Goal: Task Accomplishment & Management: Use online tool/utility

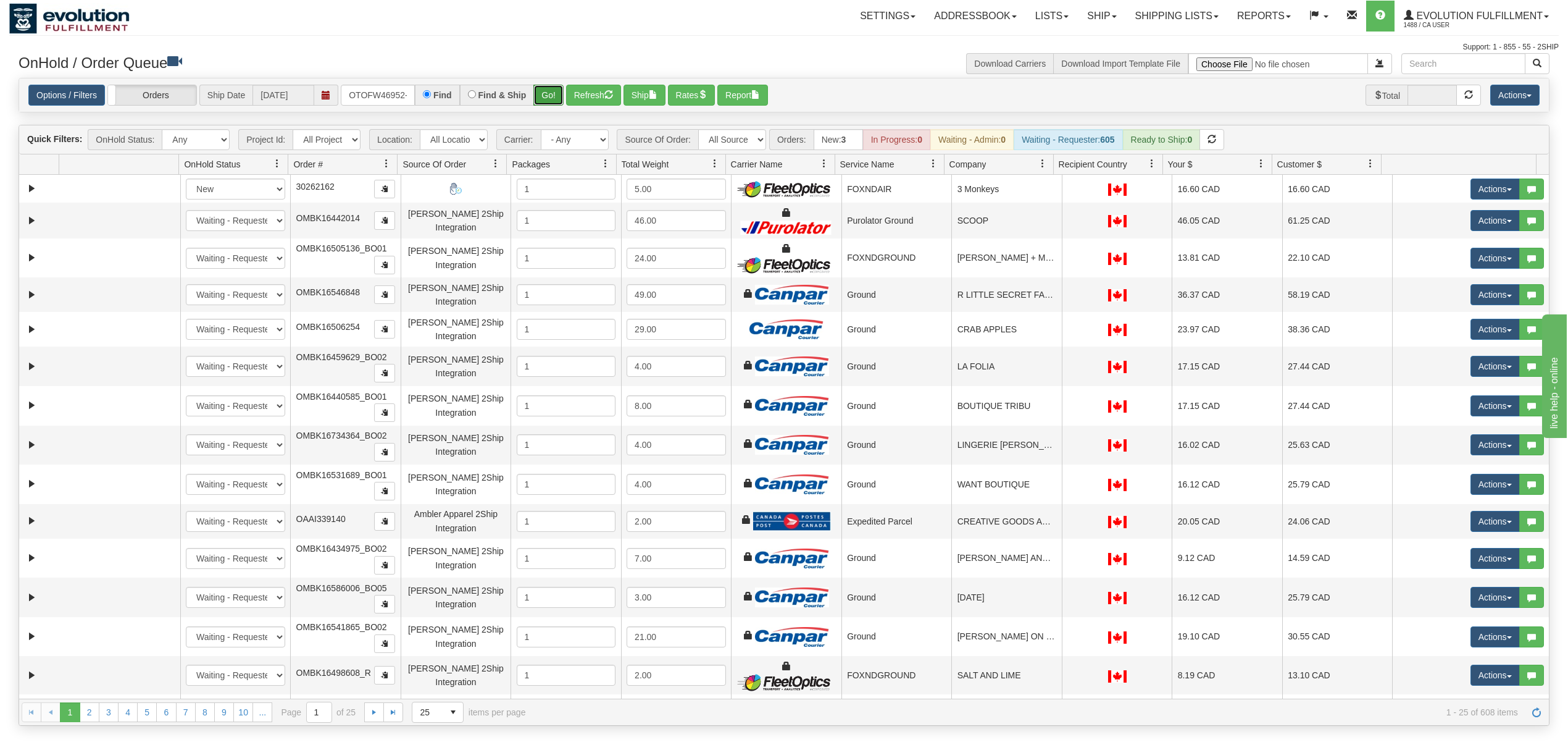
click at [544, 94] on button "Go!" at bounding box center [549, 94] width 31 height 21
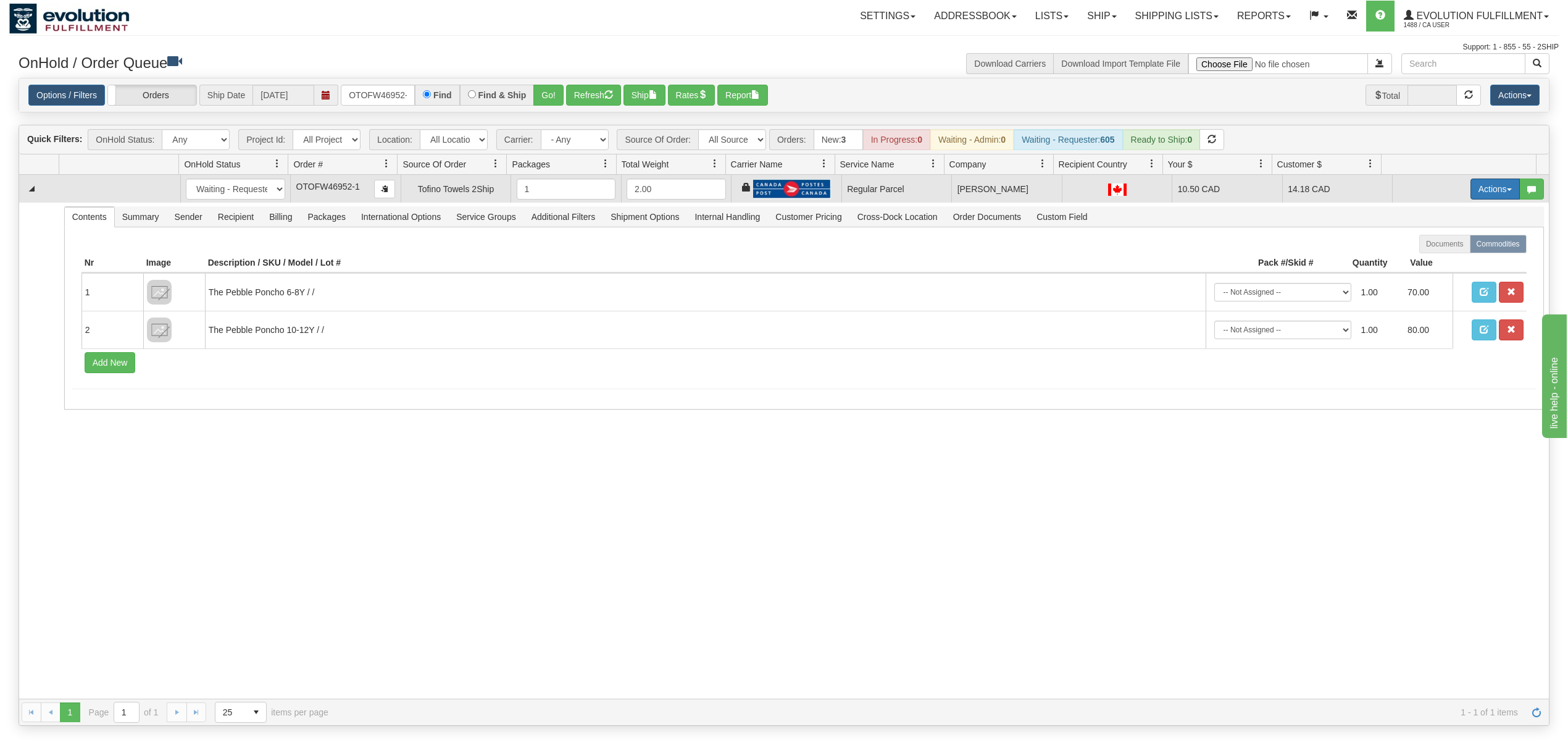
click at [1476, 190] on button "Actions" at bounding box center [1495, 189] width 49 height 21
click at [1448, 248] on span "Rate All Services" at bounding box center [1470, 244] width 75 height 10
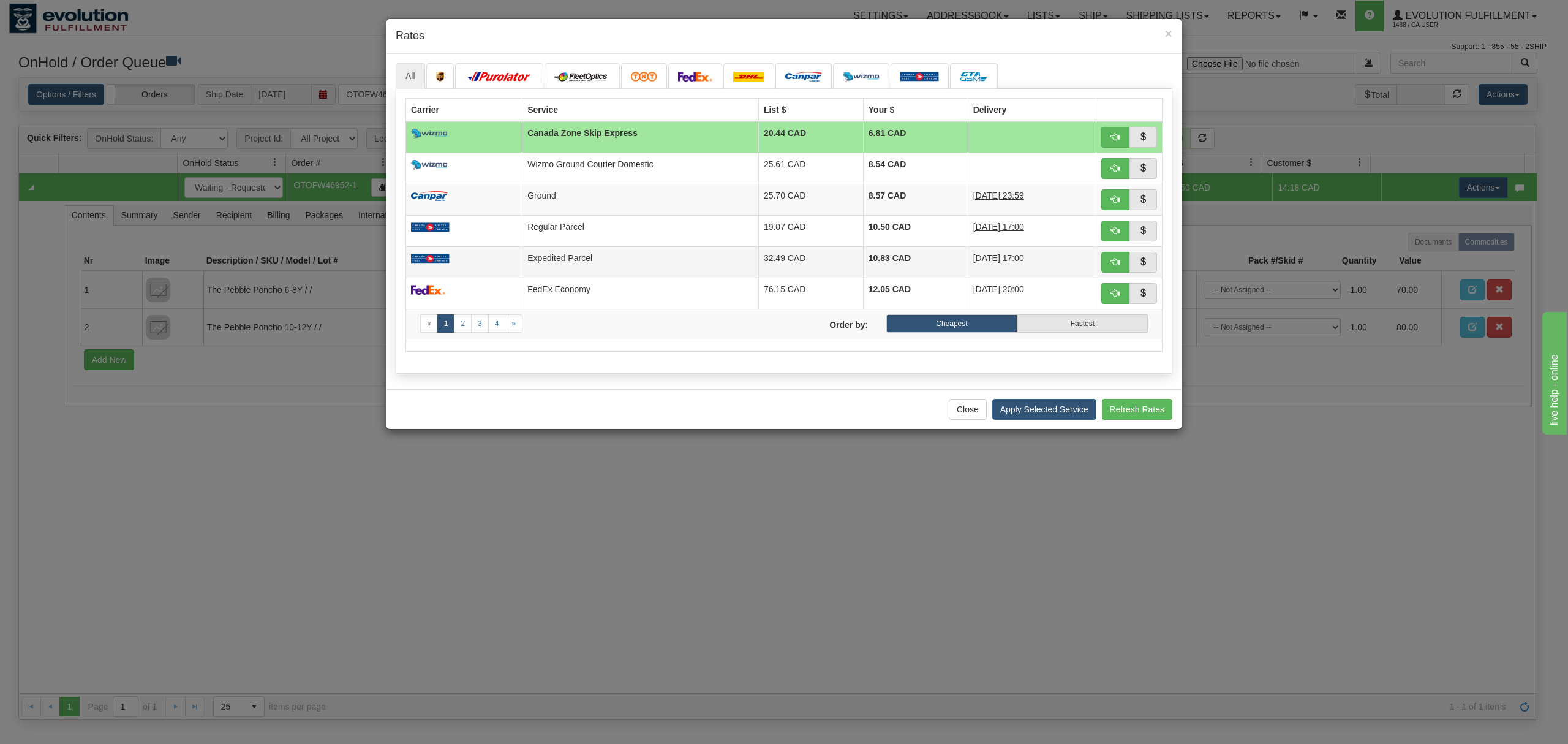
click at [724, 254] on td "Expedited Parcel" at bounding box center [640, 261] width 236 height 31
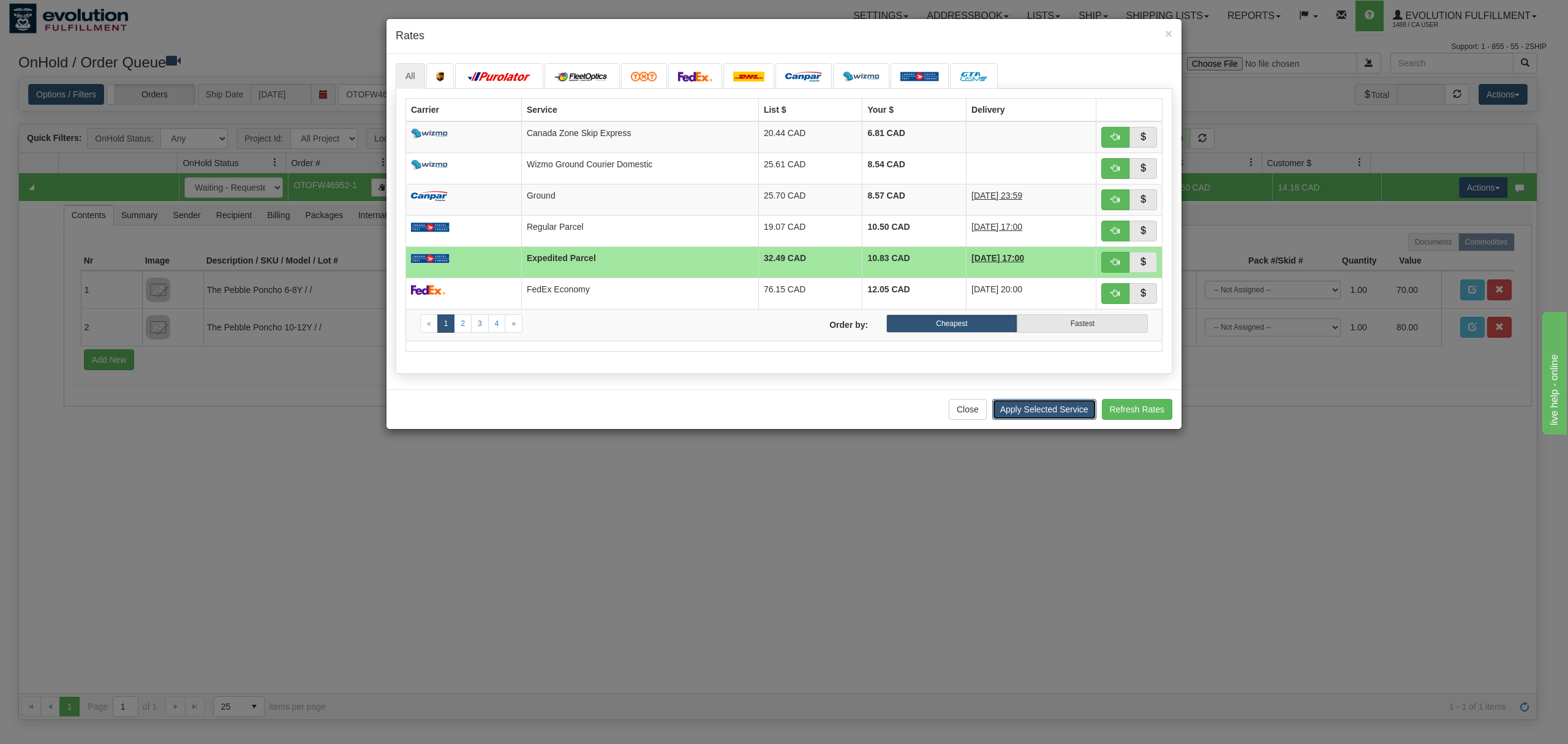
click at [1064, 413] on button "Apply Selected Service" at bounding box center [1044, 409] width 104 height 20
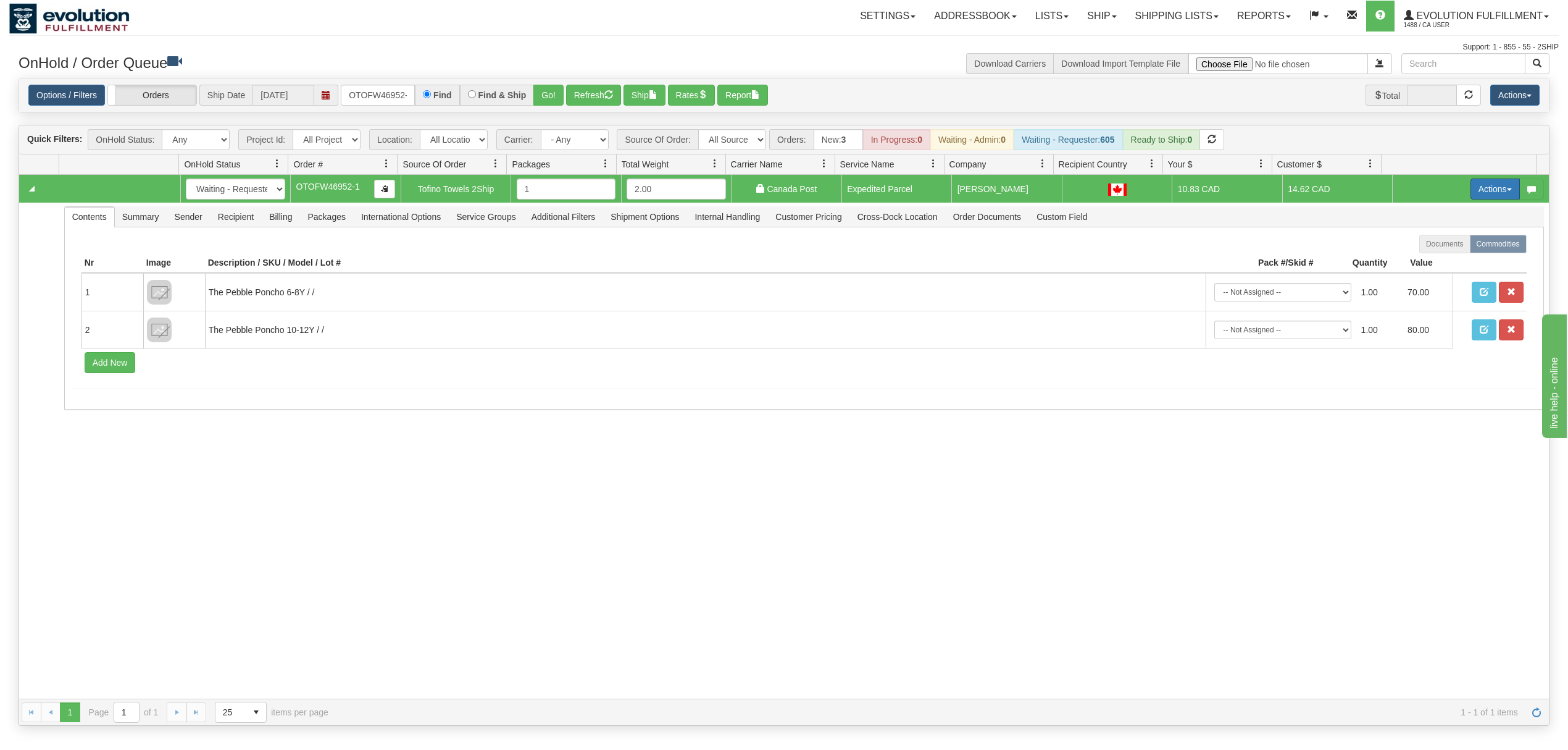
click at [1485, 188] on button "Actions" at bounding box center [1495, 189] width 49 height 21
click at [1433, 265] on span "Ship" at bounding box center [1446, 260] width 26 height 10
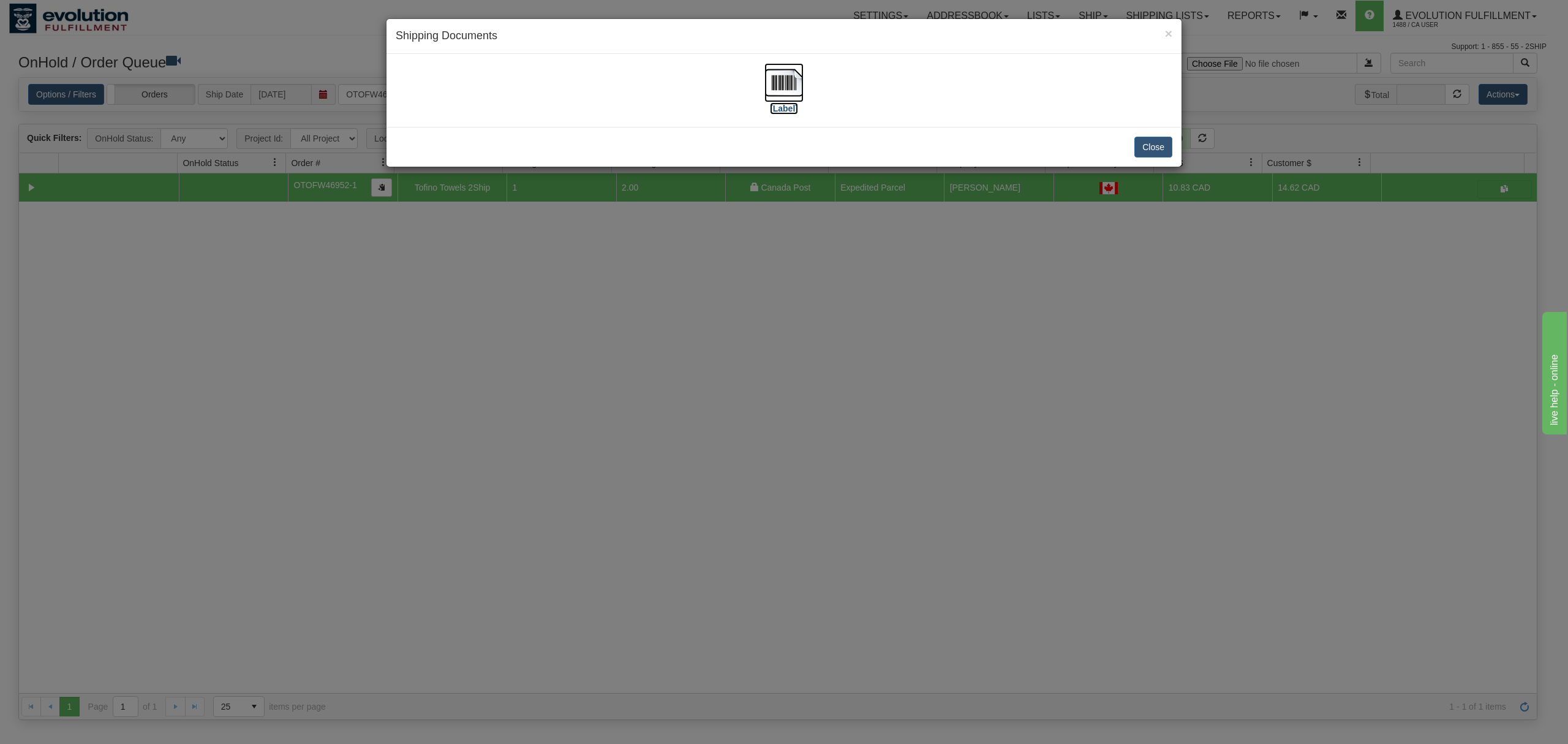
click at [787, 79] on img at bounding box center [784, 83] width 39 height 39
click at [1163, 151] on button "Close" at bounding box center [1153, 146] width 38 height 20
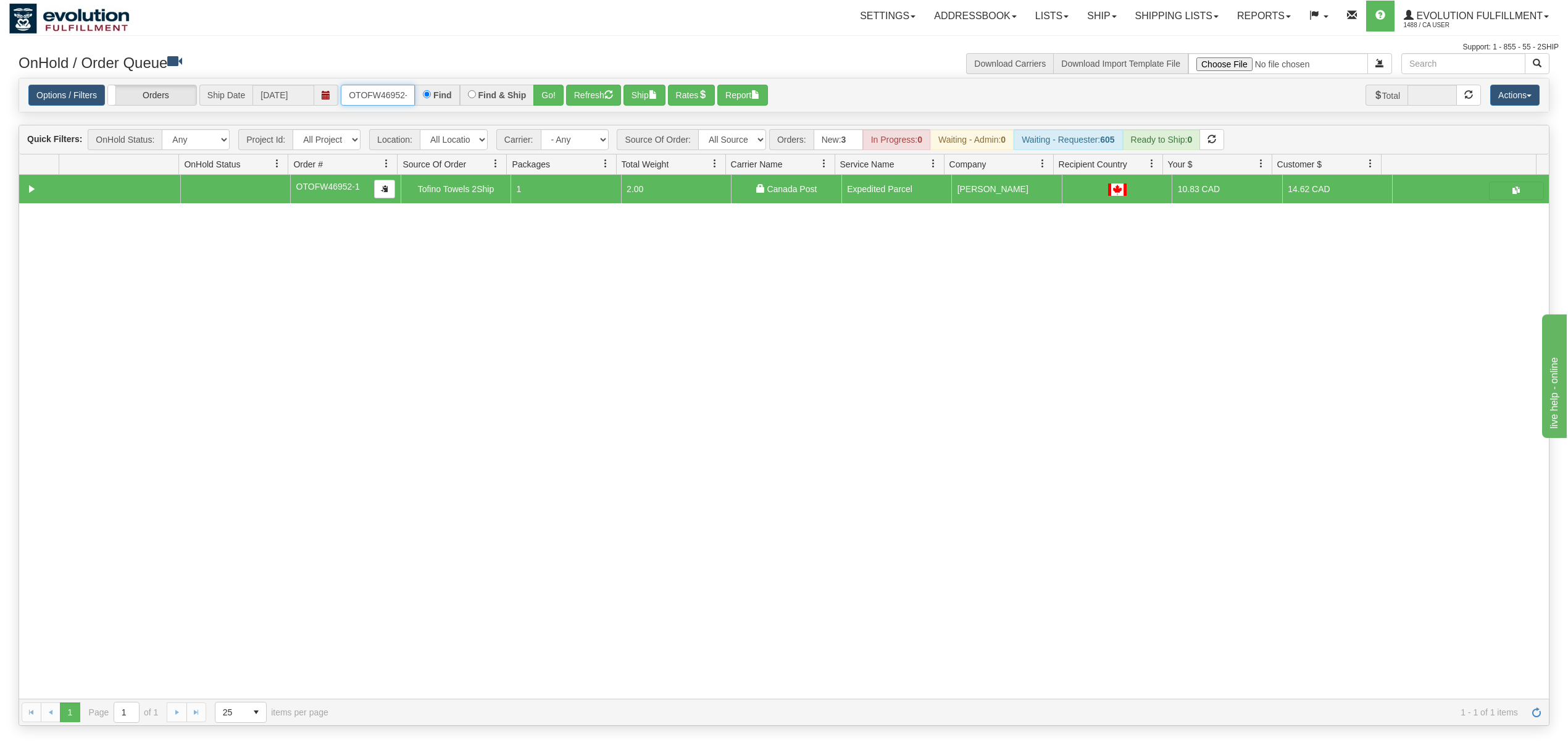
click at [378, 104] on input "OTOFW46952-1" at bounding box center [378, 94] width 75 height 21
type input "OGF318369675"
click at [546, 94] on button "Go!" at bounding box center [549, 94] width 31 height 21
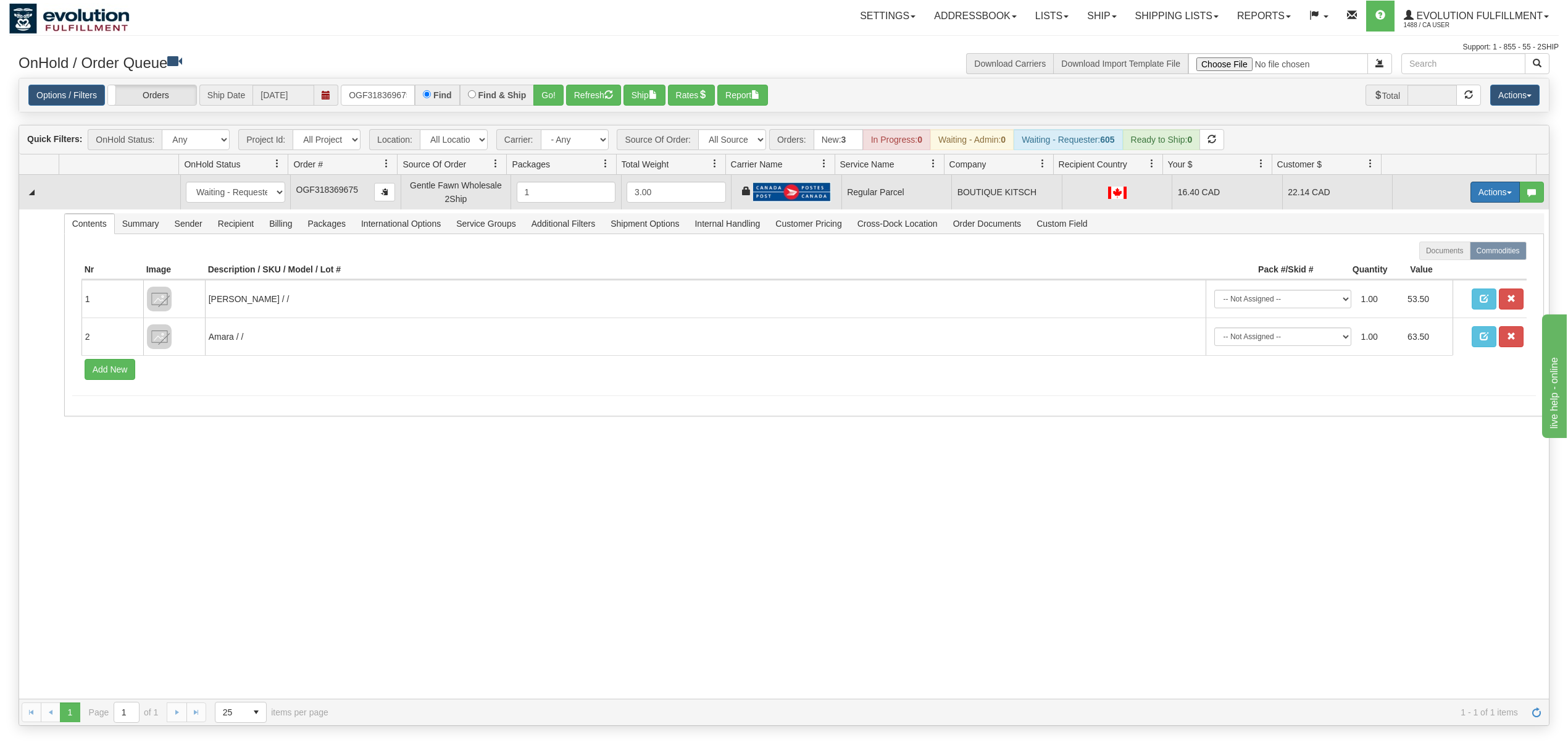
click at [1473, 198] on button "Actions" at bounding box center [1495, 191] width 49 height 21
click at [1463, 244] on link "Rate All Services" at bounding box center [1470, 248] width 99 height 16
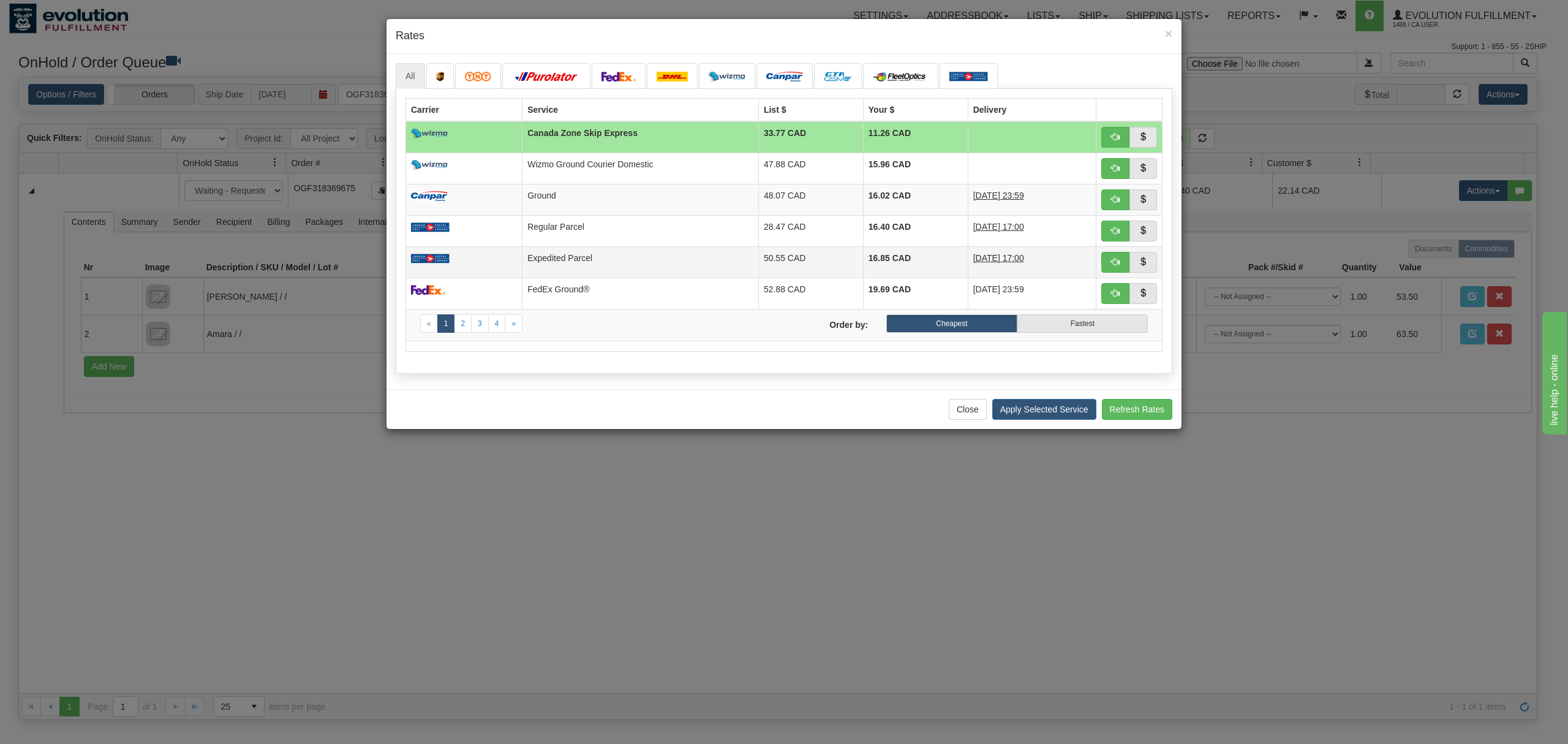
click at [625, 261] on td "Expedited Parcel" at bounding box center [640, 261] width 236 height 31
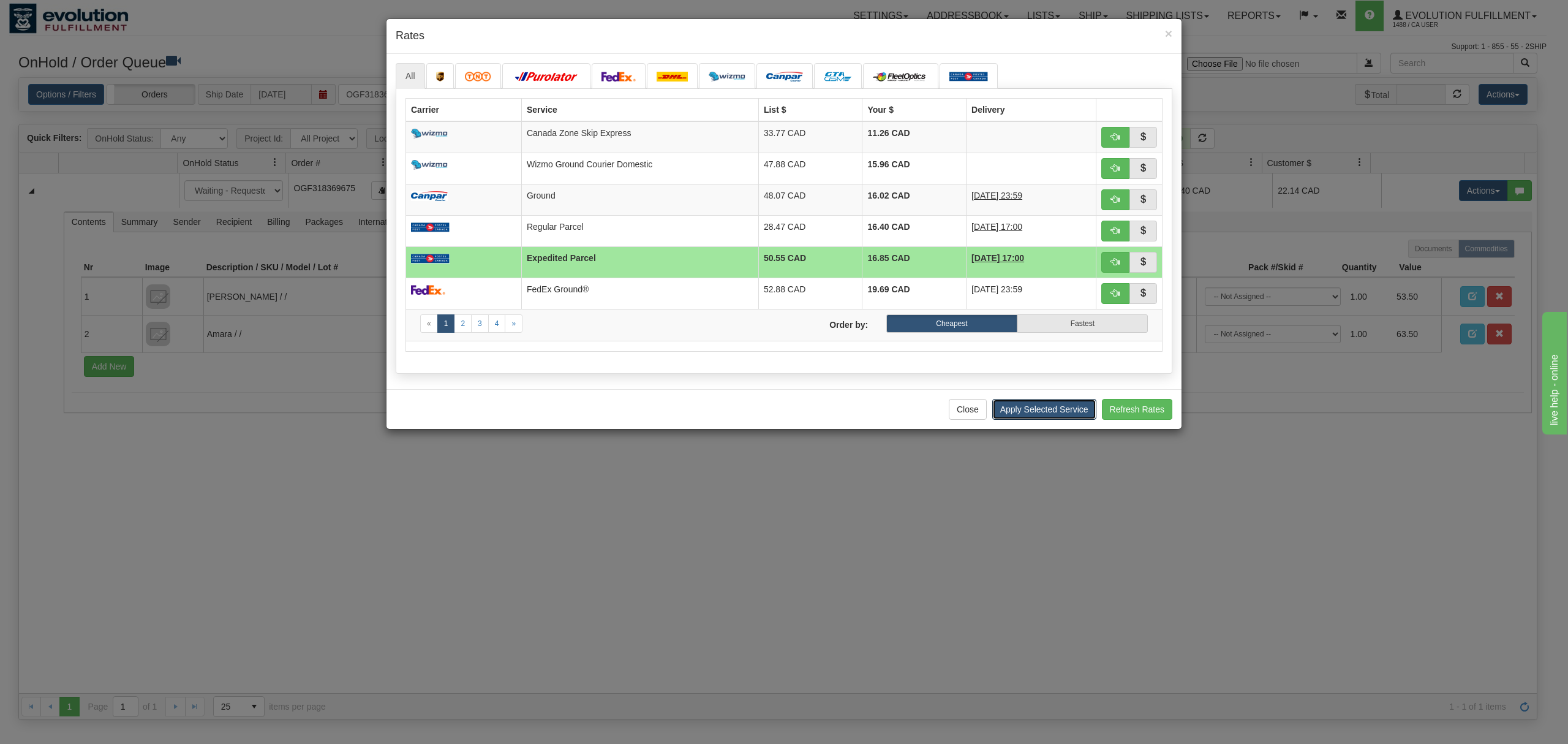
click at [1039, 407] on button "Apply Selected Service" at bounding box center [1044, 409] width 104 height 20
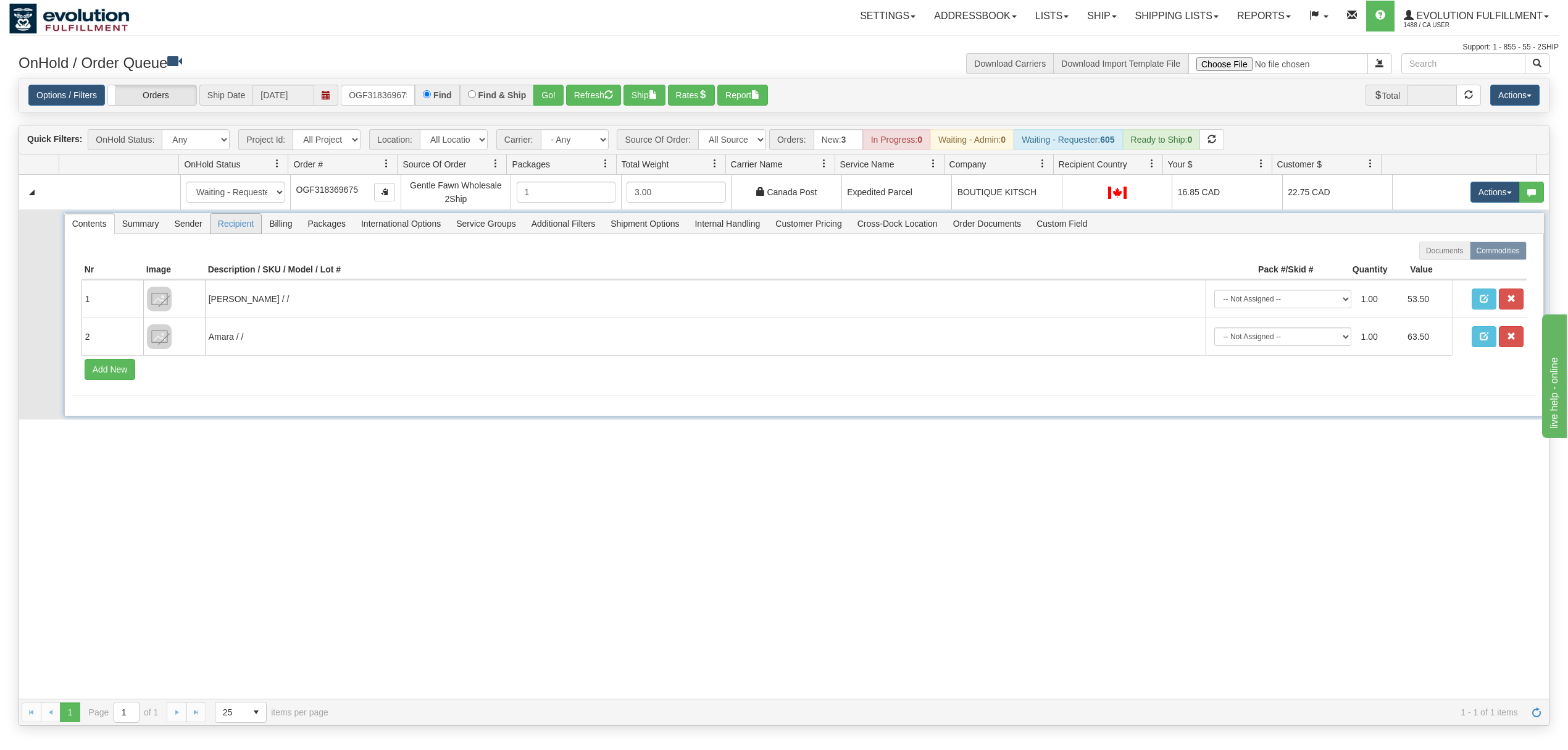
click at [216, 234] on span "Recipient" at bounding box center [235, 224] width 50 height 20
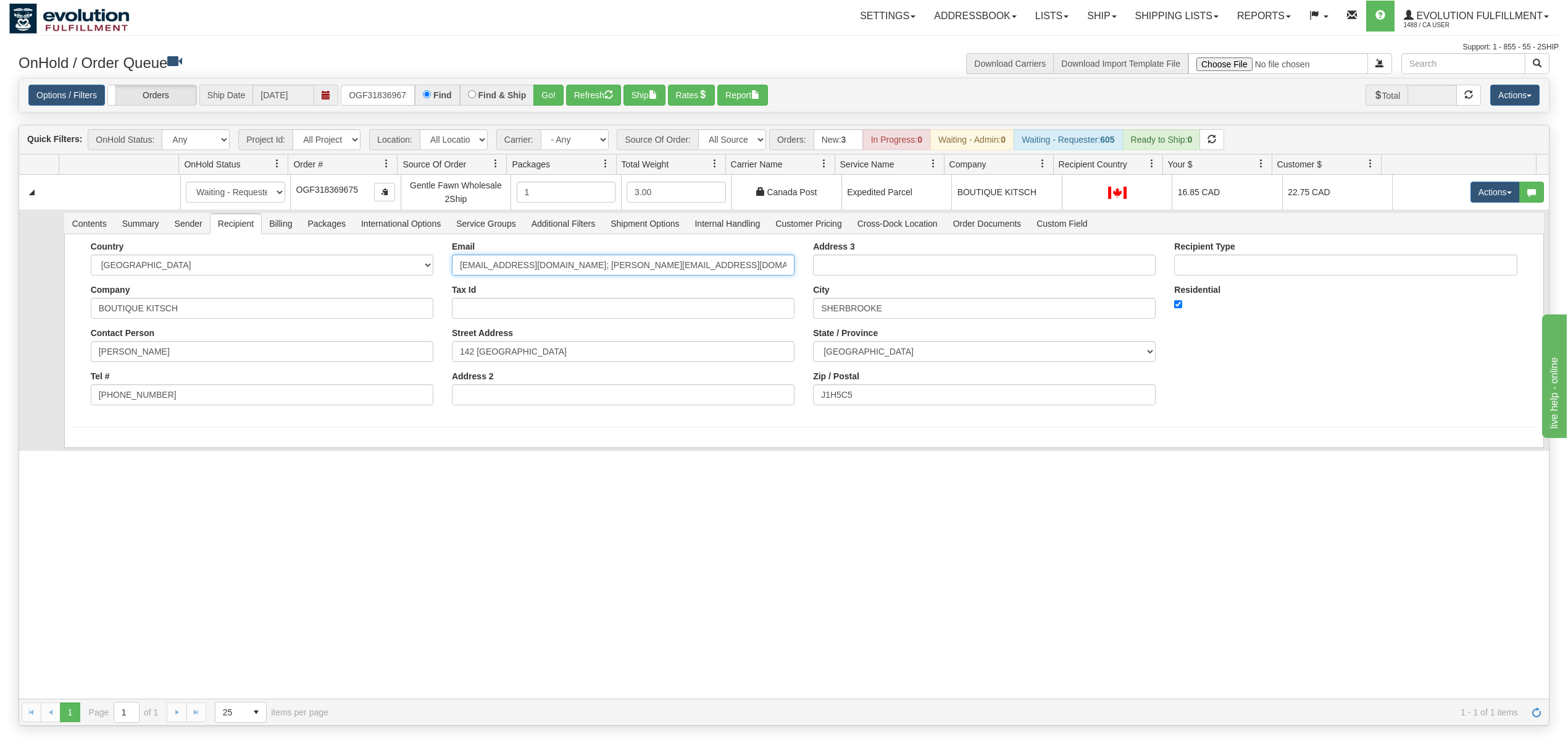
drag, startPoint x: 709, startPoint y: 264, endPoint x: 554, endPoint y: 292, distance: 157.5
click at [554, 292] on div "Email [EMAIL_ADDRESS][DOMAIN_NAME]; [PERSON_NAME][EMAIL_ADDRESS][DOMAIN_NAME] T…" at bounding box center [623, 328] width 361 height 173
type input "[EMAIL_ADDRESS][DOMAIN_NAME]"
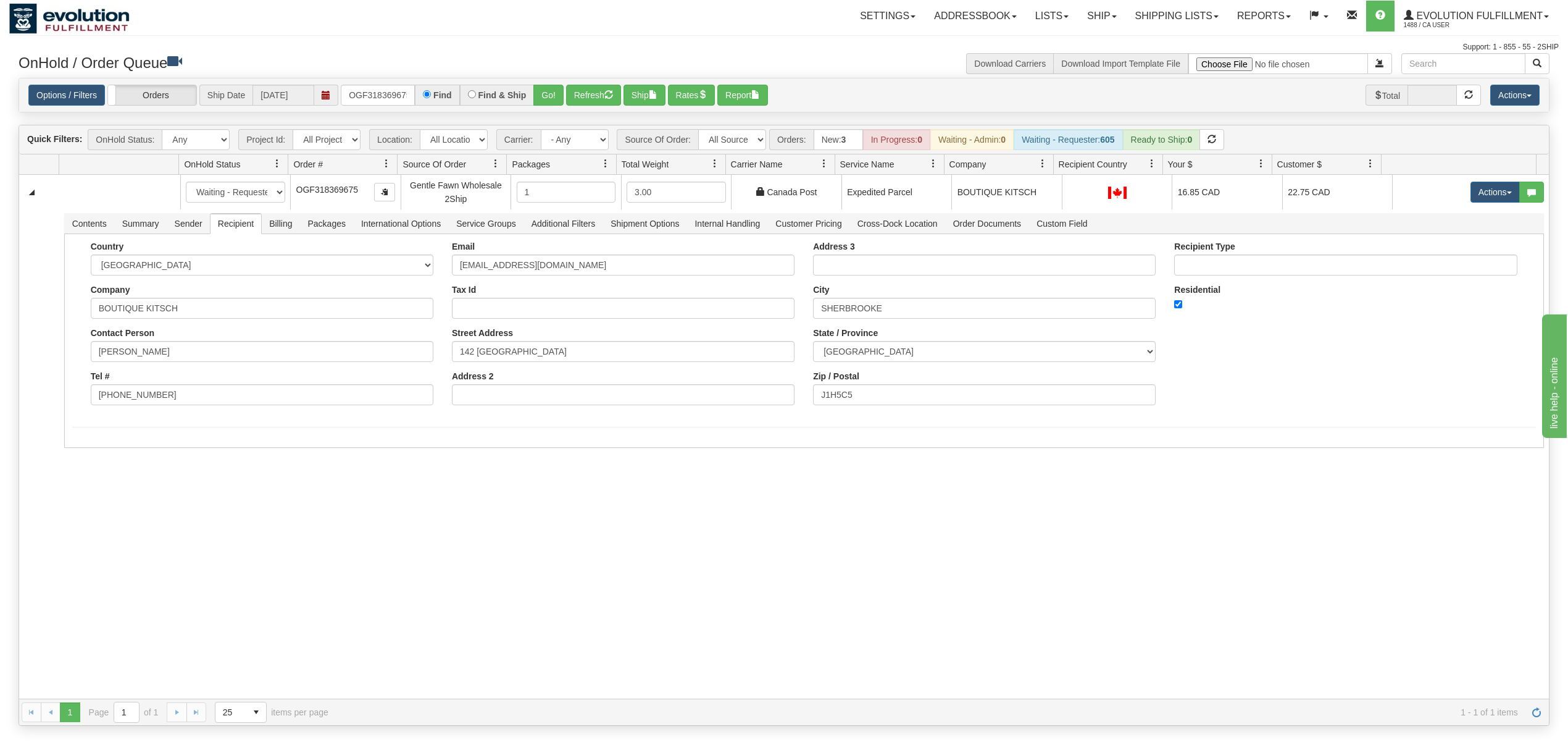
drag, startPoint x: 94, startPoint y: 560, endPoint x: 92, endPoint y: 500, distance: 60.0
click at [94, 556] on div "31613384 EVOLUTION V3 91086662 91086663 New In Progress Waiting - Admin Waiting…" at bounding box center [784, 437] width 1530 height 524
click at [90, 447] on button "Save" at bounding box center [90, 450] width 36 height 21
click at [193, 225] on span "Sender" at bounding box center [188, 224] width 42 height 20
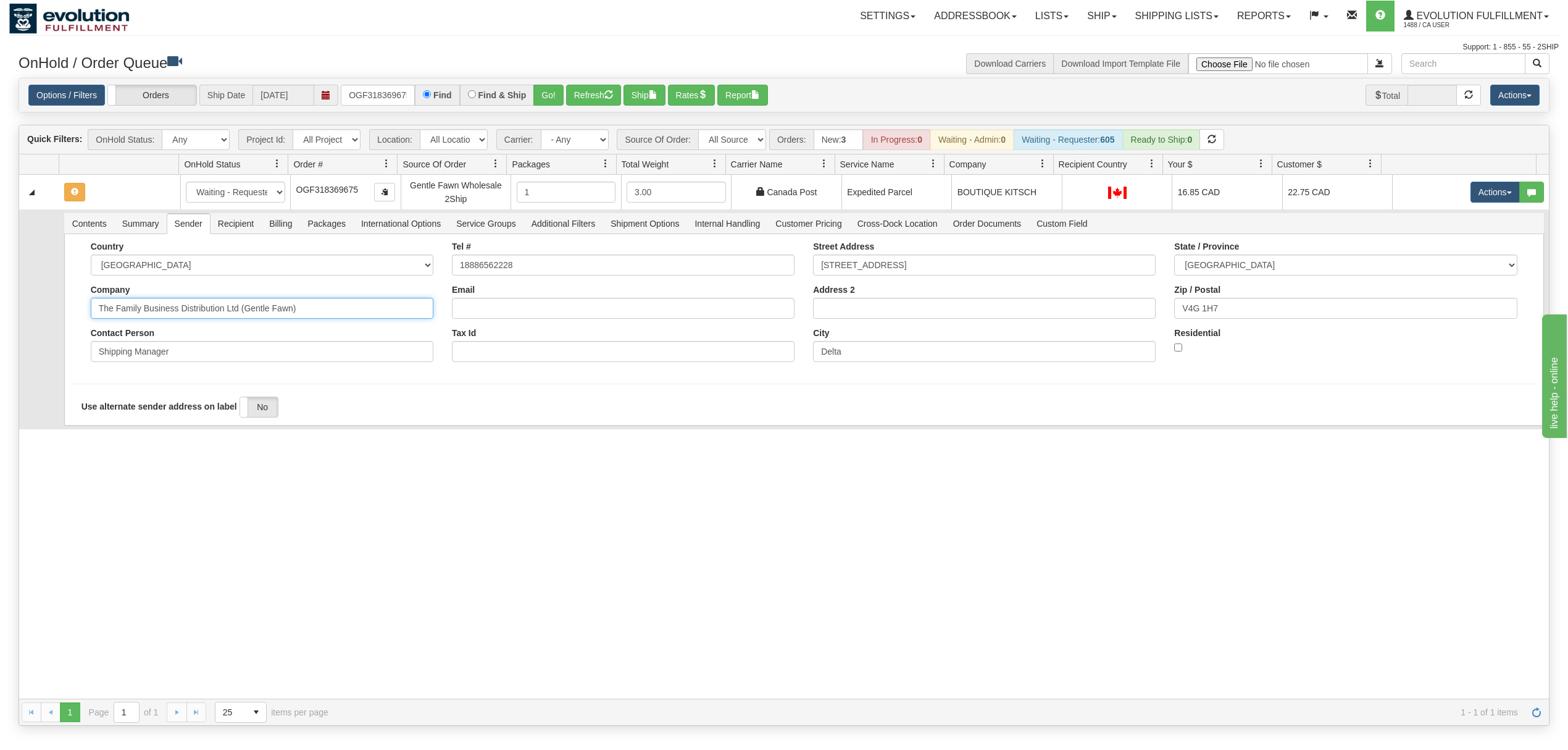
drag, startPoint x: 330, startPoint y: 307, endPoint x: 168, endPoint y: 364, distance: 171.7
click at [181, 337] on div "Country [GEOGRAPHIC_DATA] [GEOGRAPHIC_DATA] [GEOGRAPHIC_DATA] [GEOGRAPHIC_DATA]…" at bounding box center [262, 306] width 361 height 129
type input "The Family Business"
click at [144, 446] on div "31613384 EVOLUTION V3 91086662 91086663 New In Progress Waiting - Admin Waiting…" at bounding box center [784, 437] width 1530 height 524
click at [98, 432] on button "Save" at bounding box center [90, 428] width 36 height 21
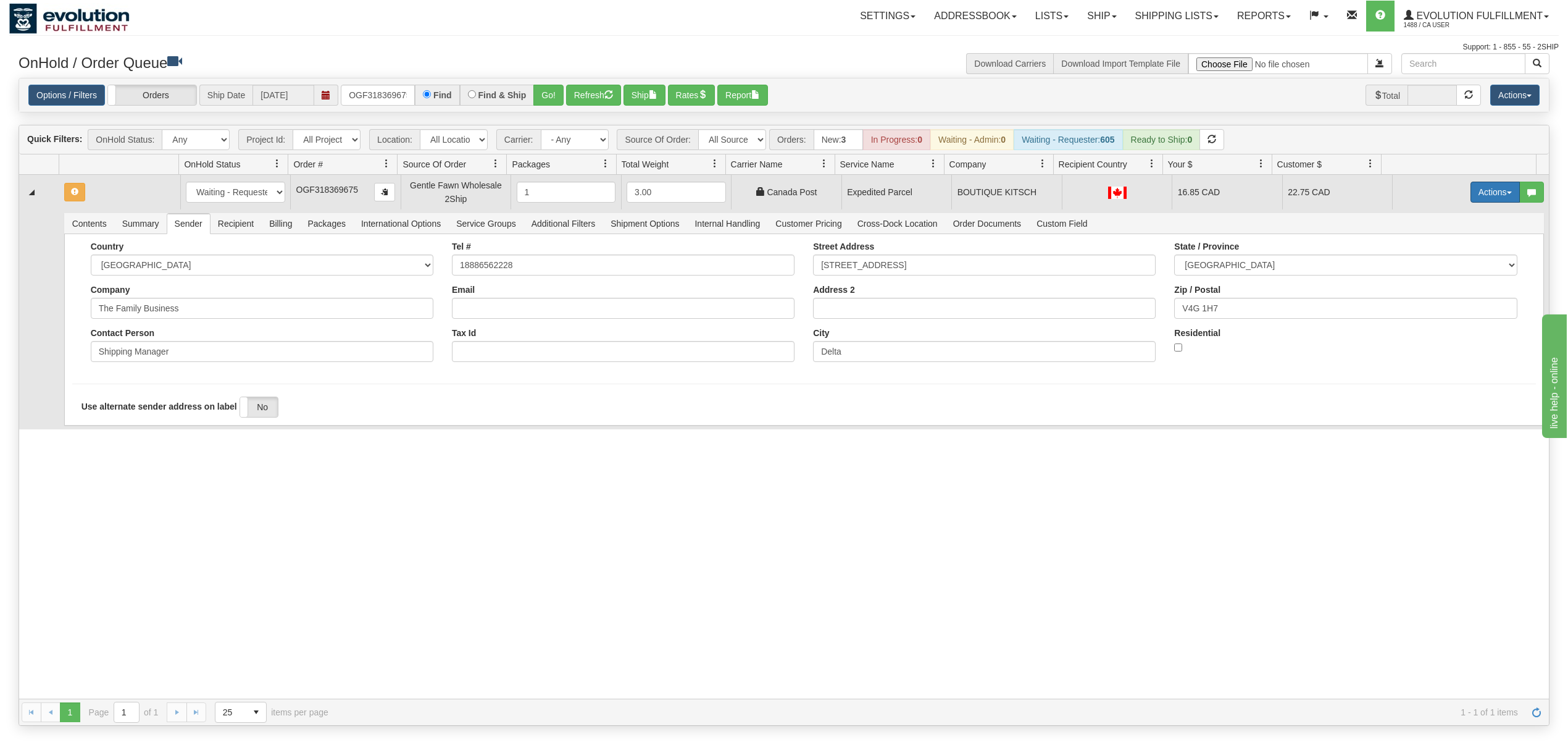
click at [1471, 198] on button "Actions" at bounding box center [1495, 191] width 49 height 21
click at [1433, 268] on span "Ship" at bounding box center [1446, 263] width 26 height 10
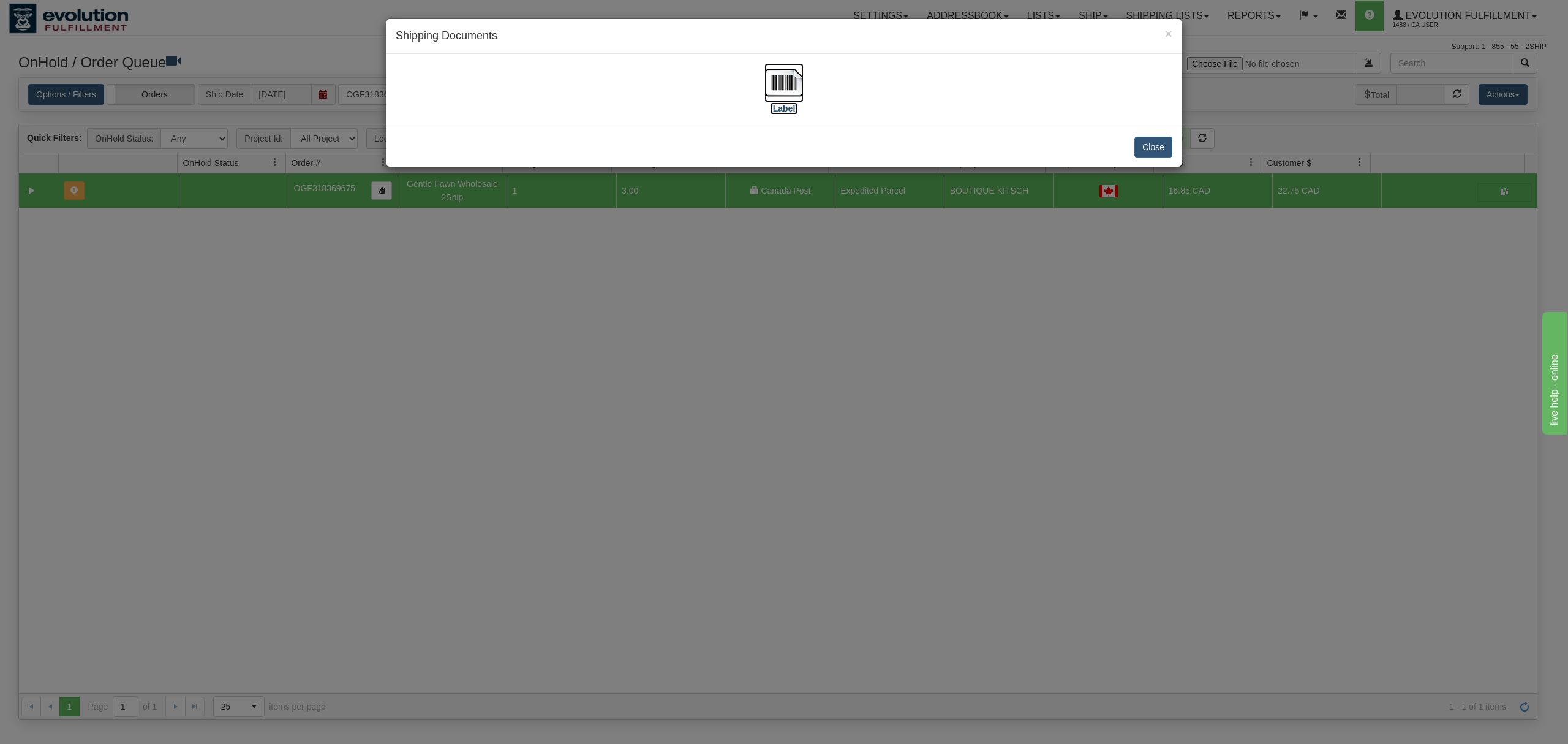
click at [774, 81] on img at bounding box center [784, 83] width 39 height 39
click at [1155, 153] on button "Close" at bounding box center [1153, 146] width 38 height 20
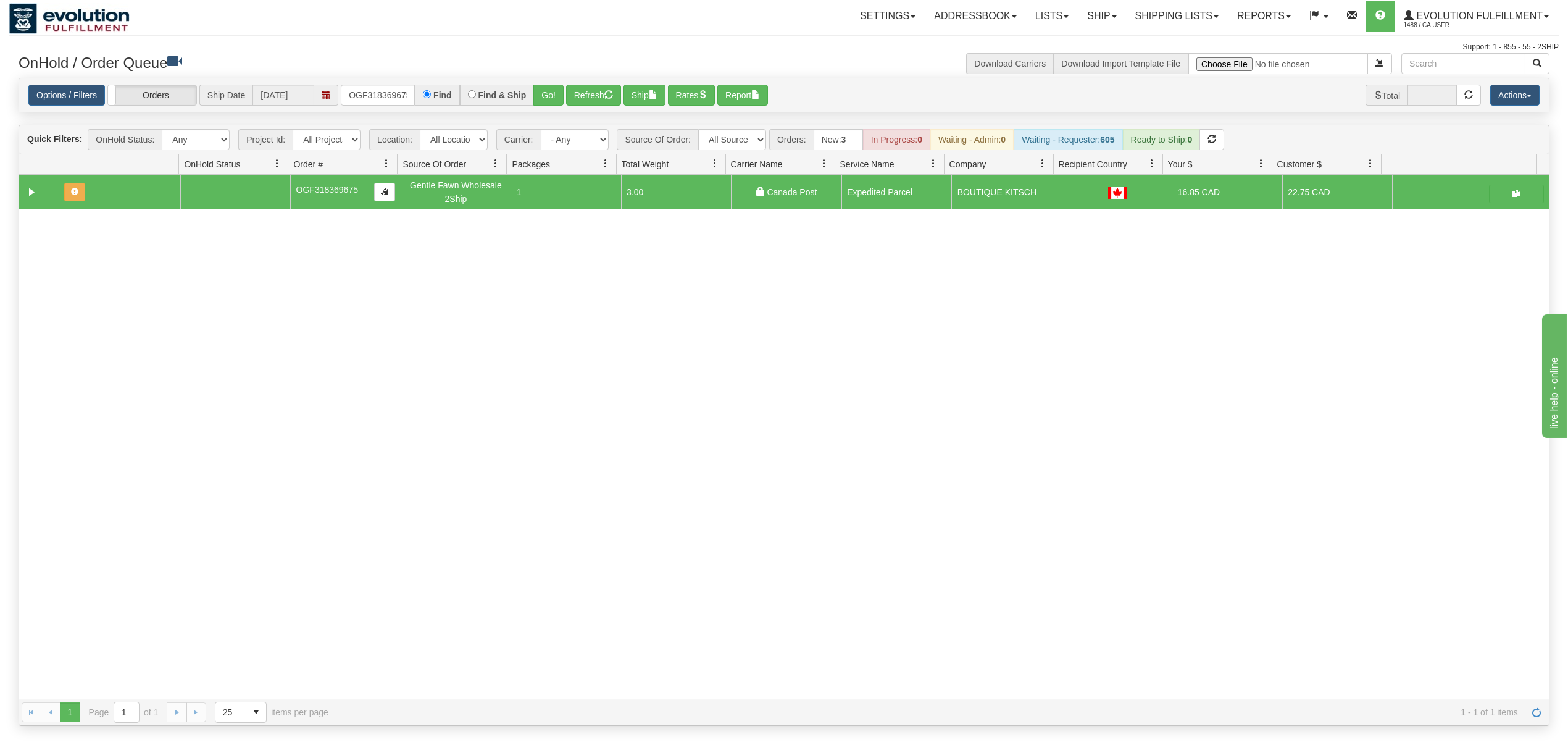
click at [388, 88] on div "Options / Filters Group Shipments Orders Ship Date [DATE] OGF318369675 Find Fin…" at bounding box center [784, 95] width 1530 height 34
click at [388, 92] on input "OGF318369675" at bounding box center [378, 94] width 75 height 21
click at [542, 100] on button "Go!" at bounding box center [549, 94] width 31 height 21
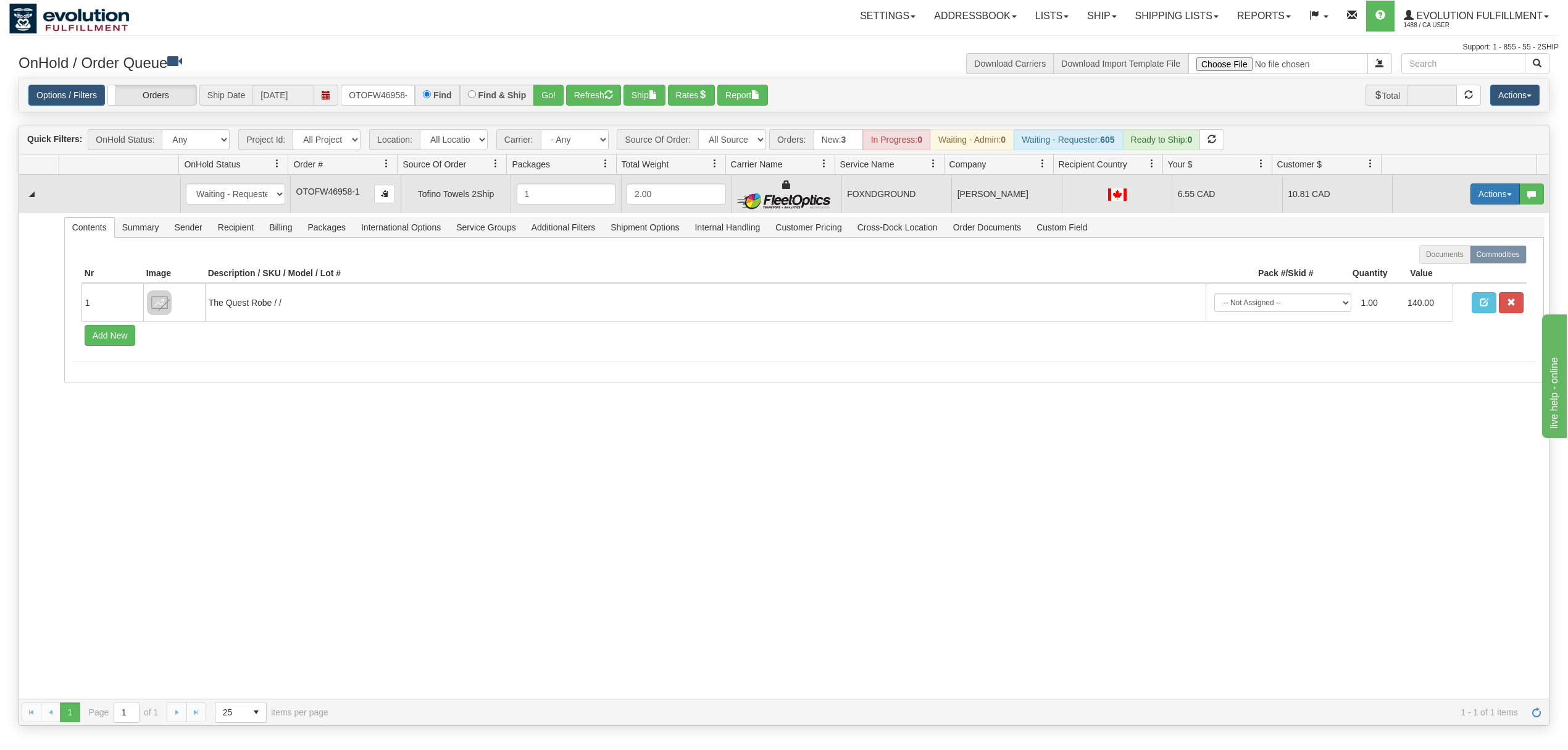
click at [1485, 198] on button "Actions" at bounding box center [1495, 193] width 49 height 21
click at [1433, 266] on span "Ship" at bounding box center [1446, 265] width 26 height 10
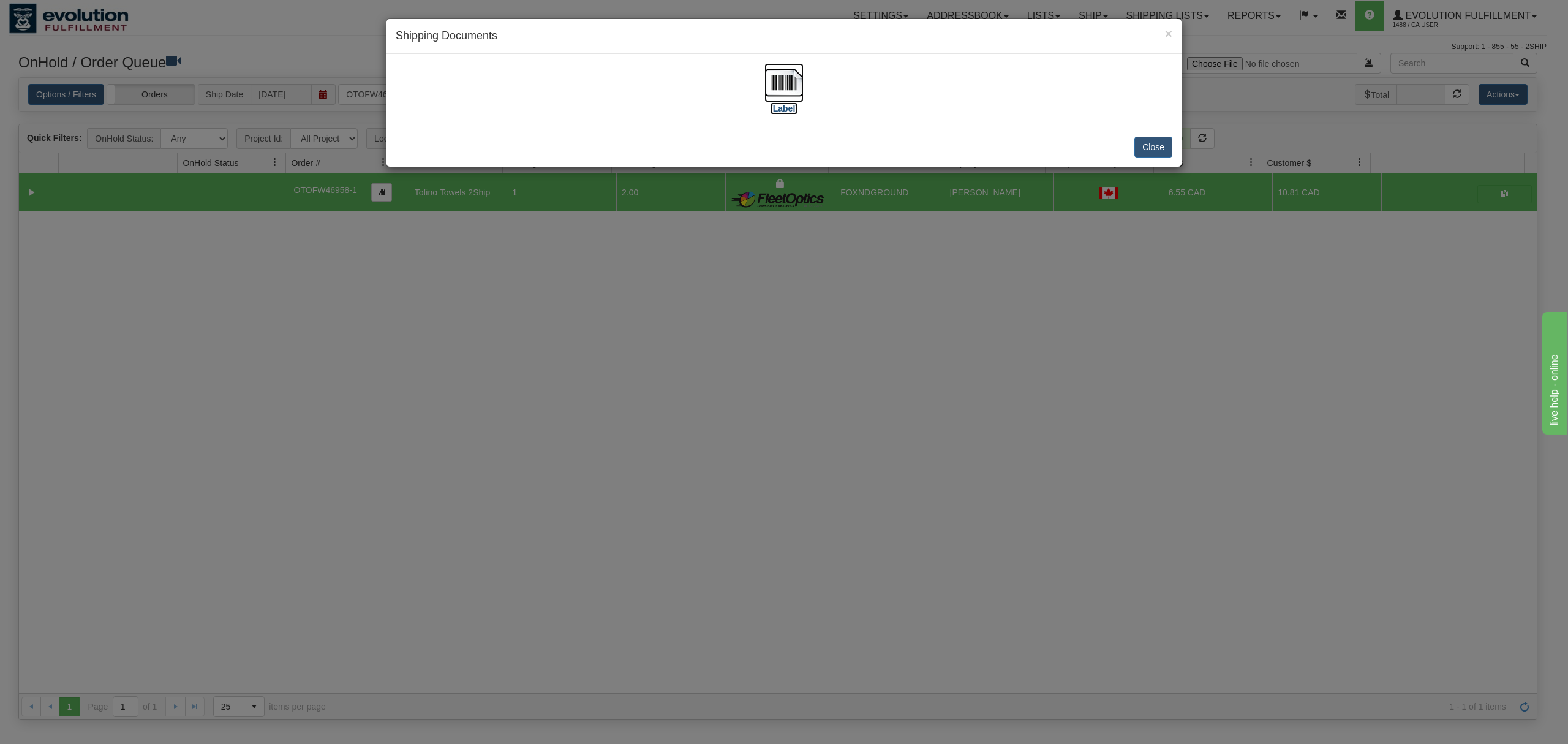
click at [791, 84] on img at bounding box center [784, 83] width 39 height 39
click at [1128, 144] on div "Close" at bounding box center [784, 146] width 795 height 40
click at [1139, 144] on button "Close" at bounding box center [1153, 146] width 38 height 20
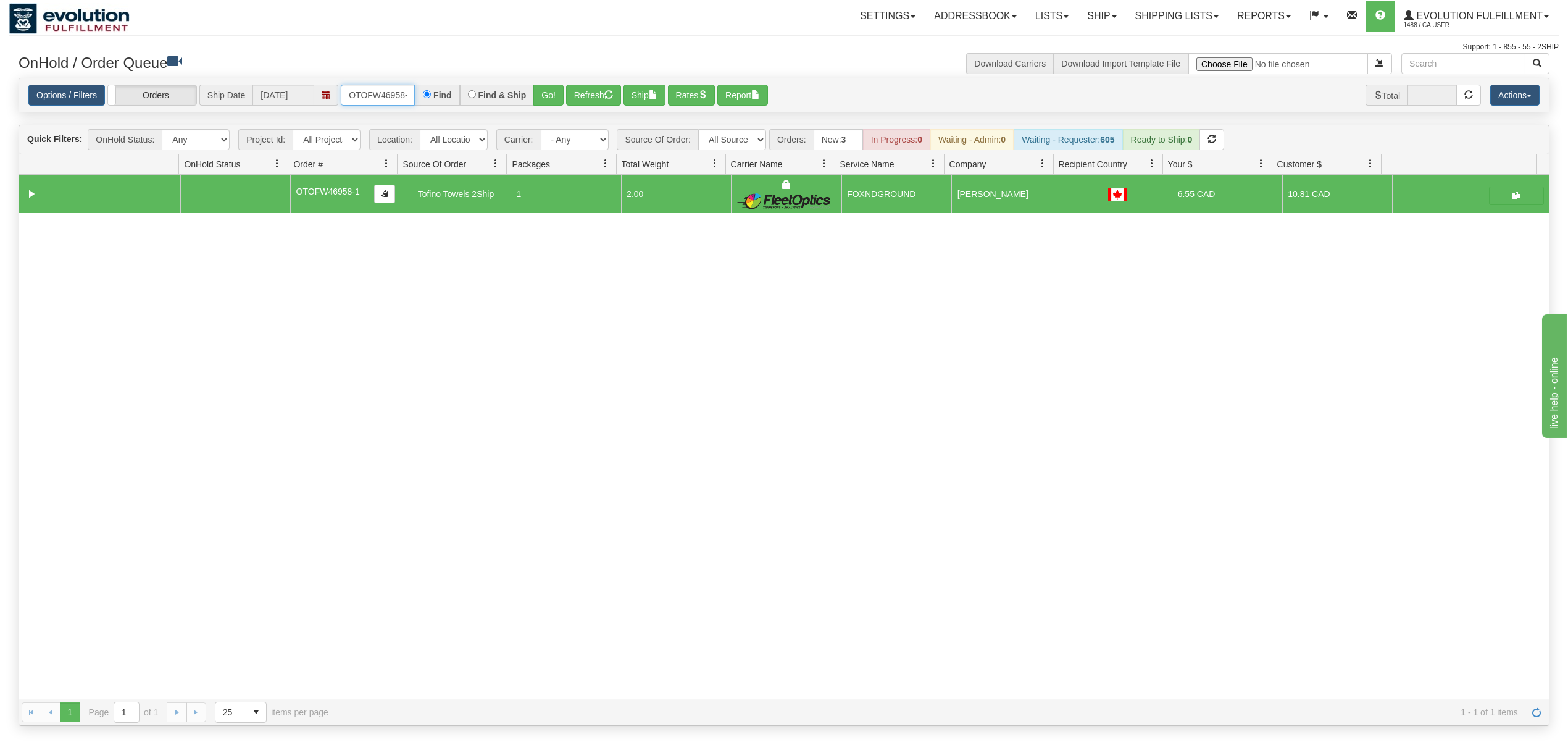
click at [381, 98] on input "OTOFW46958-1" at bounding box center [378, 94] width 75 height 21
click at [556, 94] on button "Go!" at bounding box center [549, 94] width 31 height 21
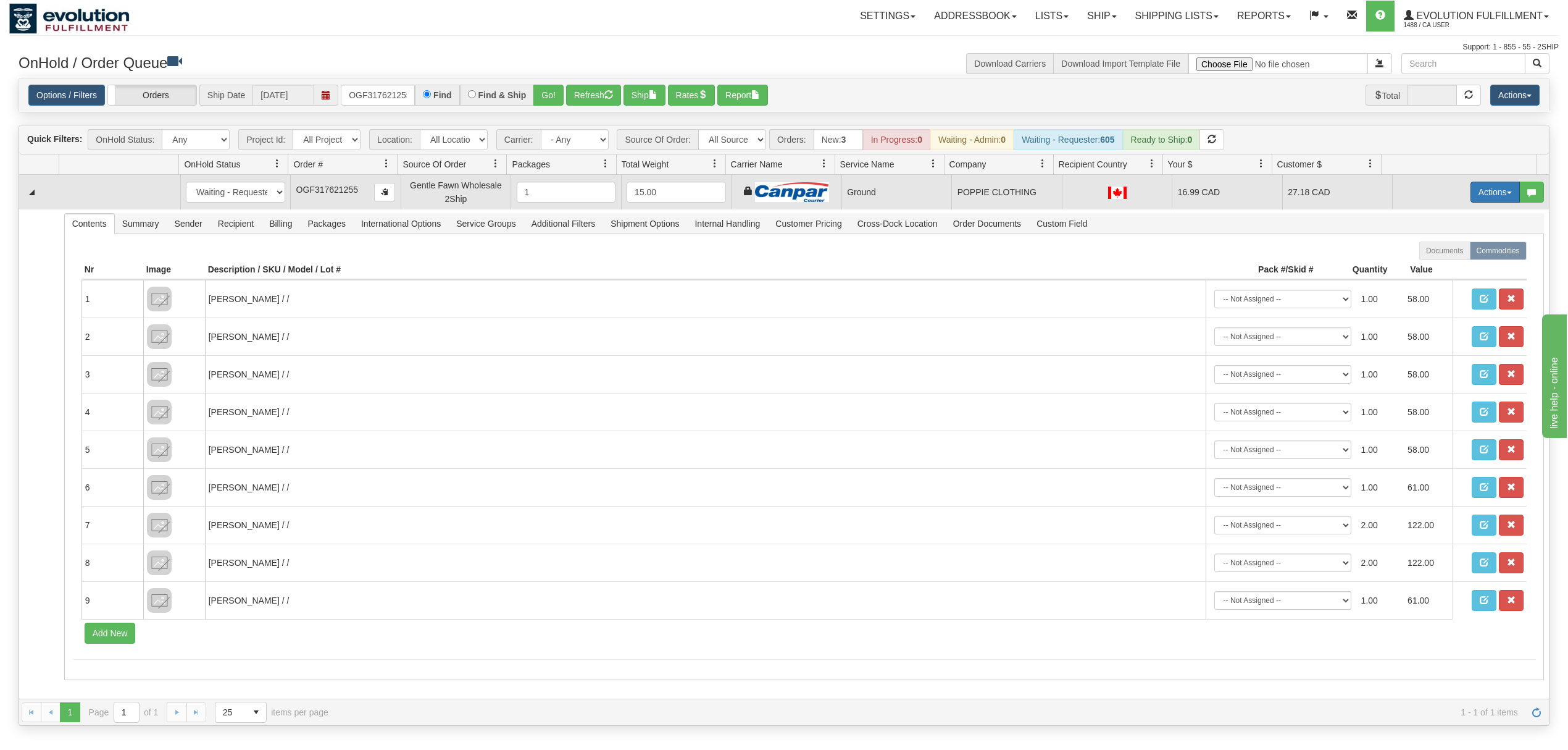
click at [1478, 190] on button "Actions" at bounding box center [1495, 191] width 49 height 21
click at [1433, 262] on span "Ship" at bounding box center [1446, 263] width 26 height 10
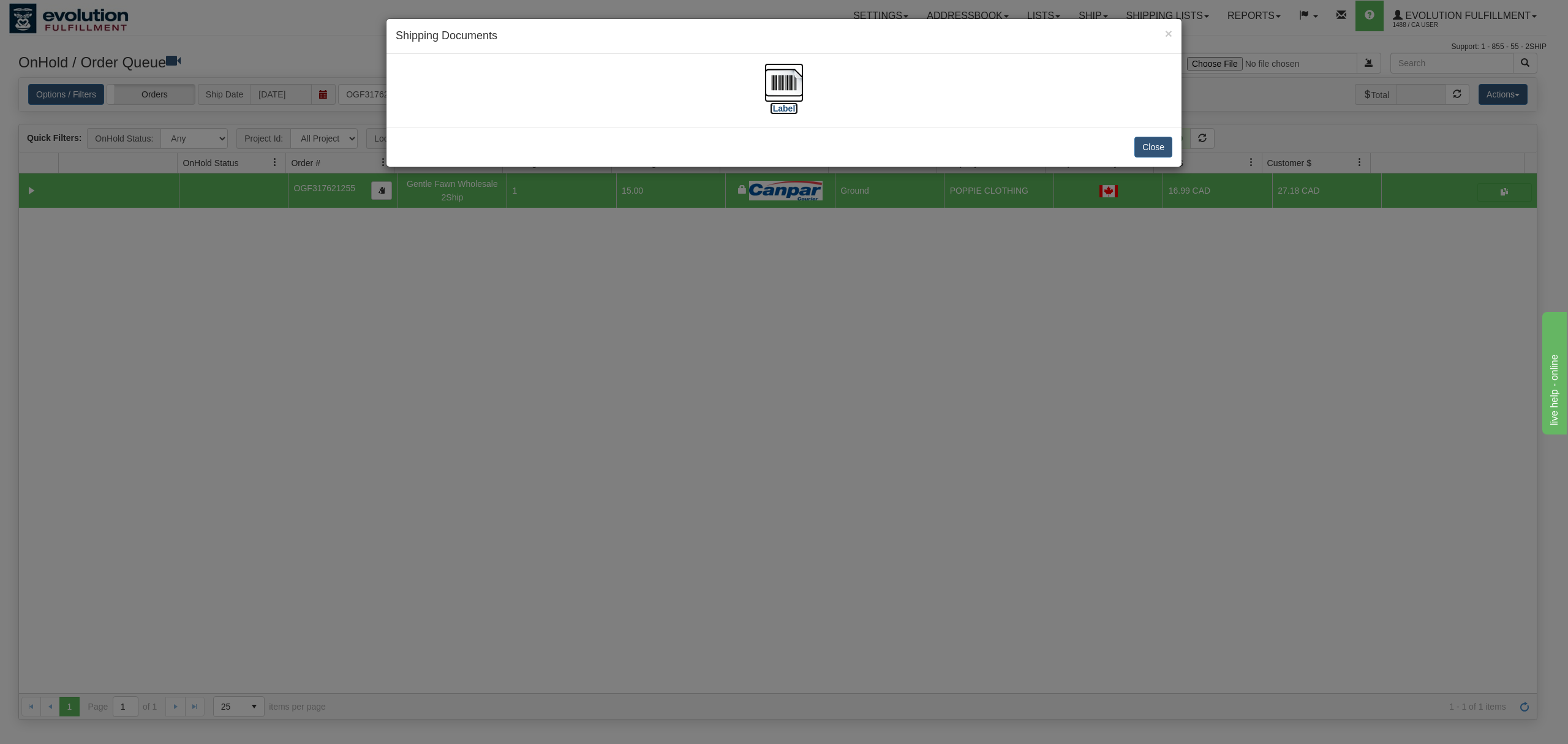
click at [772, 82] on img at bounding box center [784, 83] width 39 height 39
click at [1154, 154] on button "Close" at bounding box center [1153, 146] width 38 height 20
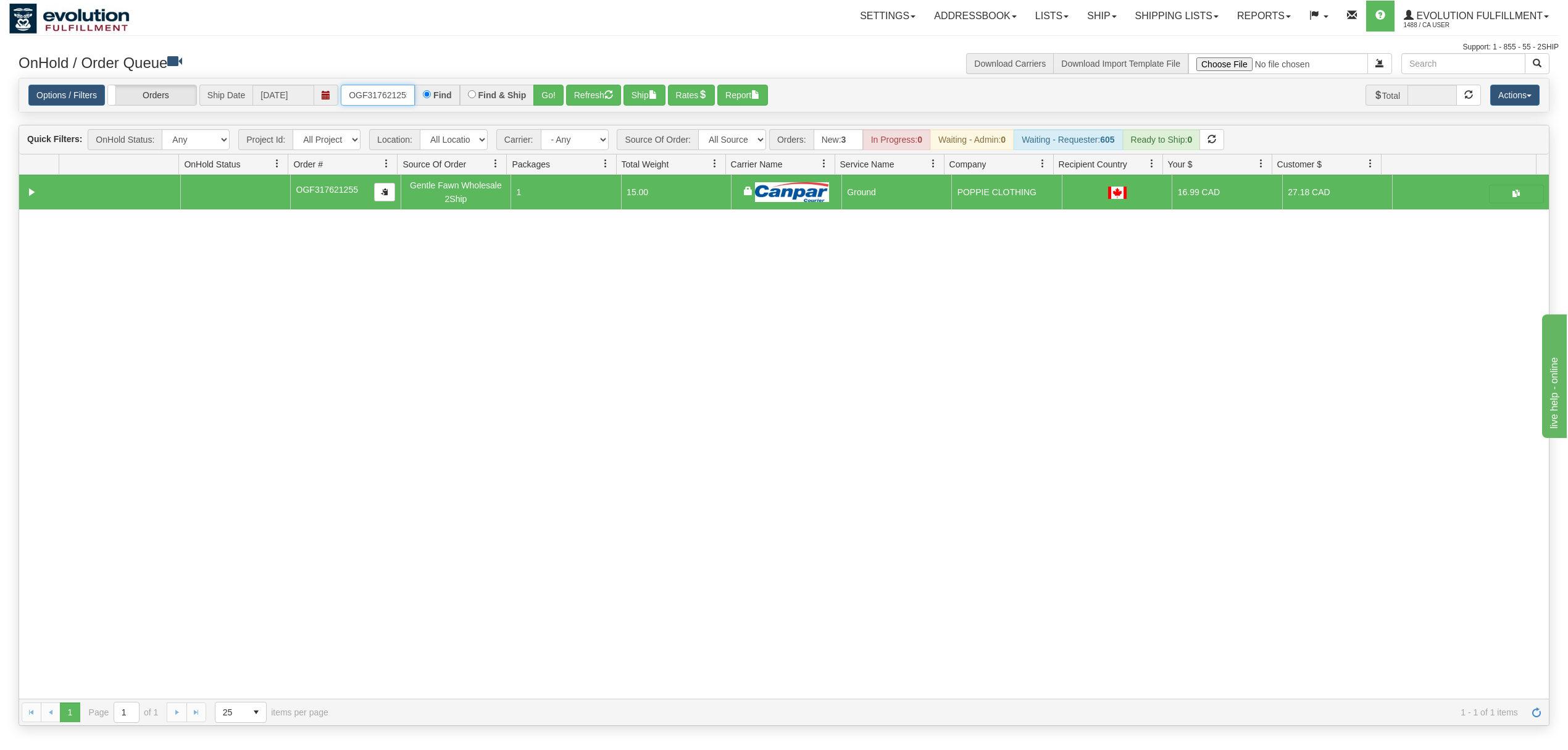
click at [379, 95] on input "OGF317621255" at bounding box center [378, 94] width 75 height 21
type input "OGF318391900"
click at [546, 94] on button "Go!" at bounding box center [549, 94] width 31 height 21
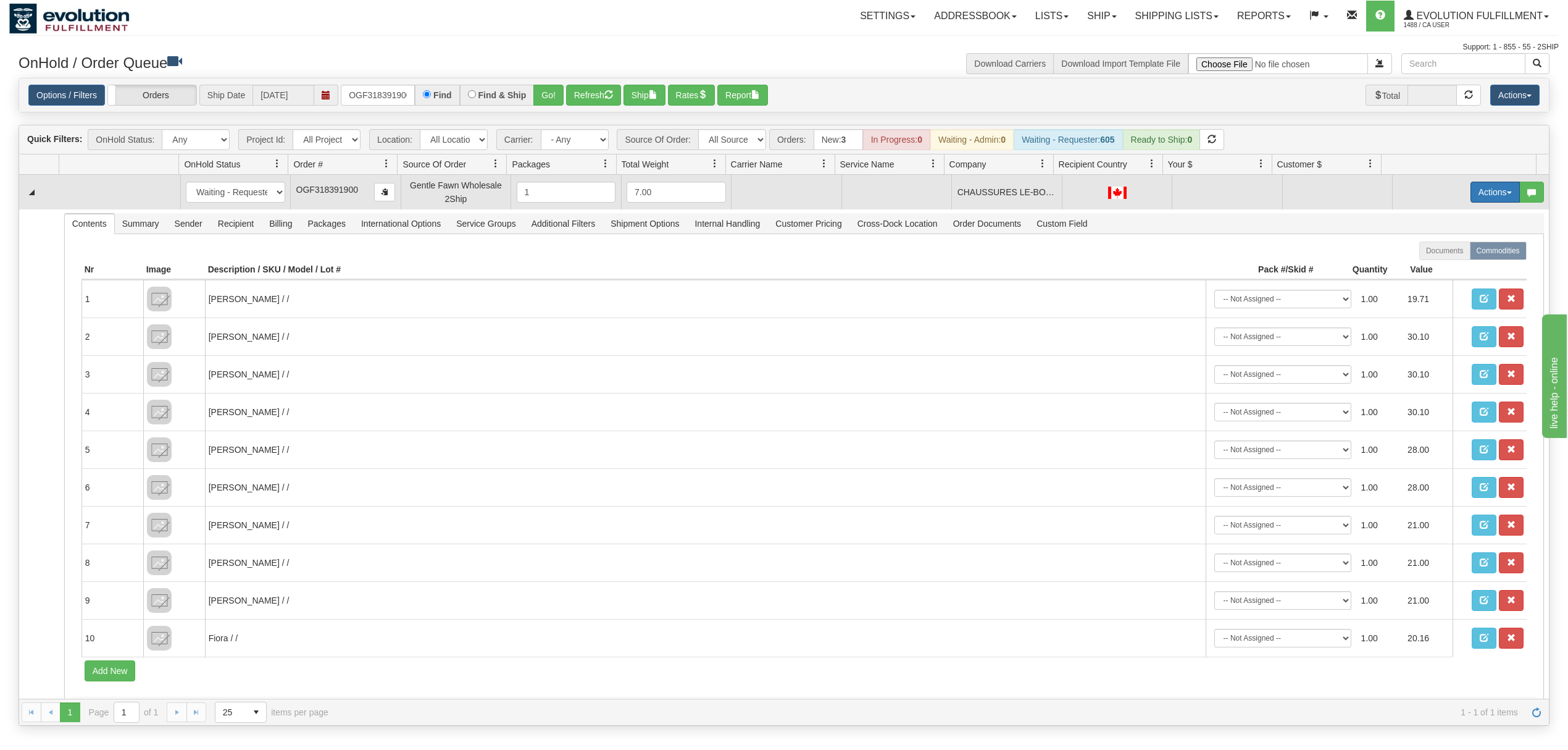
click at [1477, 189] on button "Actions" at bounding box center [1495, 191] width 49 height 21
click at [1438, 252] on span "Rate All Services" at bounding box center [1470, 247] width 75 height 10
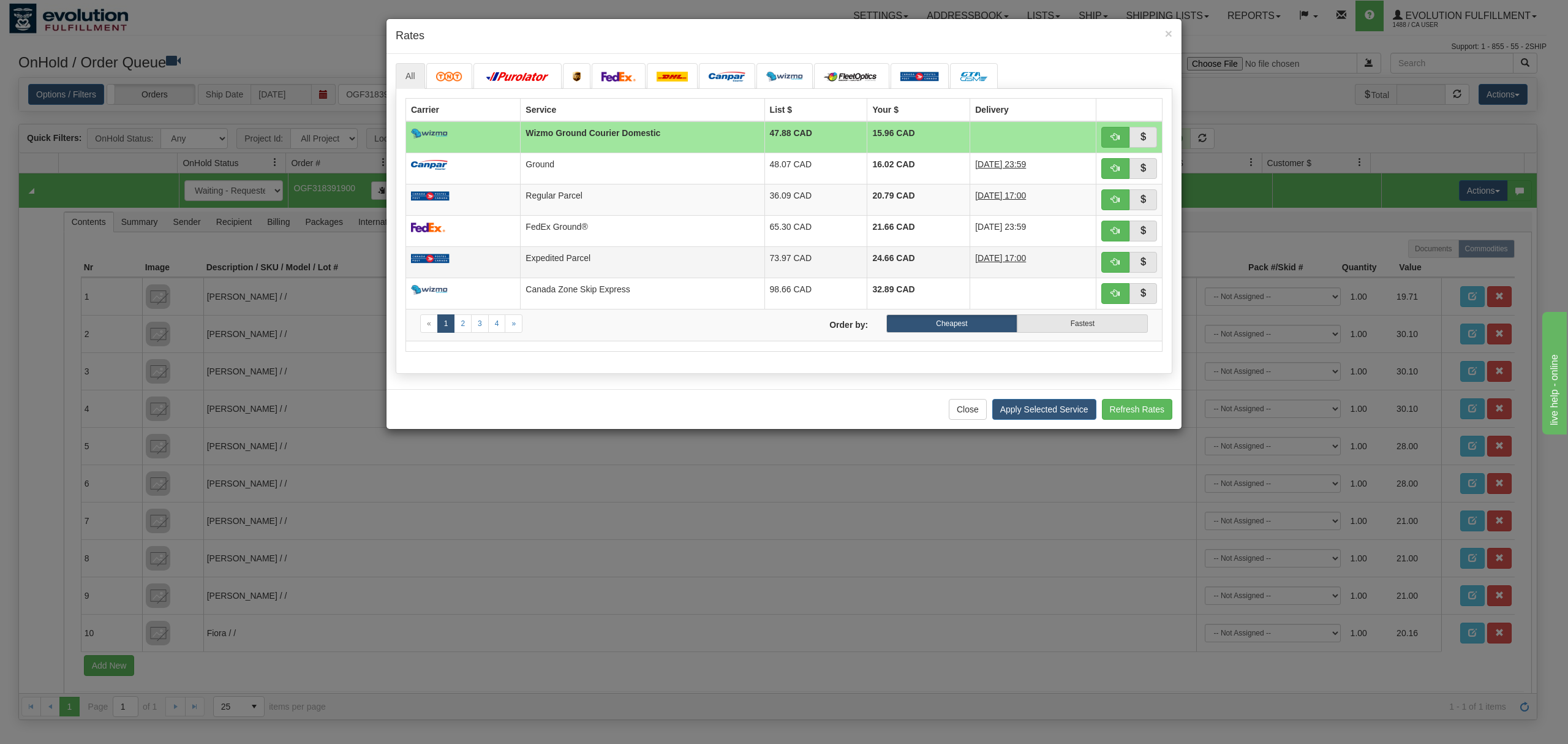
click at [642, 252] on td "Expedited Parcel" at bounding box center [642, 261] width 244 height 31
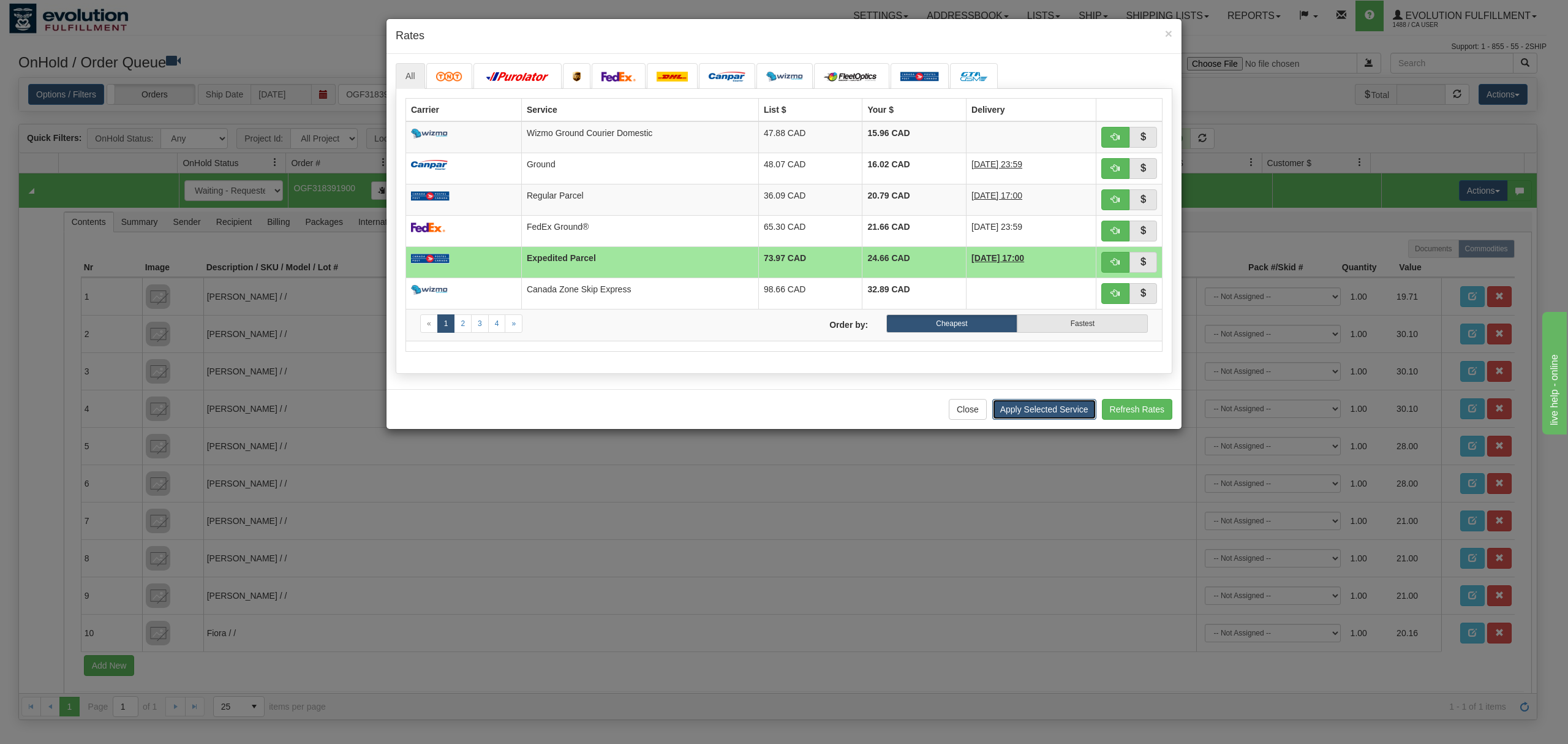
click at [1058, 414] on button "Apply Selected Service" at bounding box center [1044, 409] width 104 height 20
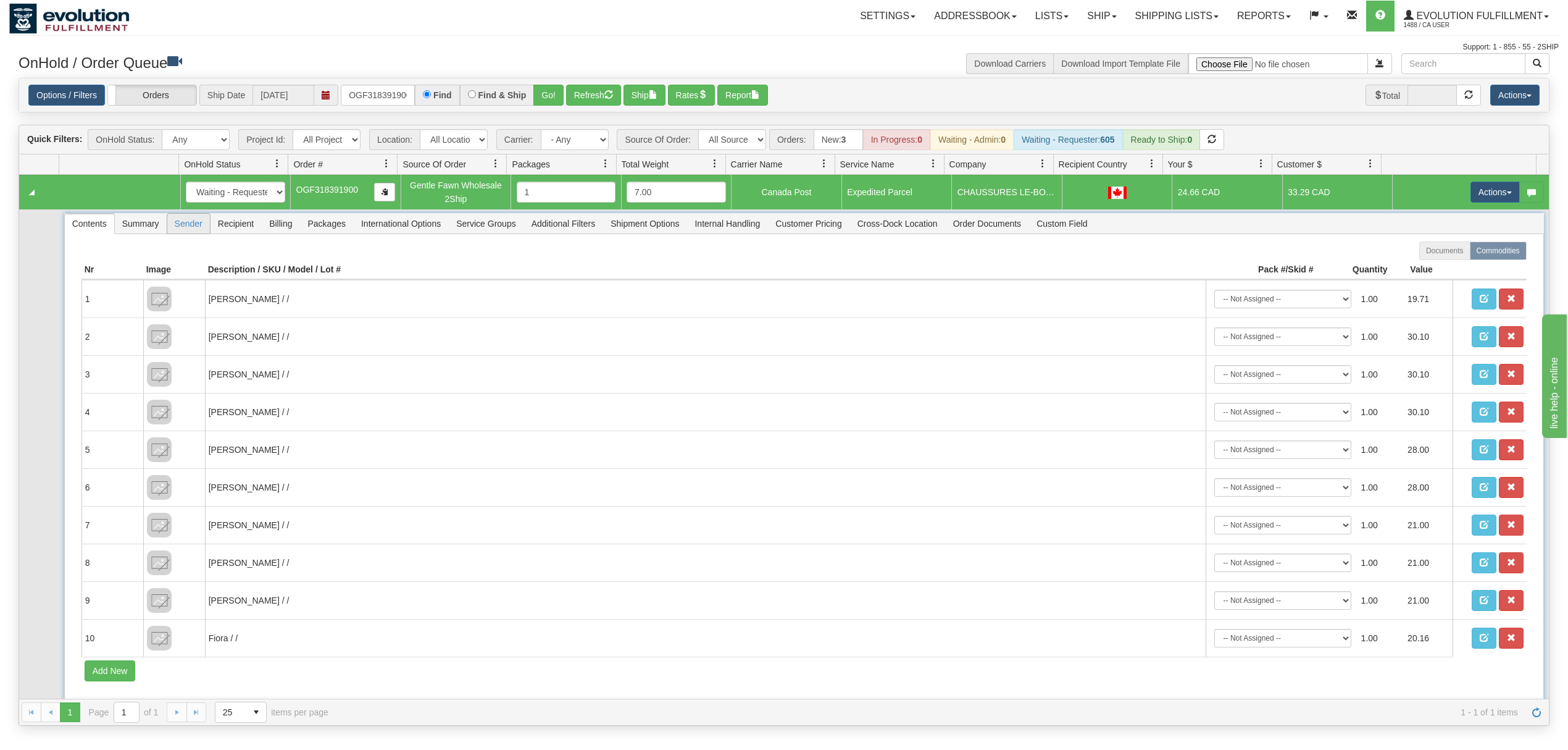
click at [200, 230] on span "Sender" at bounding box center [188, 224] width 42 height 20
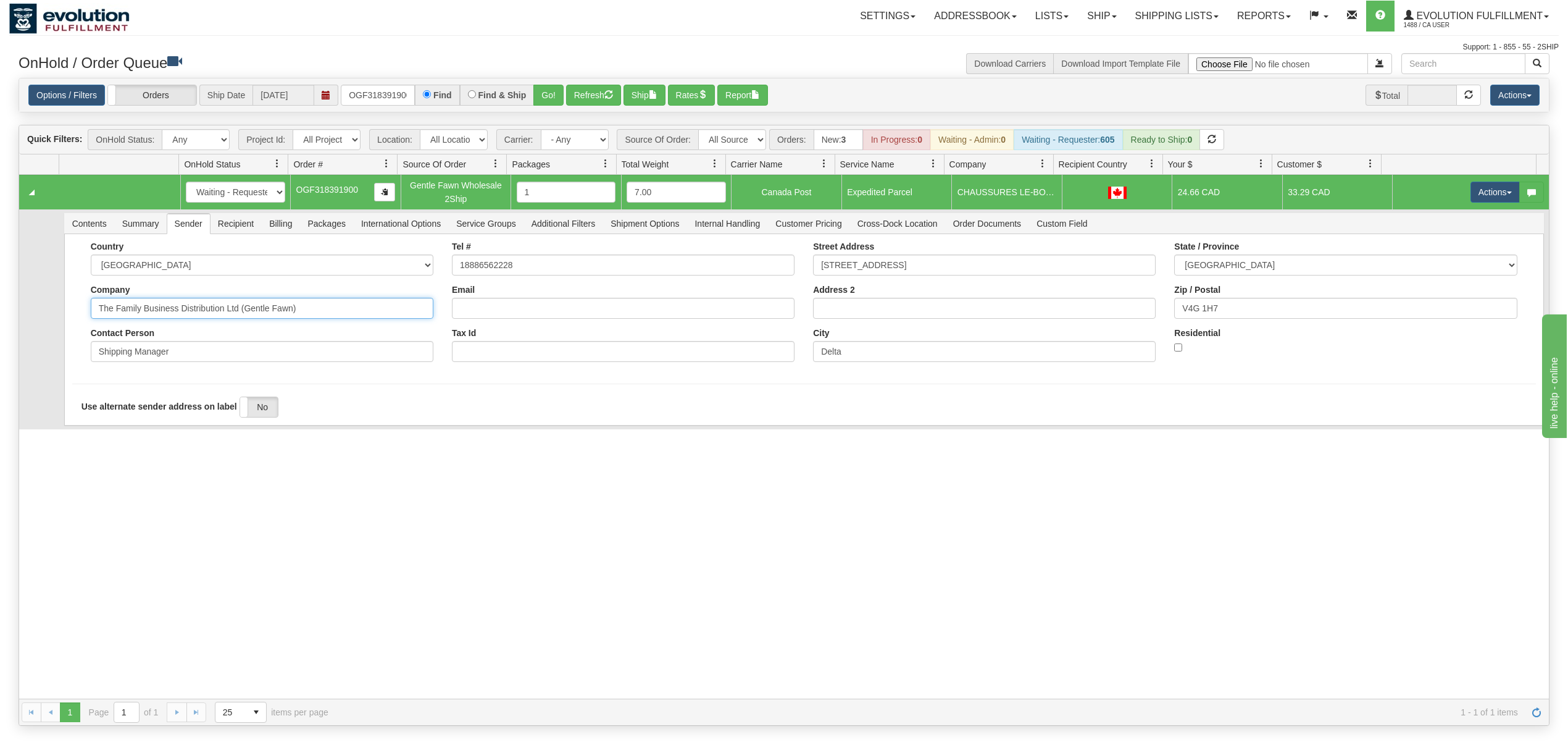
drag, startPoint x: 366, startPoint y: 305, endPoint x: 181, endPoint y: 339, distance: 188.1
click at [181, 339] on div "Country [GEOGRAPHIC_DATA] [GEOGRAPHIC_DATA] [GEOGRAPHIC_DATA] [GEOGRAPHIC_DATA]…" at bounding box center [262, 306] width 361 height 129
type input "The Family Business"
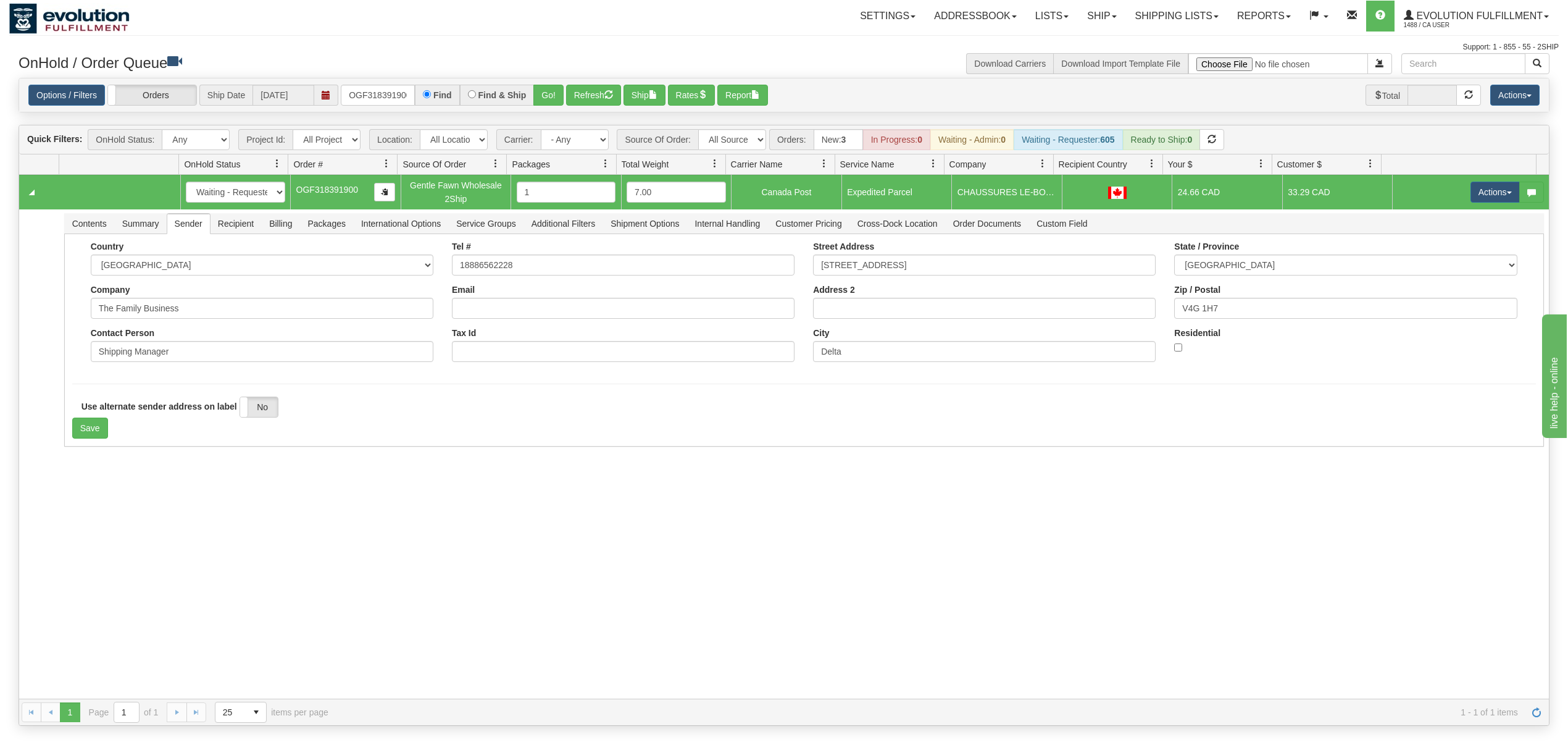
click at [92, 505] on div "31613367 EVOLUTION V3 91086638 0 New In Progress Waiting - Admin Waiting - Requ…" at bounding box center [784, 437] width 1530 height 524
click at [94, 435] on button "Save" at bounding box center [90, 428] width 36 height 21
click at [1493, 200] on button "Actions" at bounding box center [1495, 191] width 49 height 21
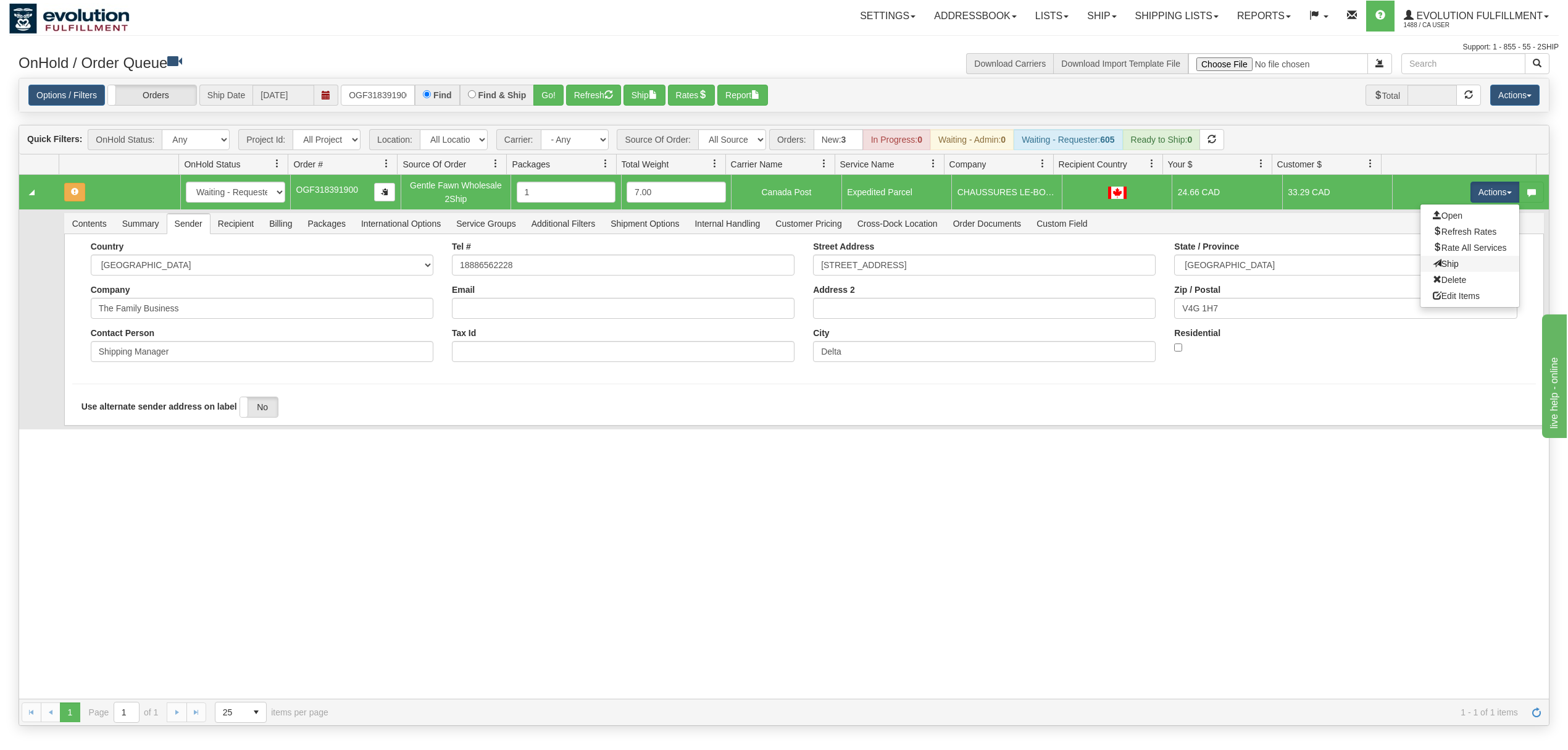
click at [1423, 260] on link "Ship" at bounding box center [1470, 264] width 99 height 16
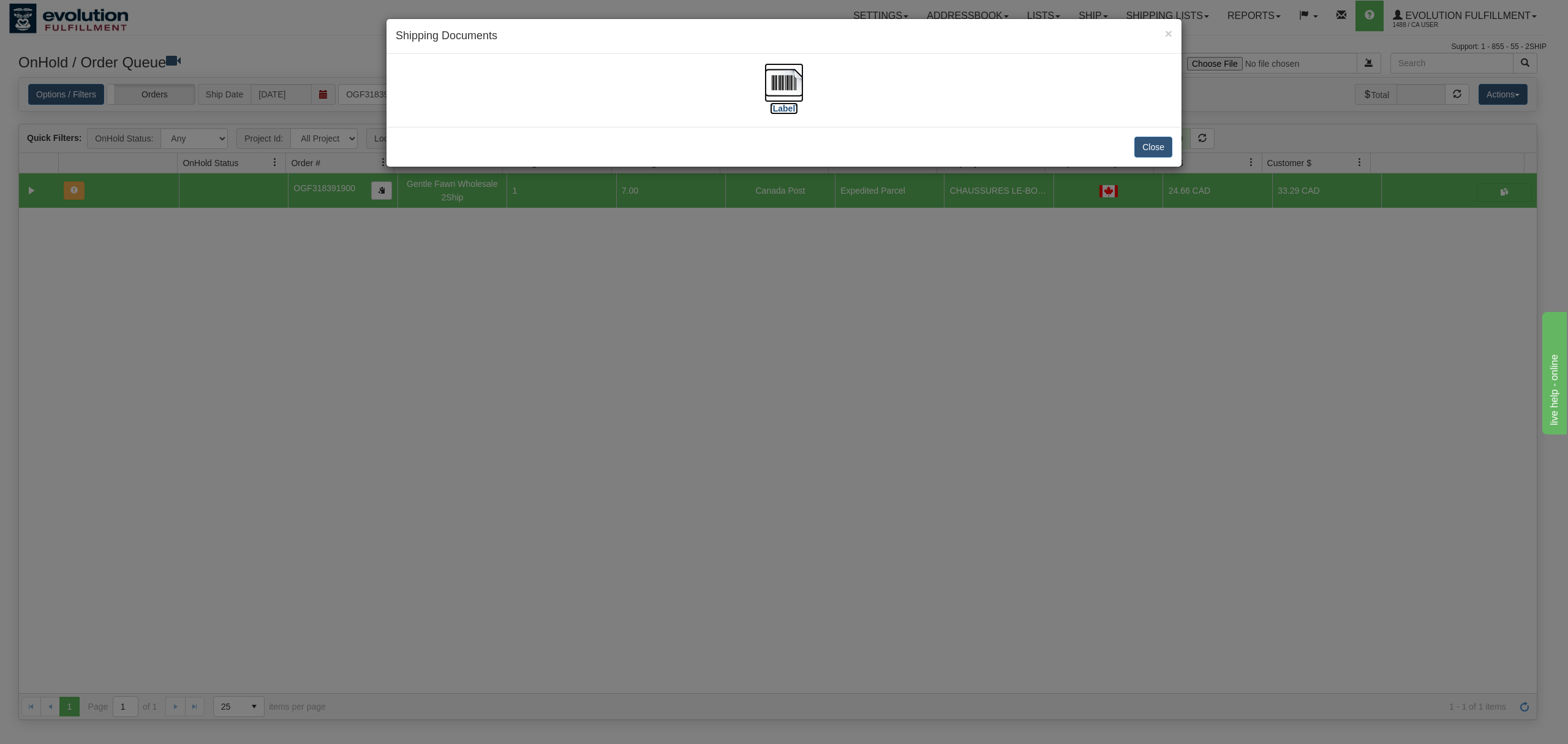
click at [785, 78] on img at bounding box center [784, 83] width 39 height 39
click at [1156, 148] on button "Close" at bounding box center [1153, 146] width 38 height 20
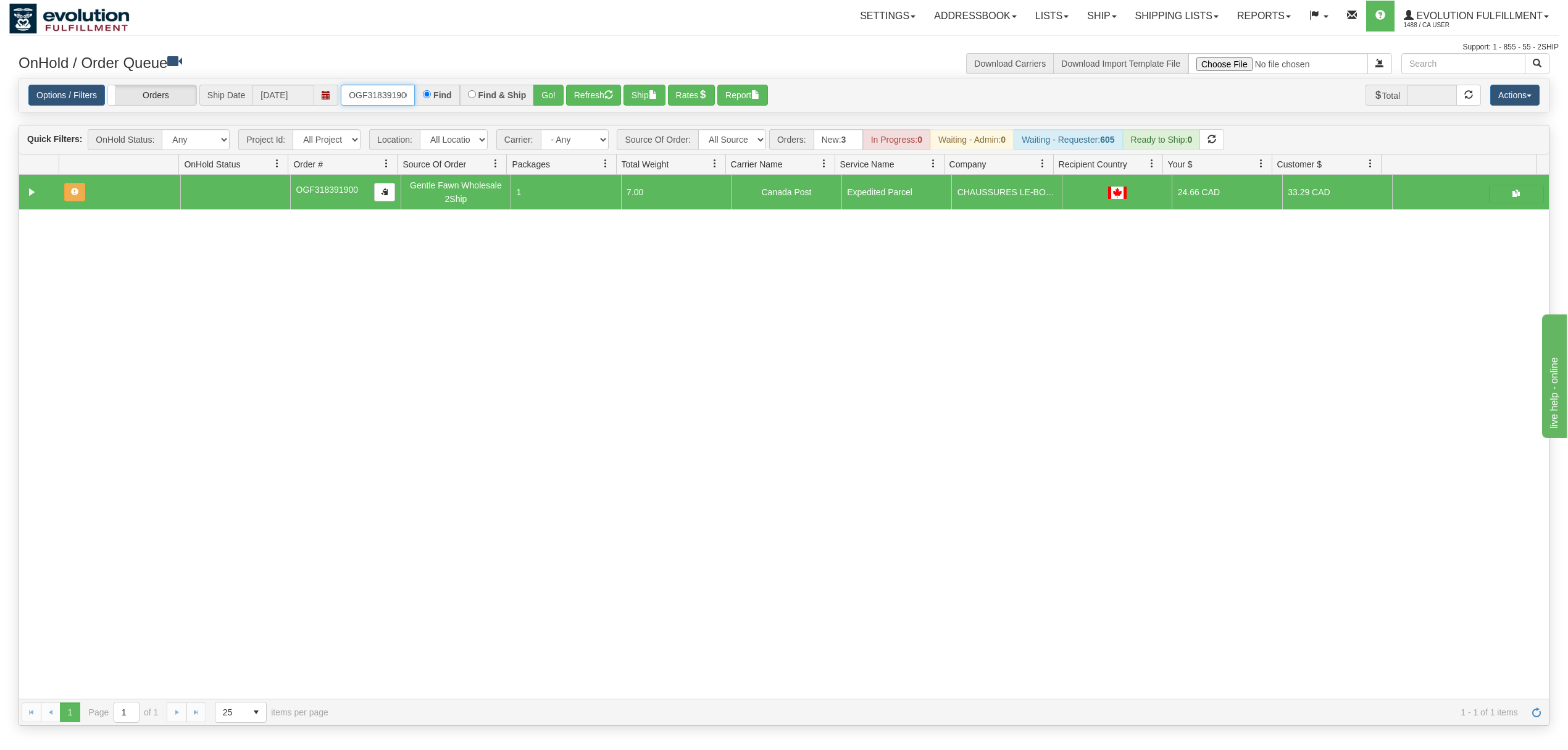
click at [385, 89] on input "OGF318391900" at bounding box center [378, 94] width 75 height 21
click at [559, 85] on button "Go!" at bounding box center [549, 94] width 31 height 21
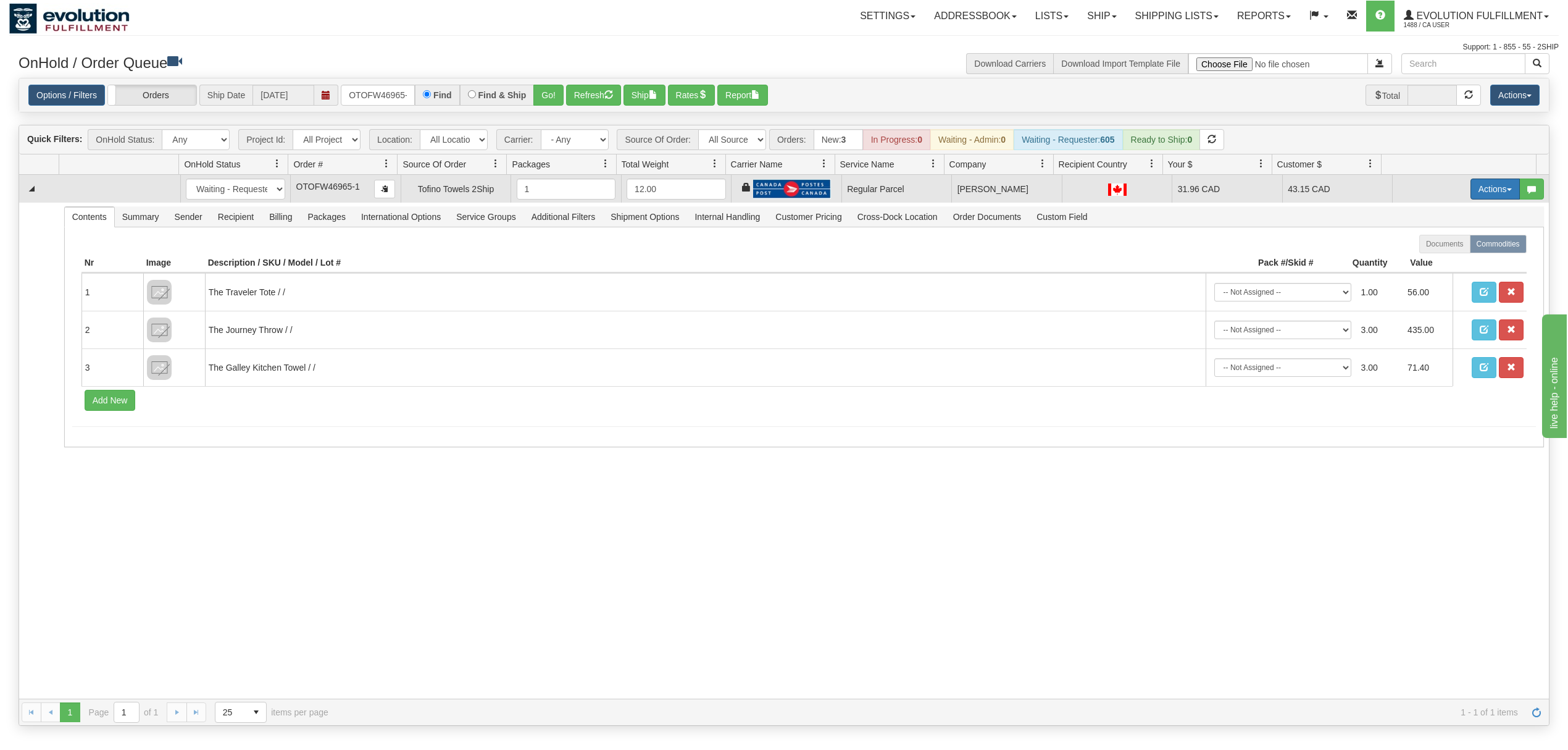
click at [1487, 186] on button "Actions" at bounding box center [1495, 189] width 49 height 21
click at [1453, 250] on span "Rate All Services" at bounding box center [1470, 244] width 75 height 10
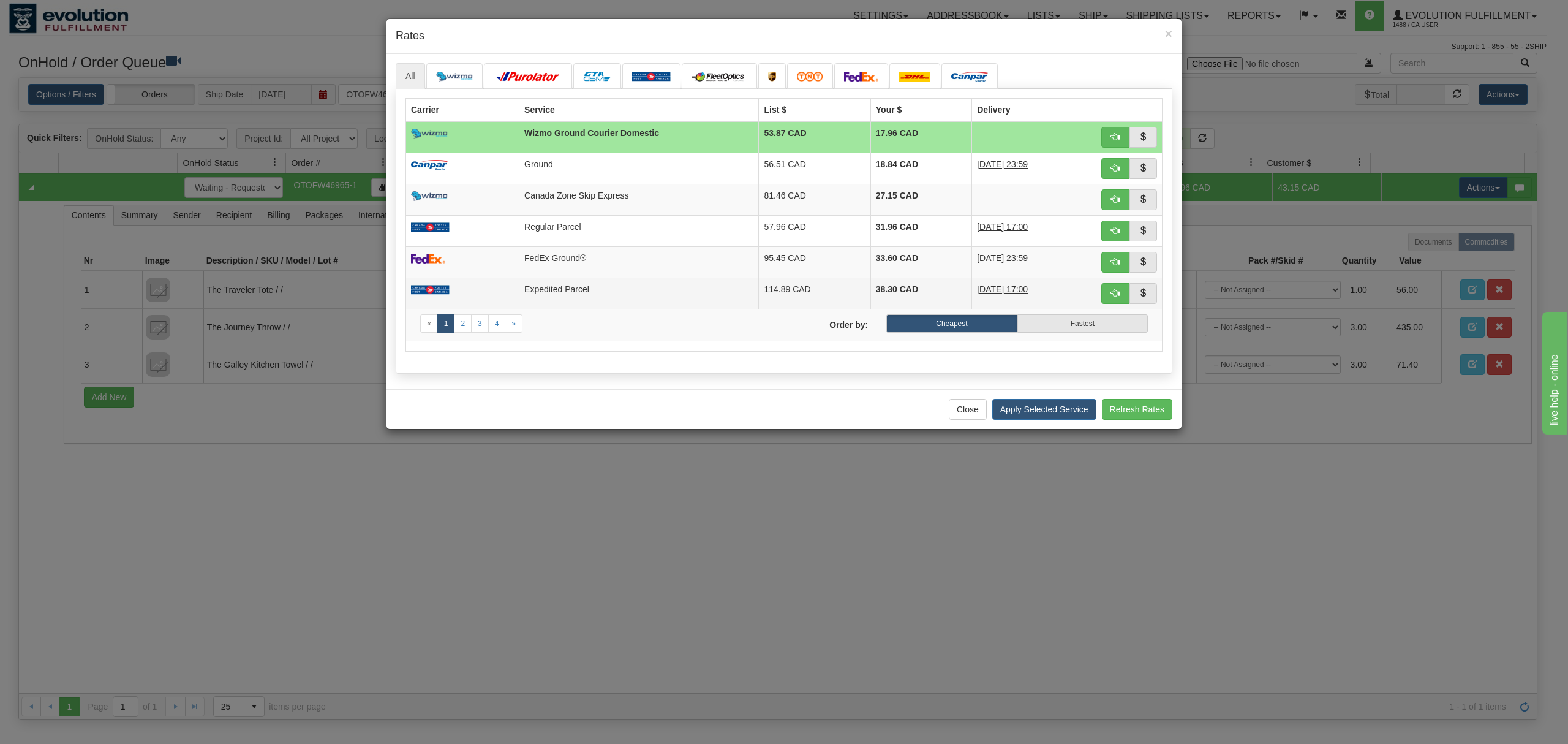
click at [645, 303] on td "Expedited Parcel" at bounding box center [639, 292] width 240 height 31
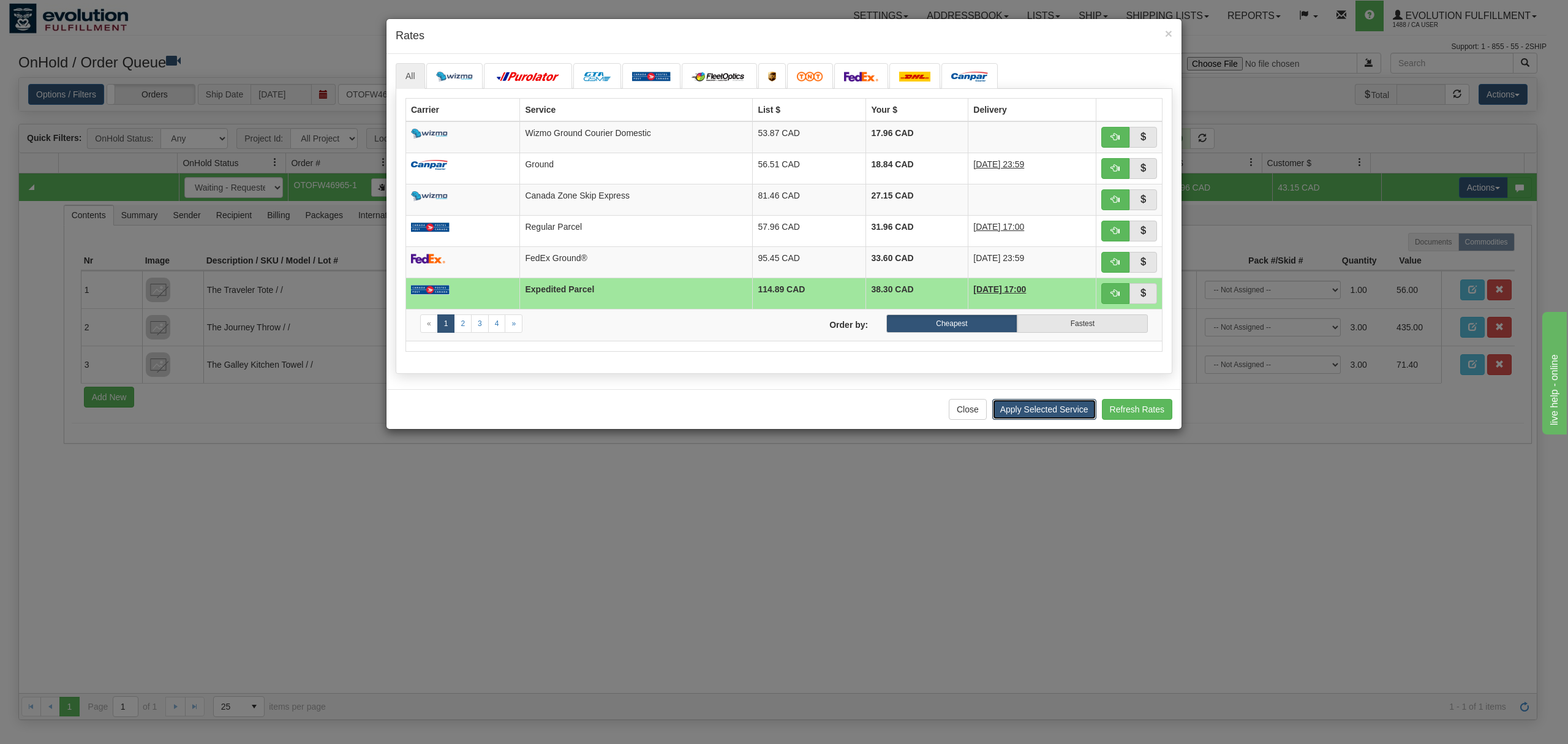
click at [1064, 419] on button "Apply Selected Service" at bounding box center [1044, 409] width 104 height 20
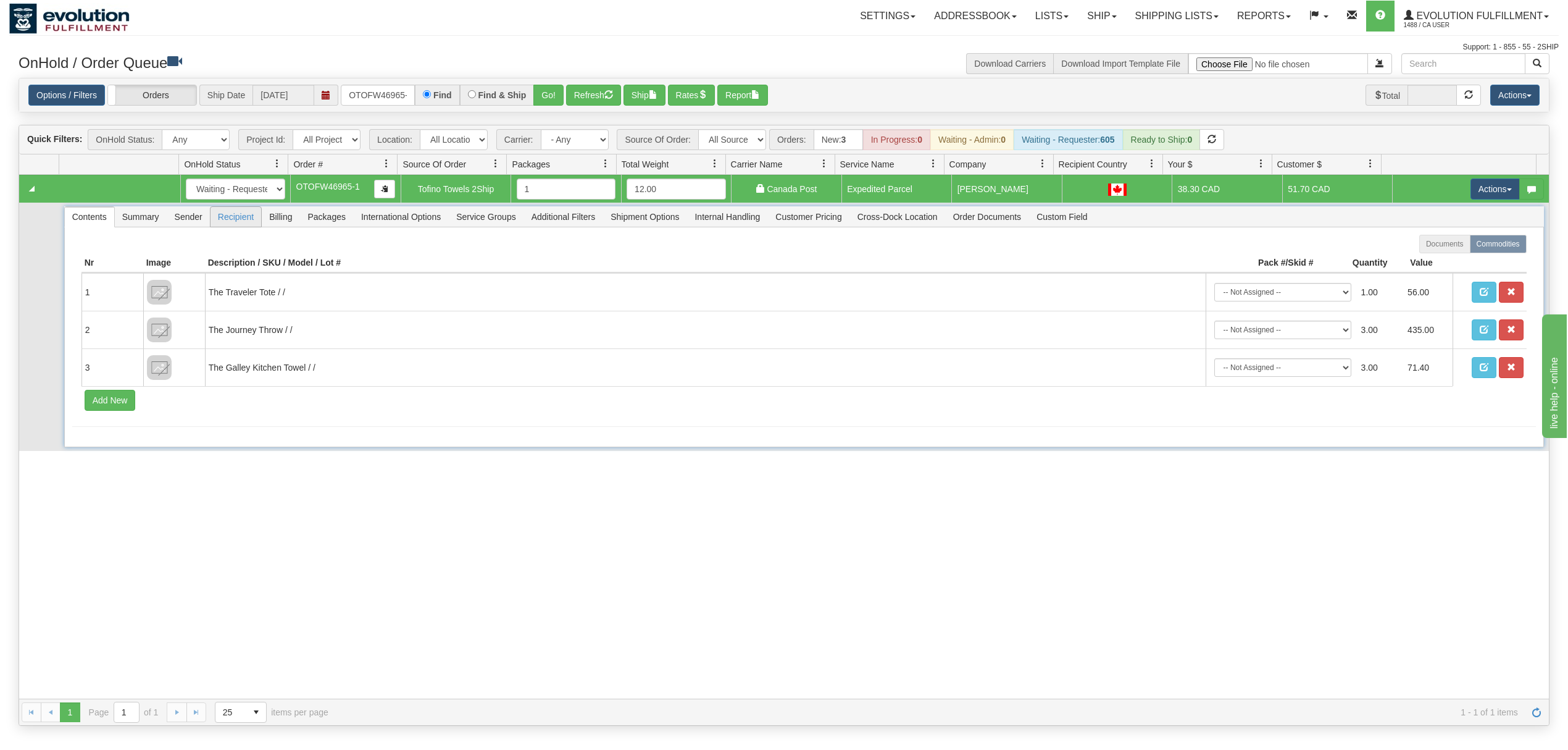
click at [237, 224] on span "Recipient" at bounding box center [235, 216] width 50 height 20
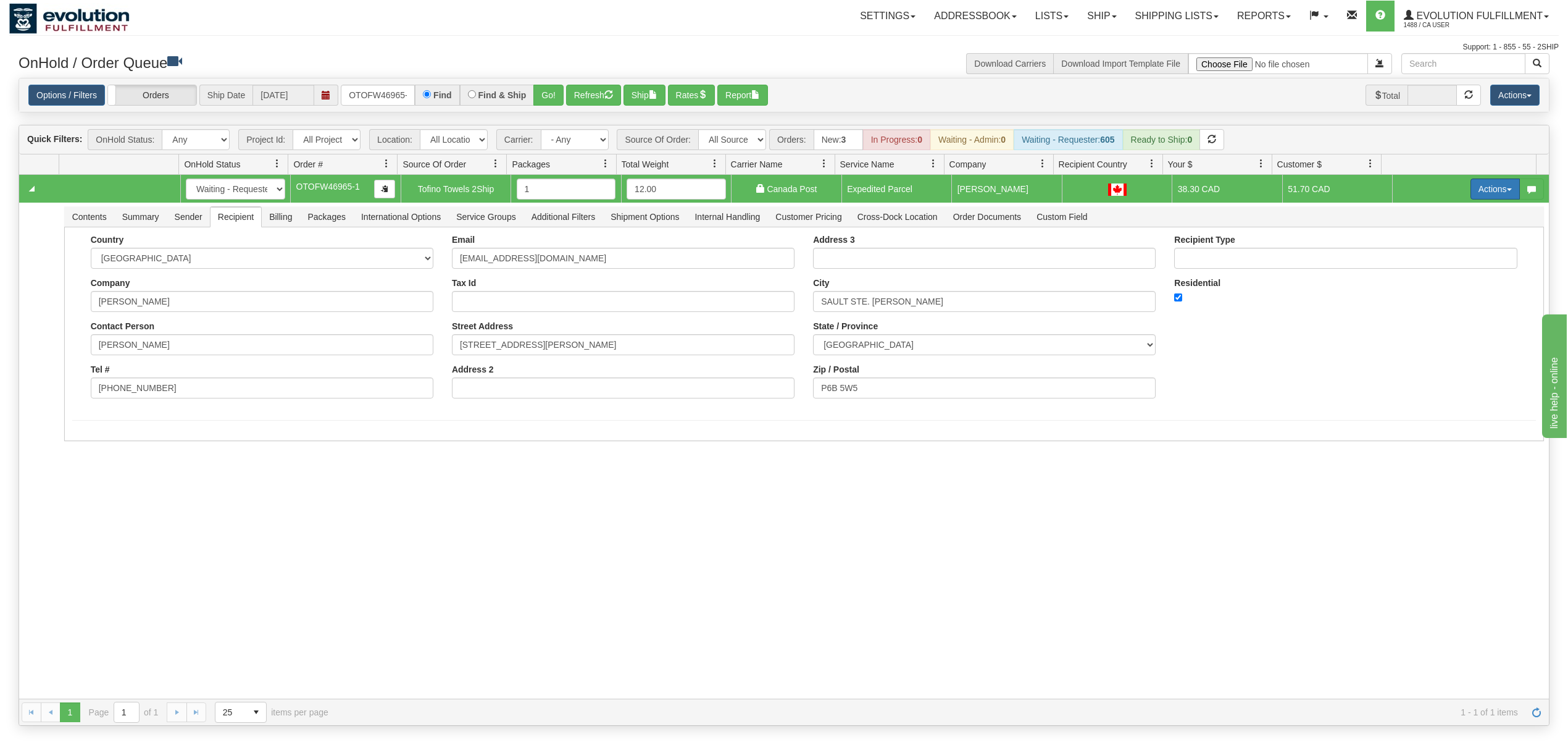
click at [1477, 184] on button "Actions" at bounding box center [1495, 189] width 49 height 21
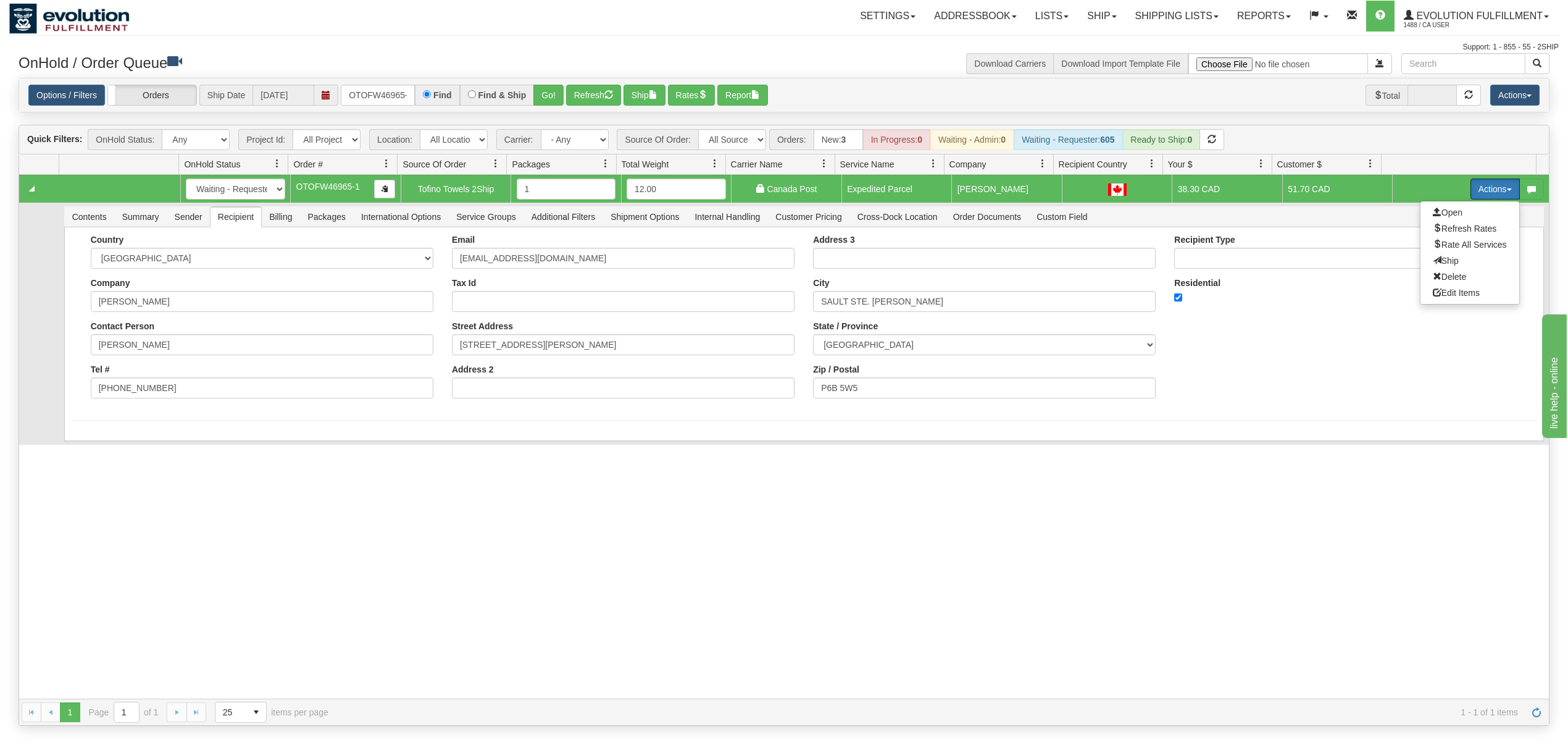
drag, startPoint x: 1440, startPoint y: 260, endPoint x: 1399, endPoint y: 269, distance: 42.0
click at [1440, 260] on span "Ship" at bounding box center [1446, 260] width 26 height 10
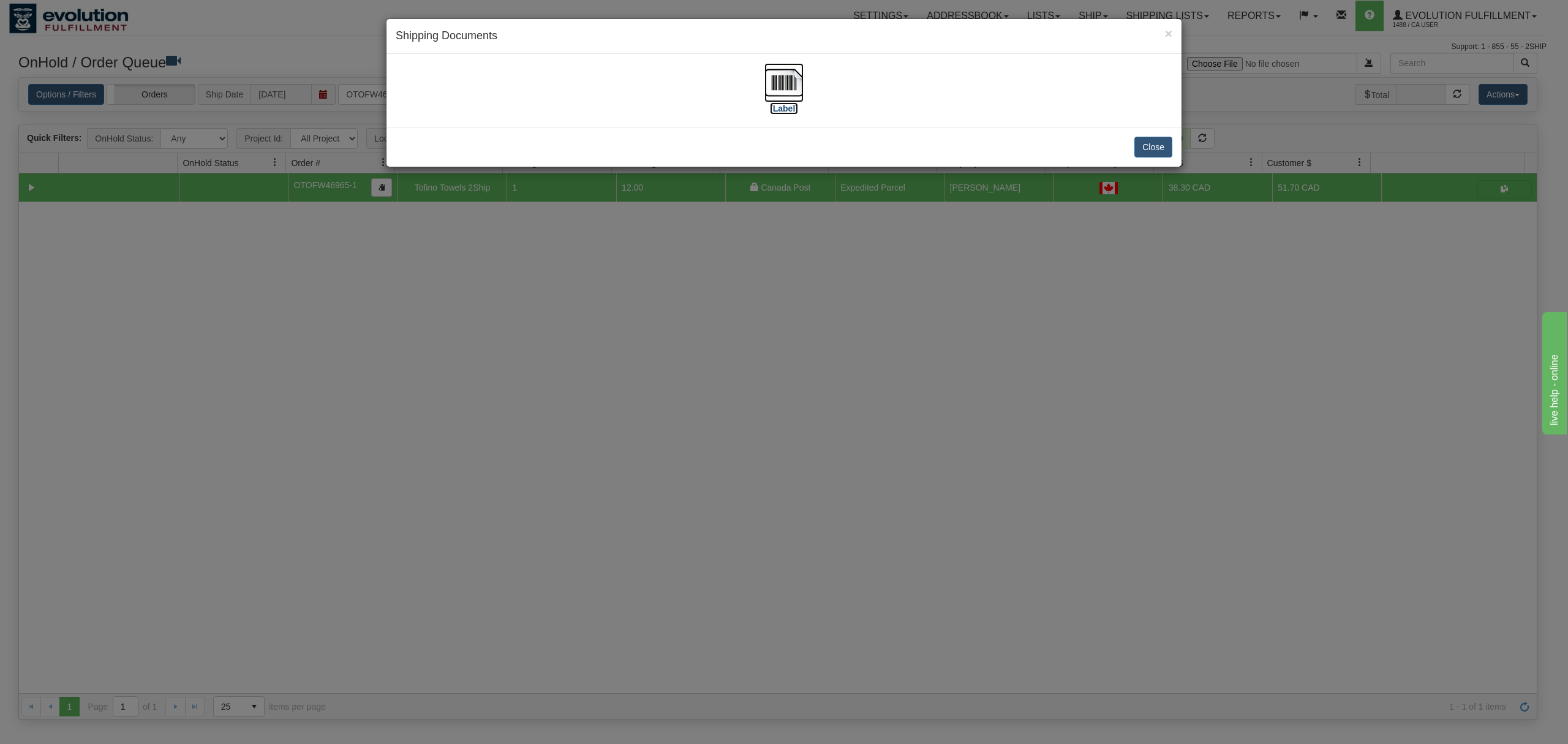
click at [771, 79] on img at bounding box center [784, 83] width 39 height 39
click at [1147, 151] on button "Close" at bounding box center [1153, 146] width 38 height 20
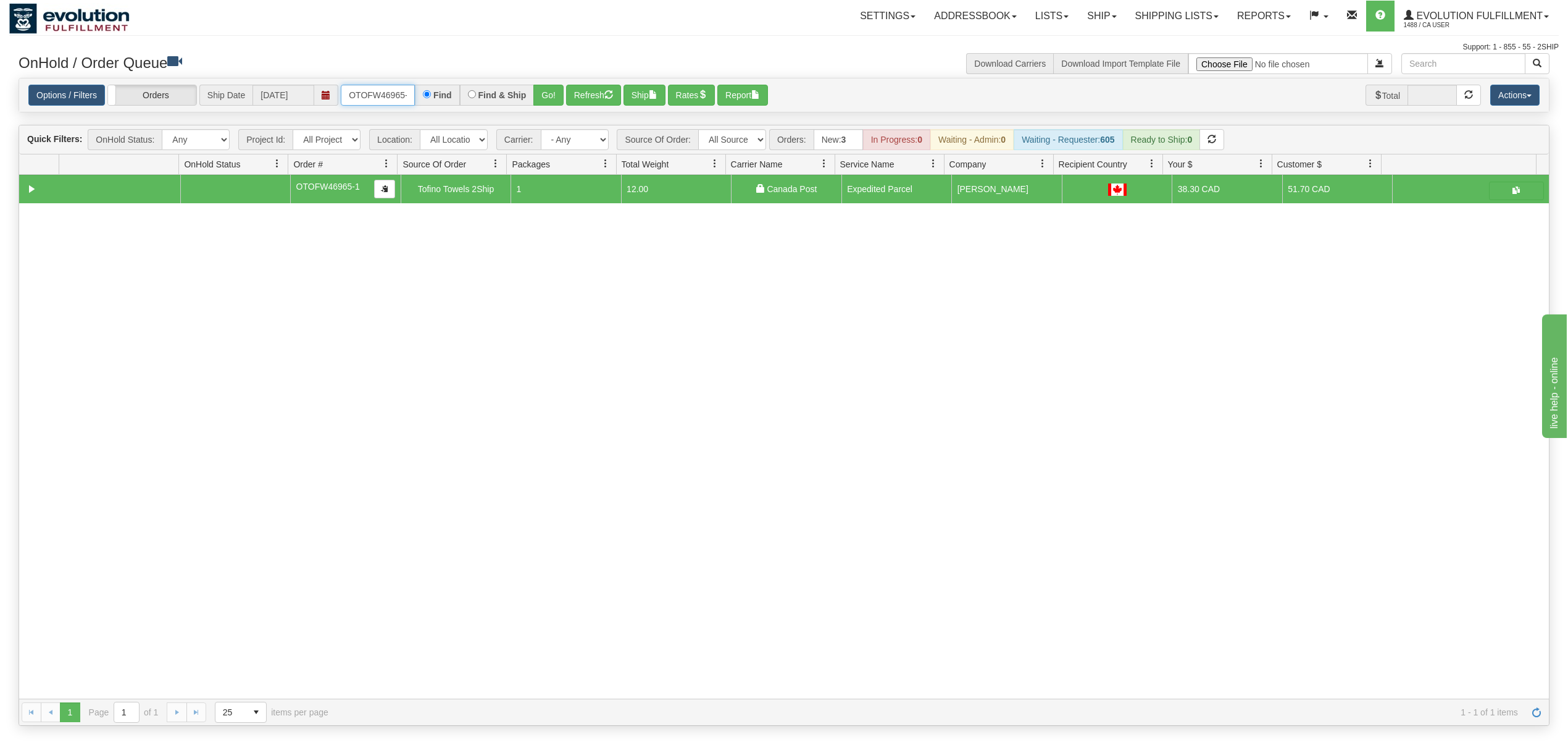
click at [376, 88] on input "OTOFW46965-1" at bounding box center [378, 94] width 75 height 21
click at [376, 89] on input "OTOFW46965-1" at bounding box center [378, 94] width 75 height 21
click at [554, 92] on button "Go!" at bounding box center [549, 94] width 31 height 21
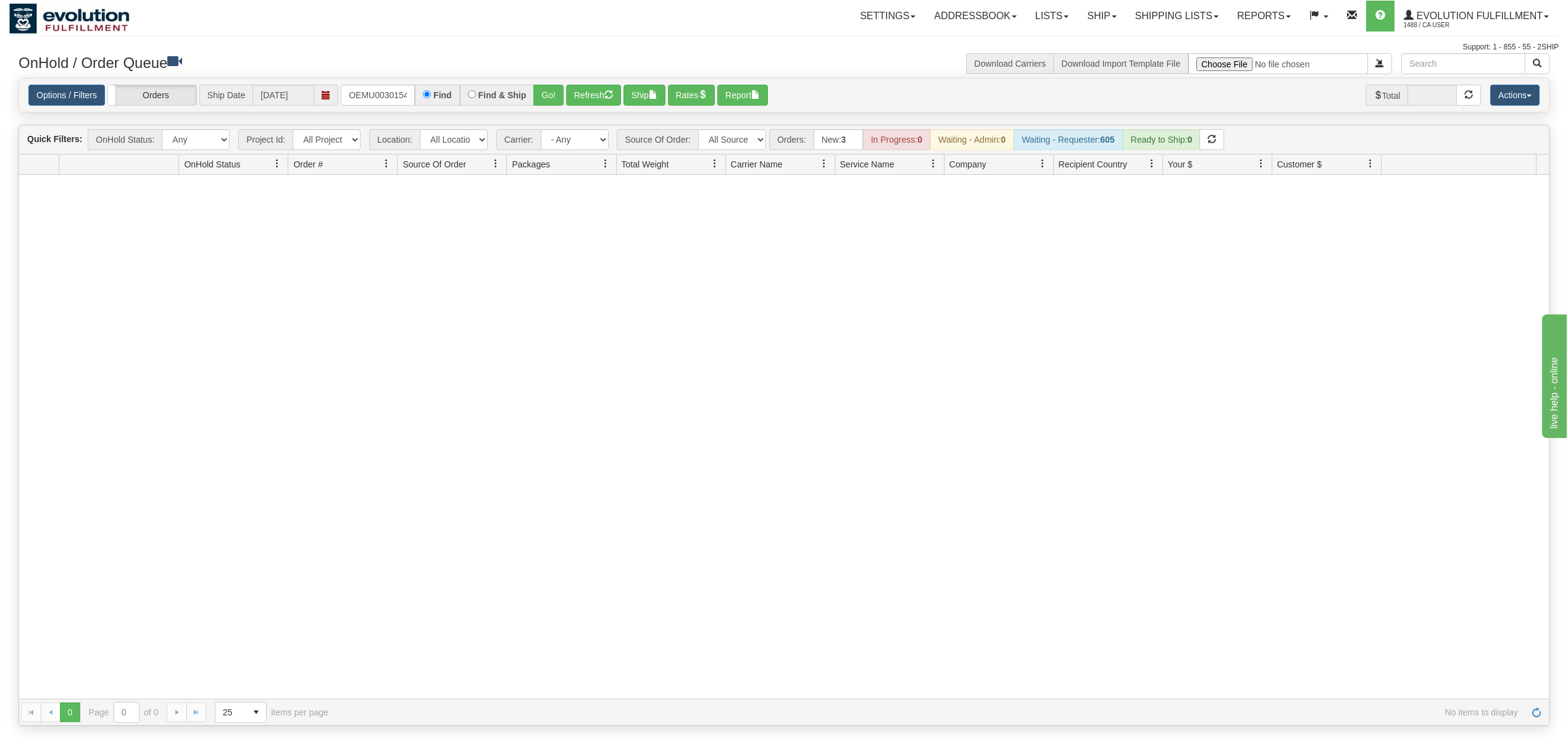
drag, startPoint x: 339, startPoint y: 92, endPoint x: 347, endPoint y: 92, distance: 8.0
click at [342, 92] on div "Options / Filters Group Shipments Orders Ship Date [DATE] OEMU0030154001-1 Find…" at bounding box center [784, 95] width 1511 height 22
drag, startPoint x: 347, startPoint y: 92, endPoint x: 523, endPoint y: 100, distance: 176.2
click at [495, 99] on div "OEMU0030154001-1 Find Find & Ship Go!" at bounding box center [453, 94] width 223 height 21
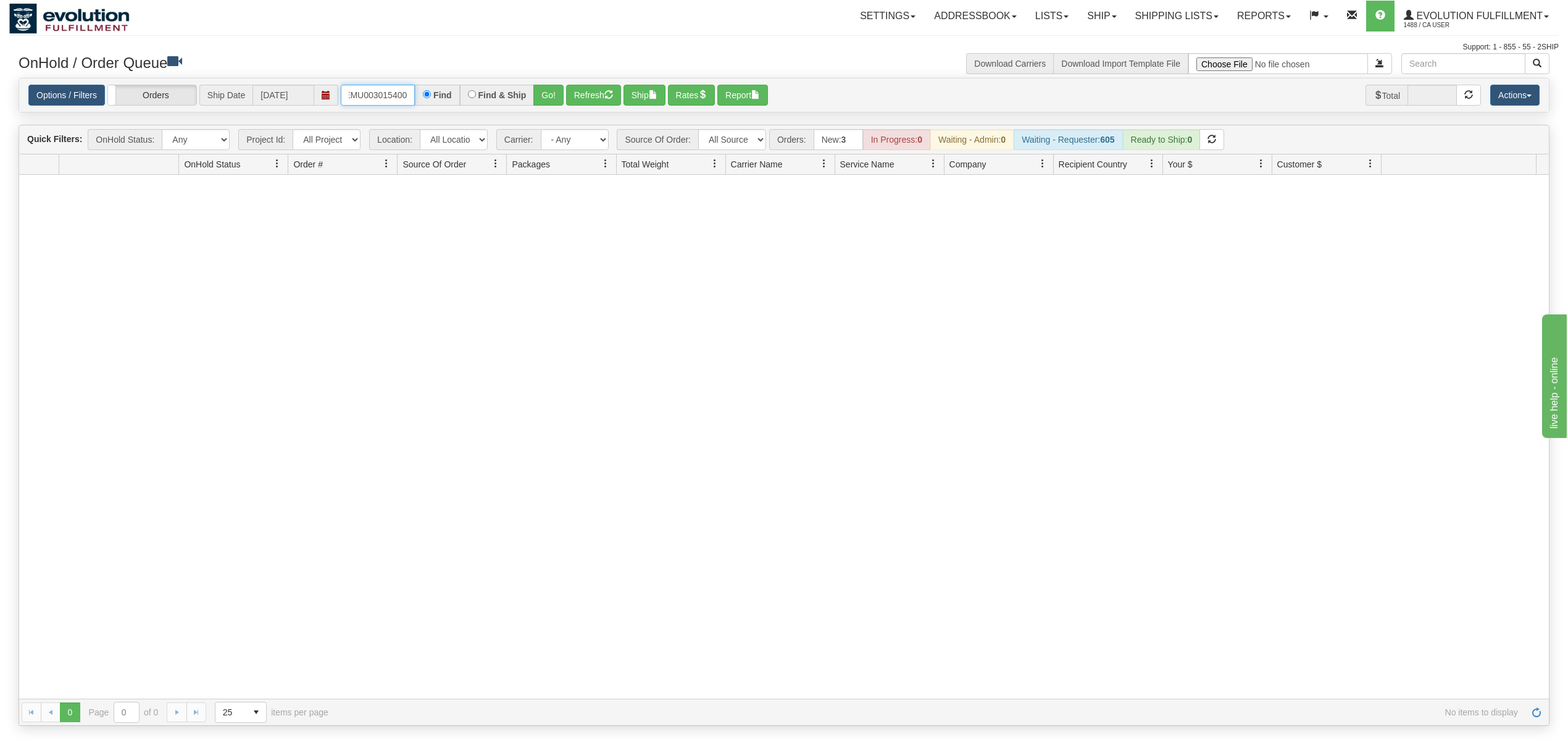
type input "OEMU0030154001"
click at [537, 97] on button "Go!" at bounding box center [549, 94] width 31 height 21
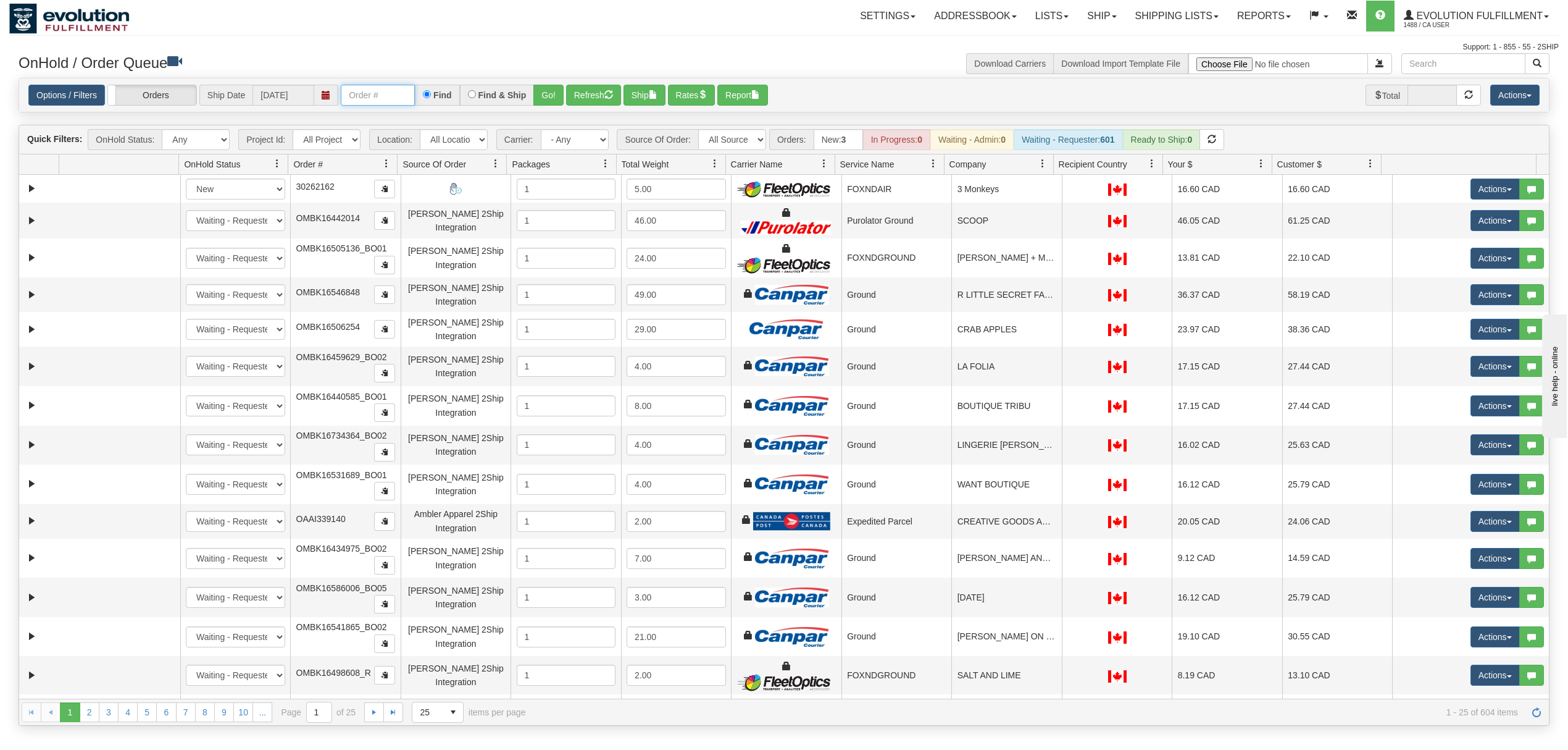
click at [399, 96] on input "text" at bounding box center [378, 94] width 75 height 21
click at [404, 95] on input "OMBK17274042 BO01" at bounding box center [378, 94] width 75 height 21
click at [552, 95] on button "Go!" at bounding box center [549, 94] width 31 height 21
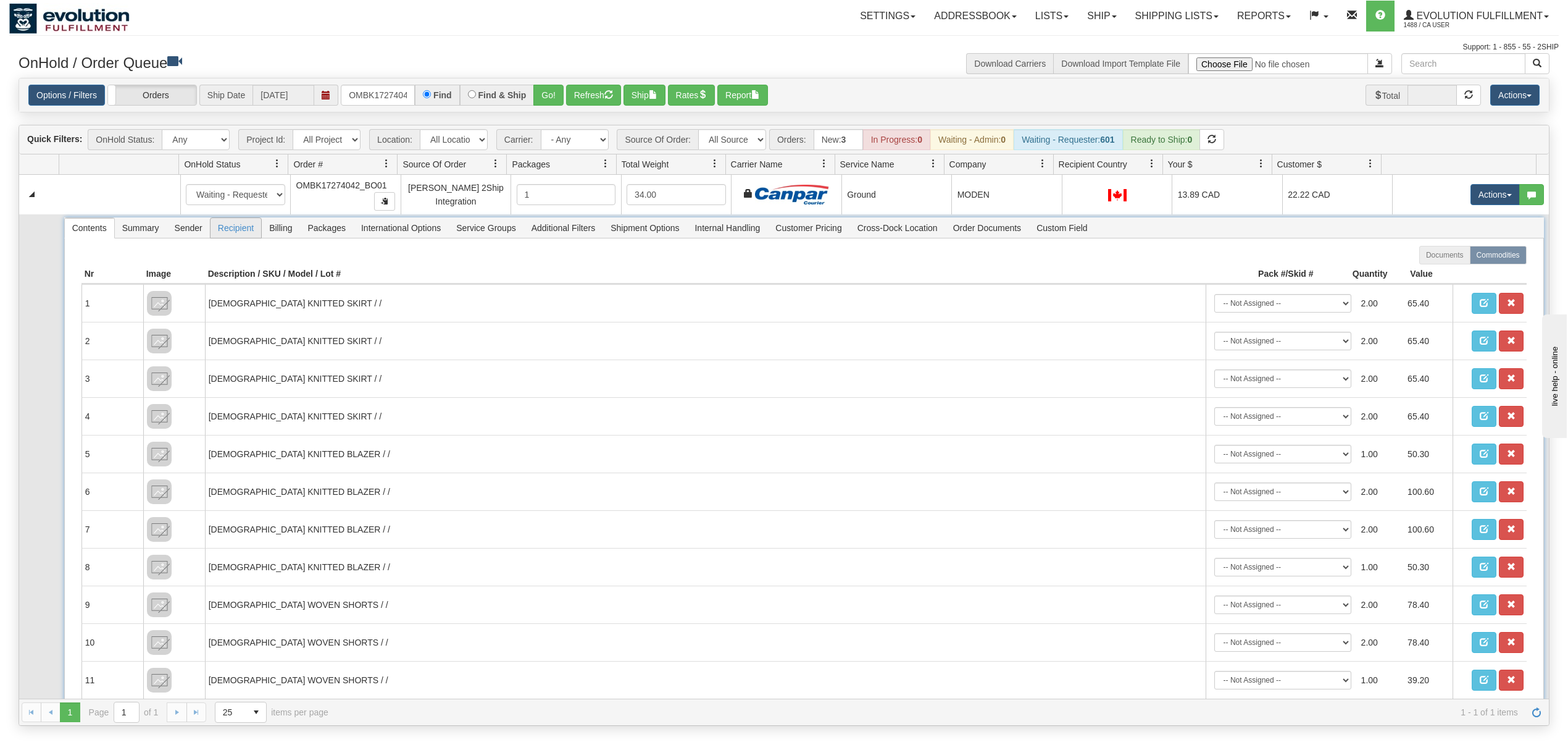
click at [240, 235] on span "Recipient" at bounding box center [235, 228] width 50 height 20
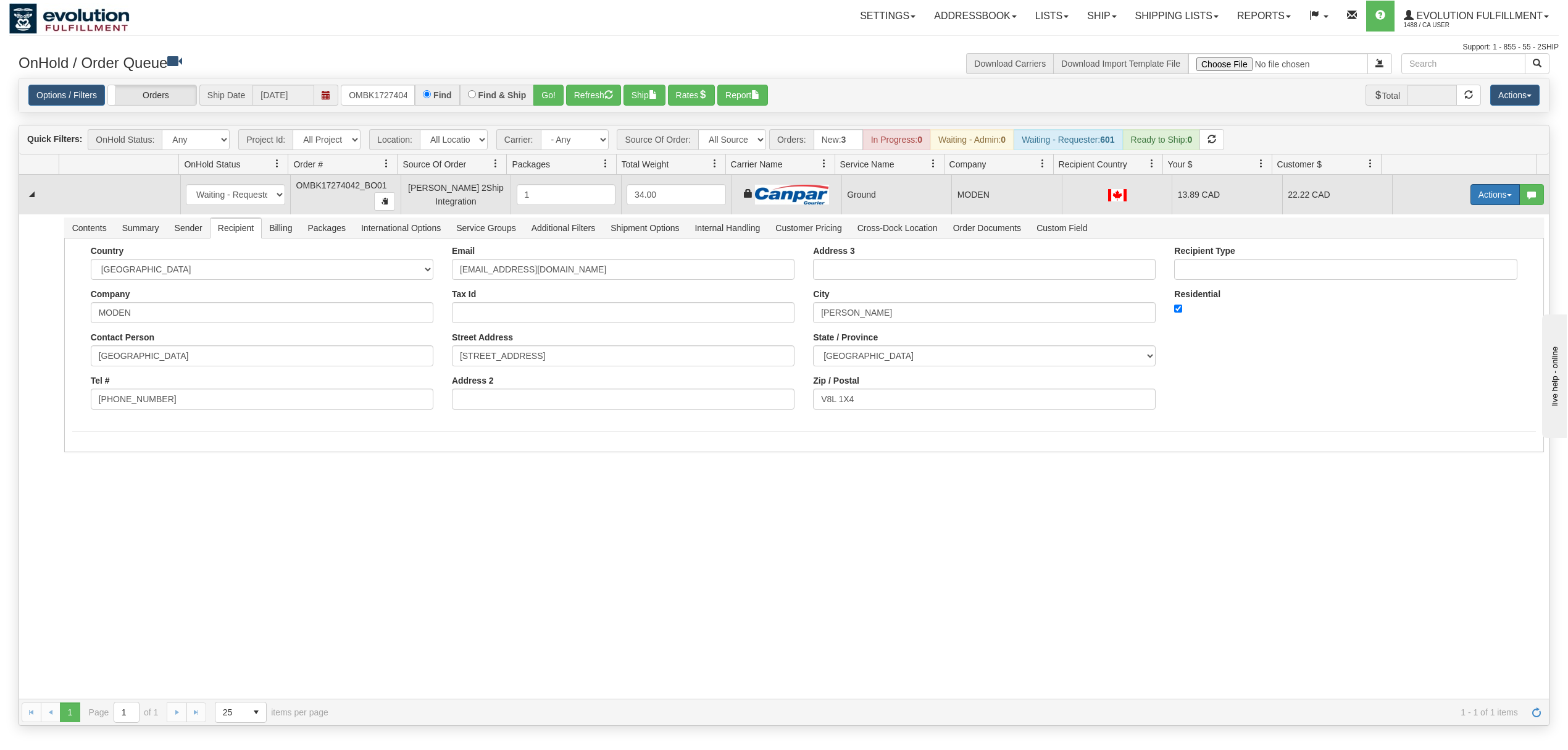
click at [1481, 190] on button "Actions" at bounding box center [1495, 194] width 49 height 21
click at [1433, 266] on span "Ship" at bounding box center [1446, 266] width 26 height 10
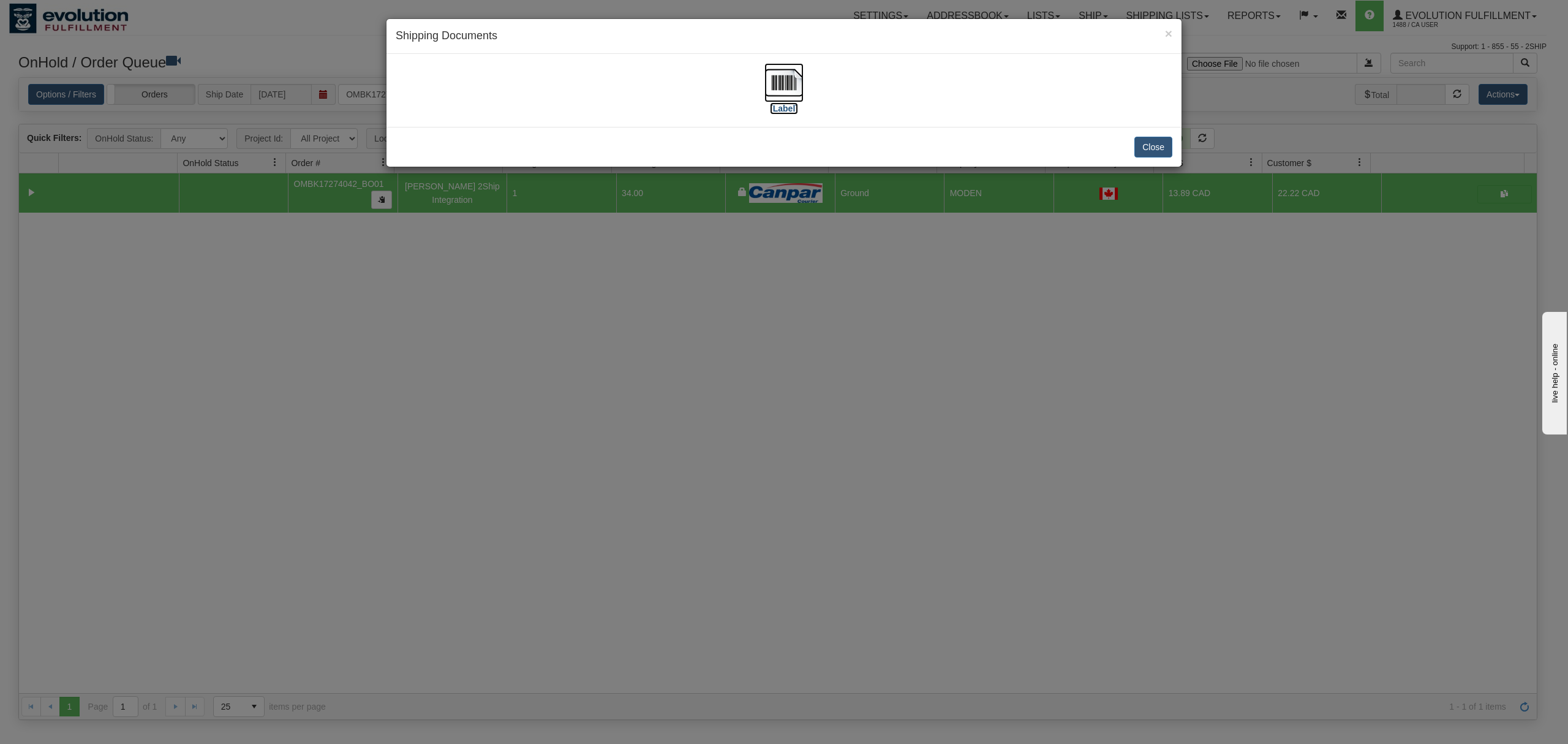
click at [795, 79] on img at bounding box center [784, 83] width 39 height 39
click at [1136, 150] on button "Close" at bounding box center [1153, 146] width 38 height 20
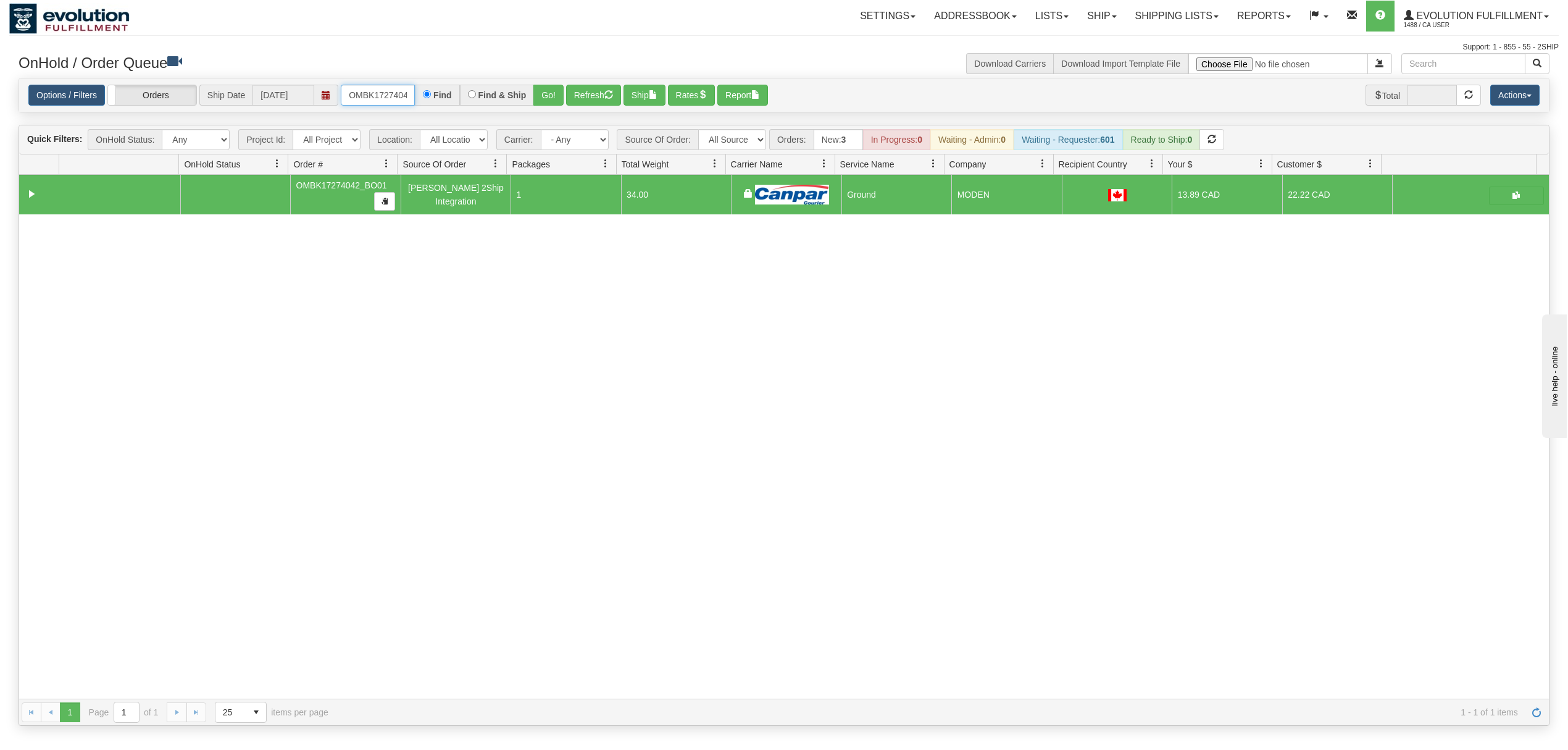
click at [364, 101] on input "OMBK17274042_BO01" at bounding box center [378, 94] width 75 height 21
click at [395, 92] on input "OMBK17694787 BO02" at bounding box center [378, 94] width 75 height 21
drag, startPoint x: 547, startPoint y: 95, endPoint x: 708, endPoint y: 13, distance: 180.7
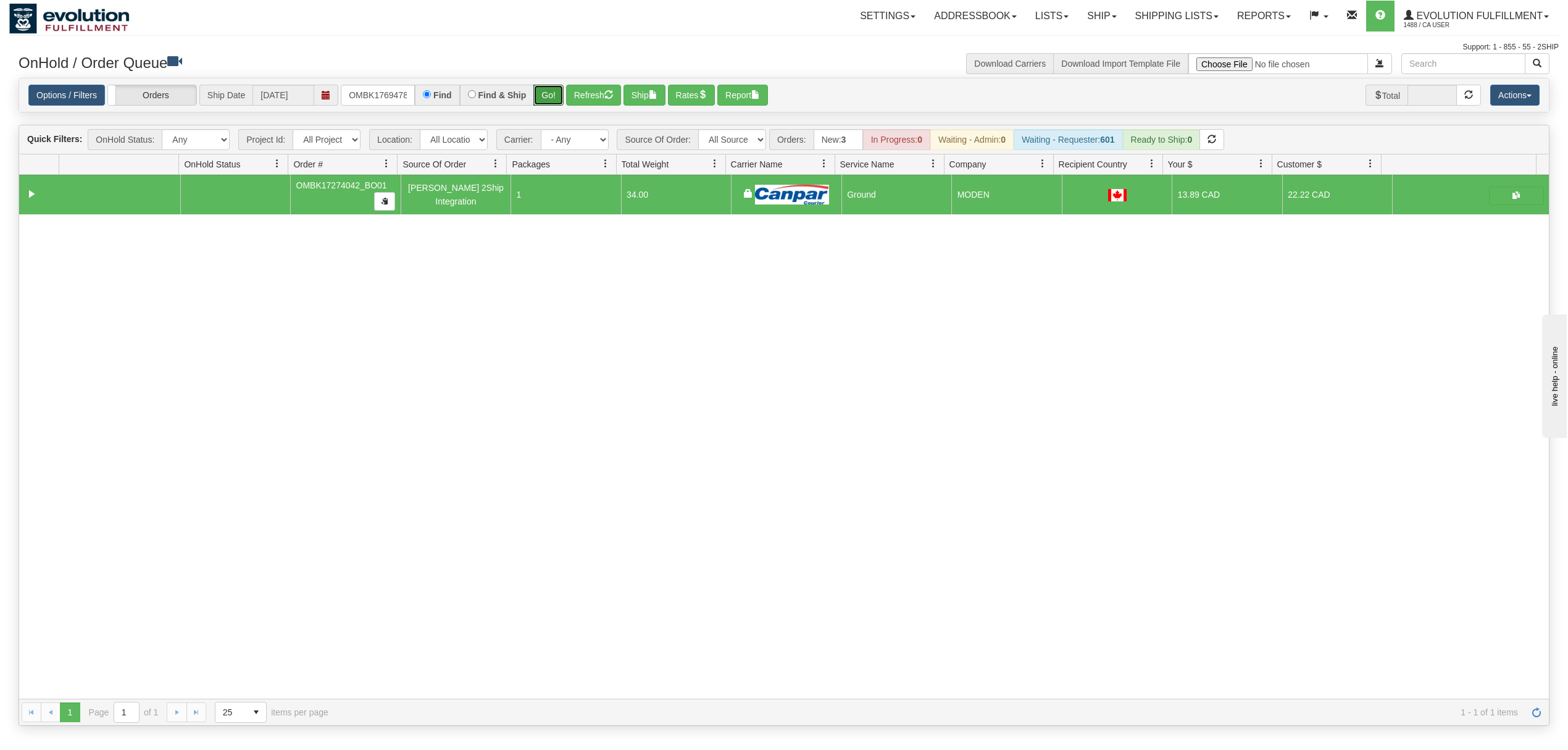
click at [552, 92] on button "Go!" at bounding box center [549, 94] width 31 height 21
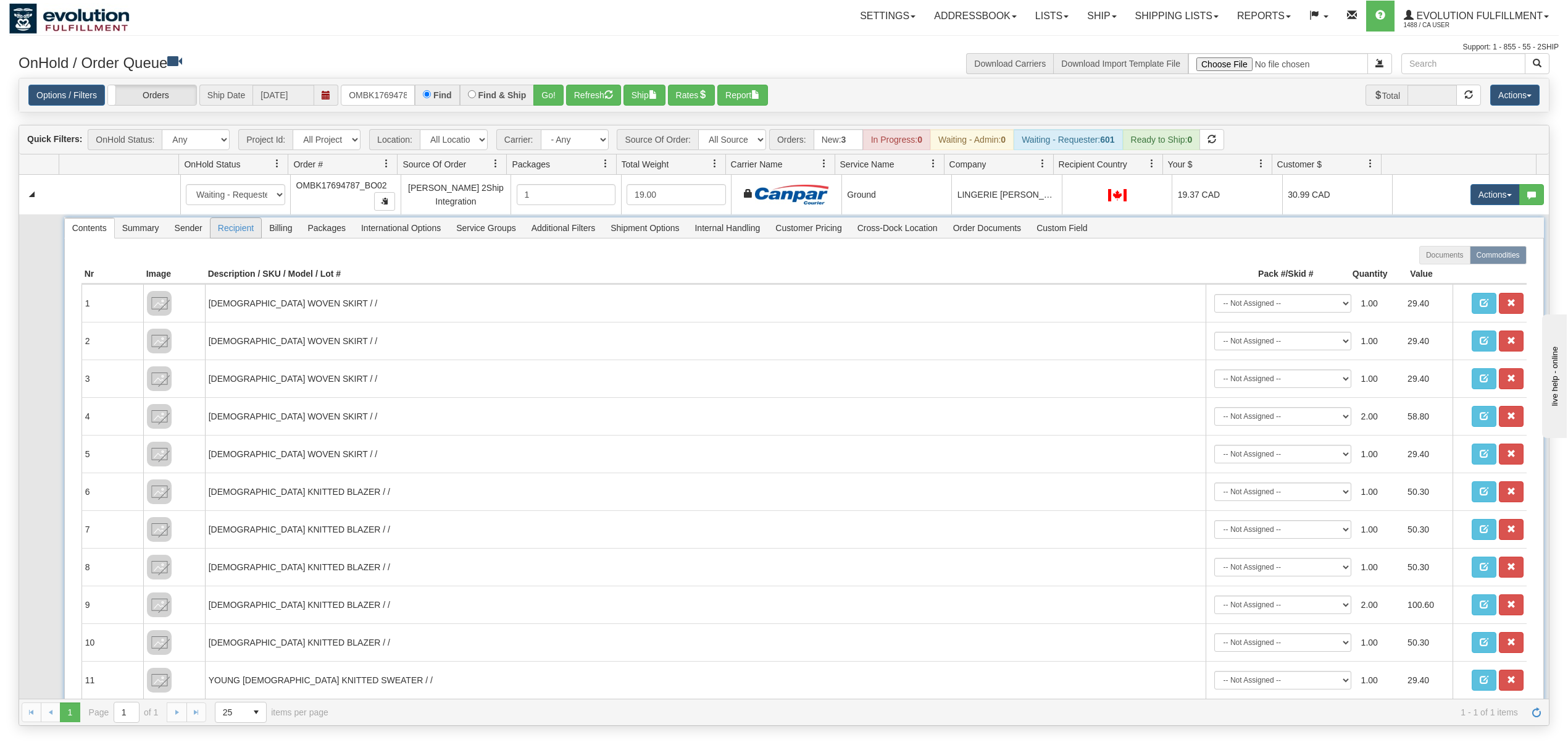
click at [242, 235] on span "Recipient" at bounding box center [235, 228] width 50 height 20
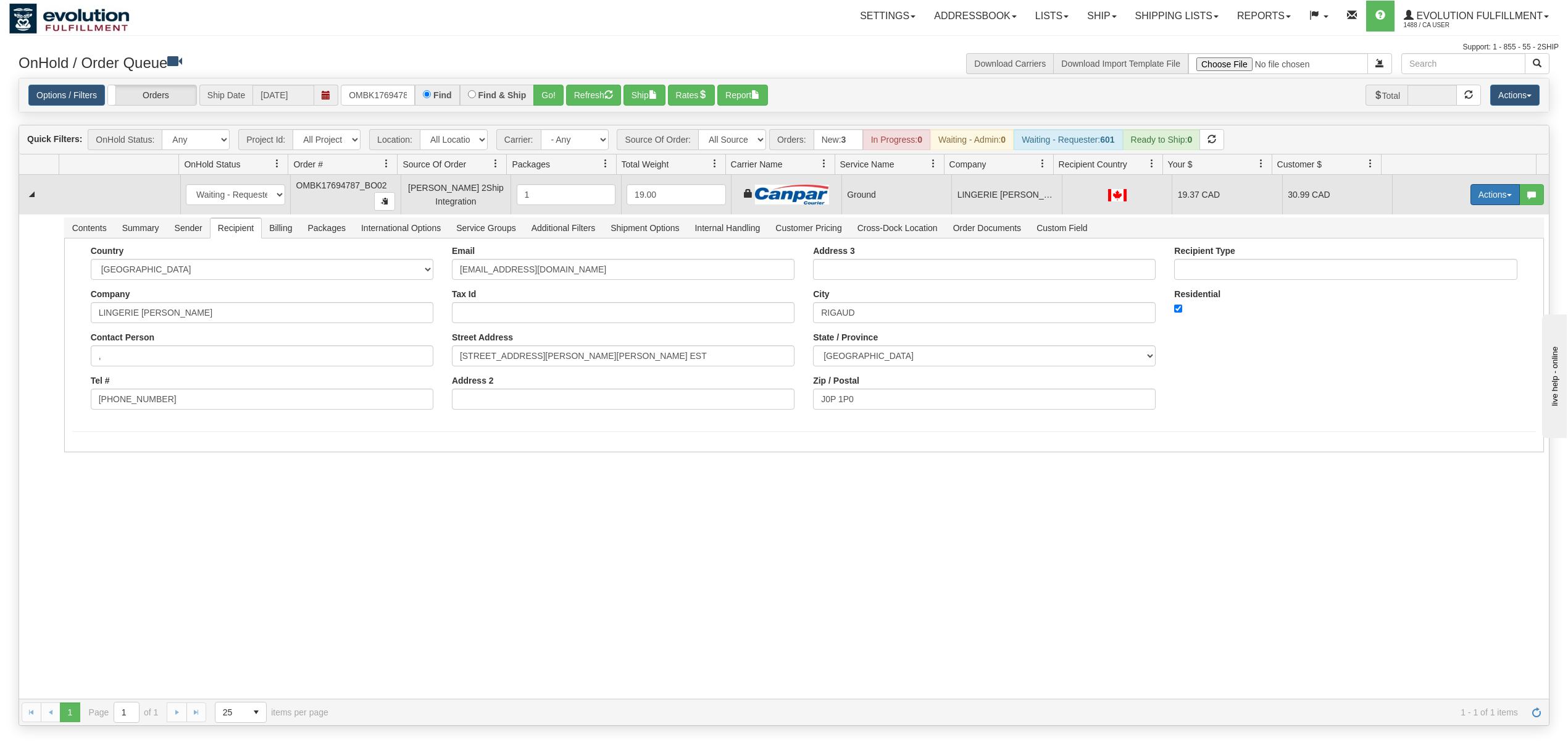
click at [1472, 189] on button "Actions" at bounding box center [1495, 194] width 49 height 21
click at [1433, 265] on span at bounding box center [1438, 266] width 9 height 9
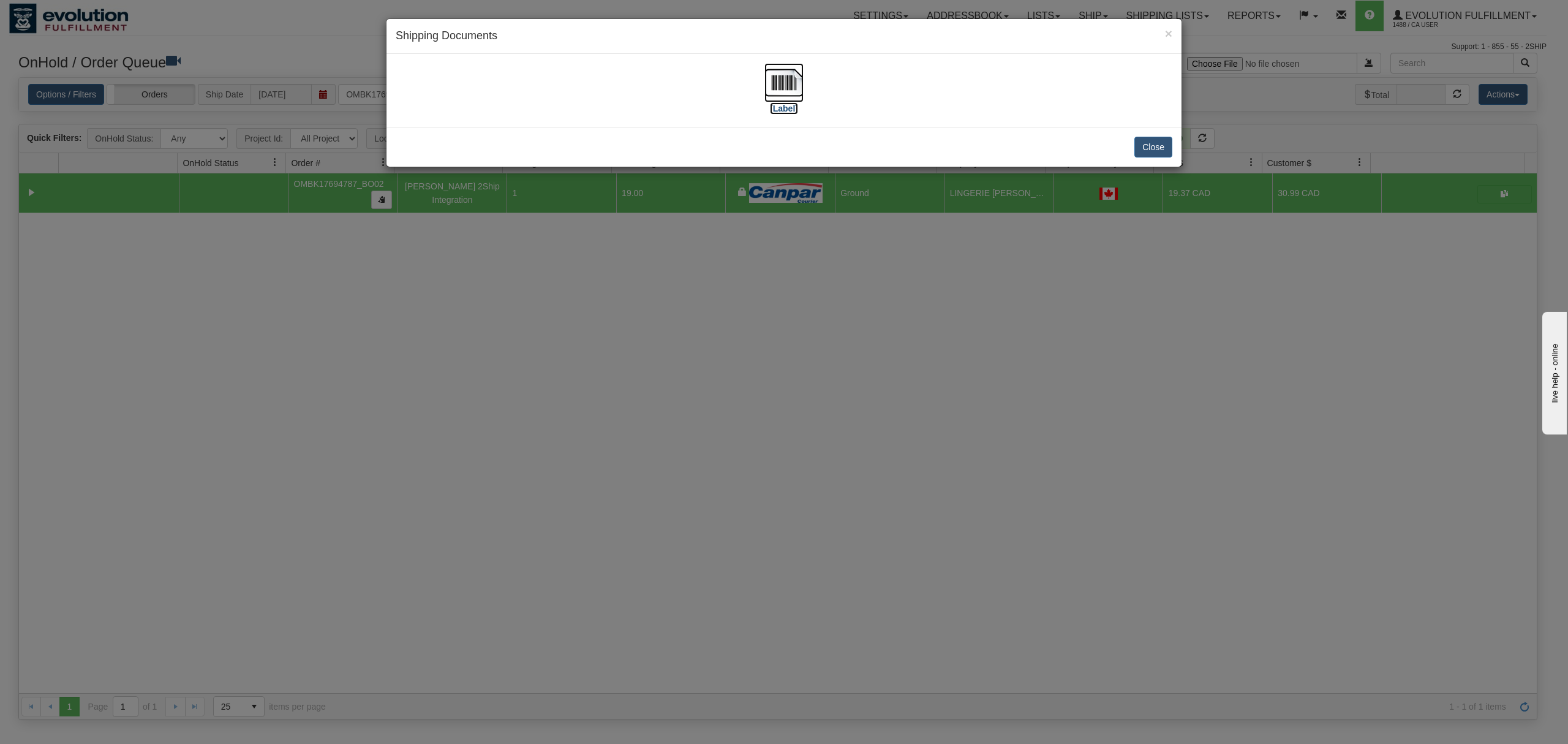
click at [777, 84] on img at bounding box center [784, 83] width 39 height 39
click at [1164, 150] on button "Close" at bounding box center [1153, 146] width 38 height 20
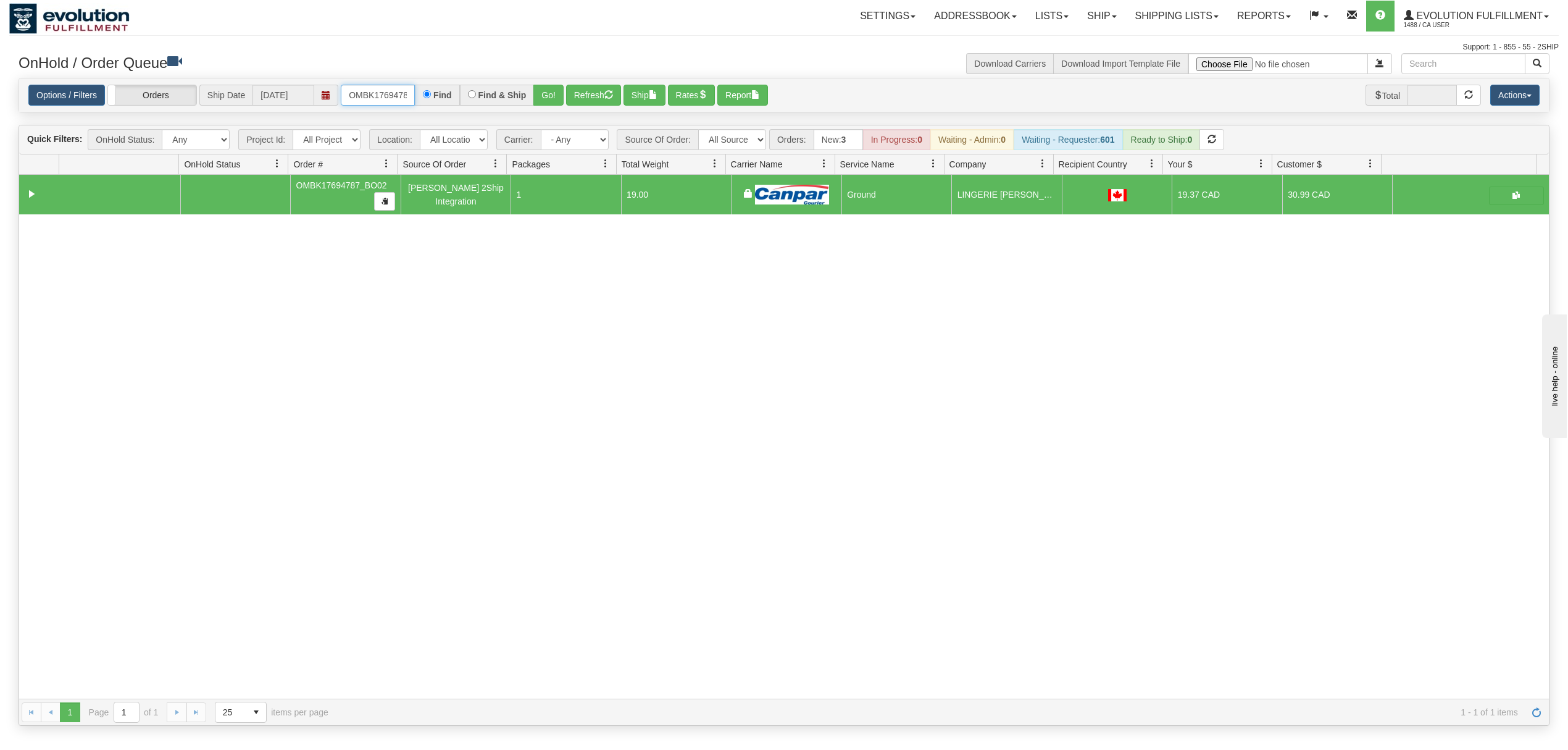
click at [366, 100] on input "OMBK17694787_BO02" at bounding box center [378, 94] width 75 height 21
click at [396, 102] on input "OMBK17365722 BO02" at bounding box center [378, 94] width 75 height 21
click at [549, 100] on button "Go!" at bounding box center [549, 94] width 31 height 21
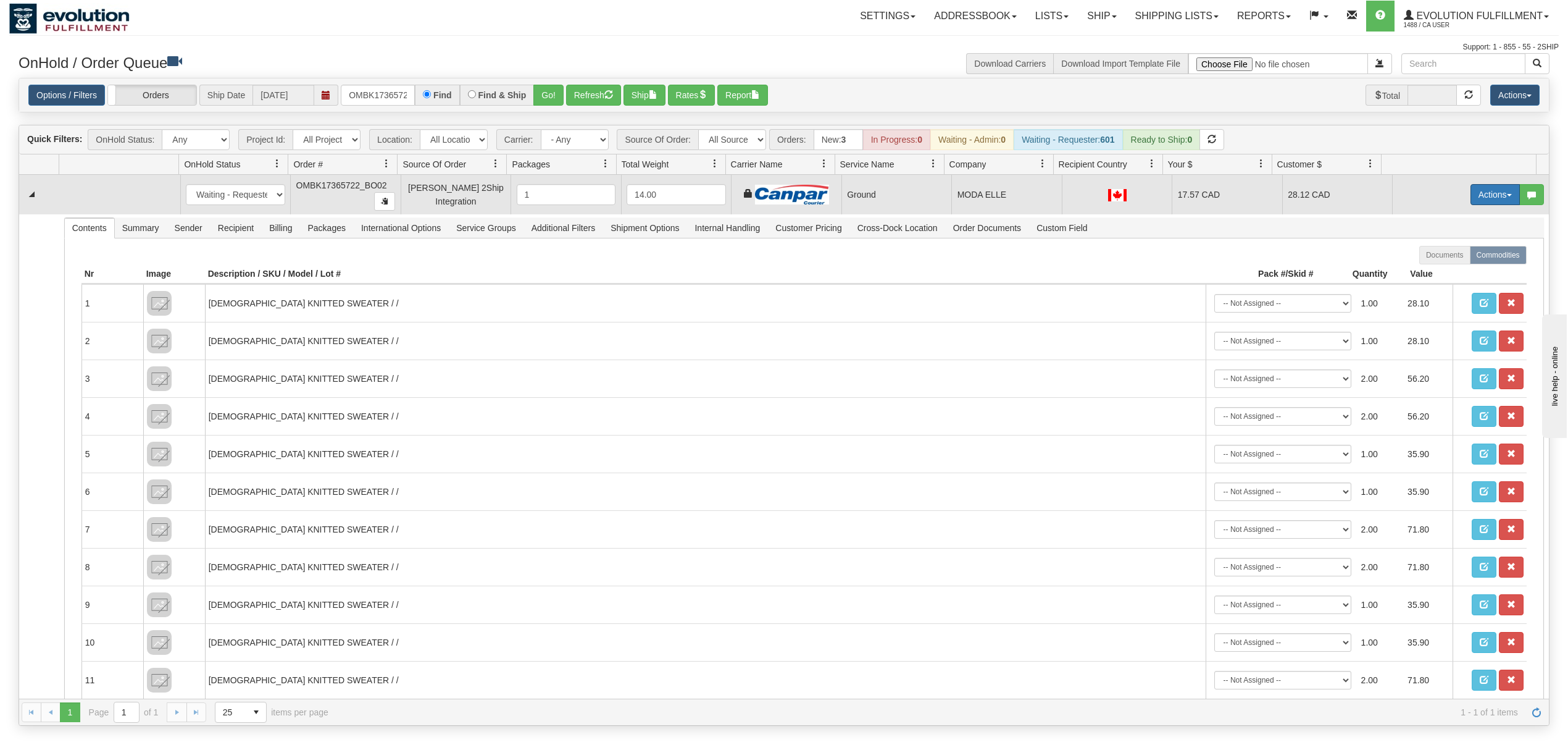
click at [1471, 199] on button "Actions" at bounding box center [1495, 194] width 49 height 21
click at [1439, 265] on span "Ship" at bounding box center [1446, 266] width 26 height 10
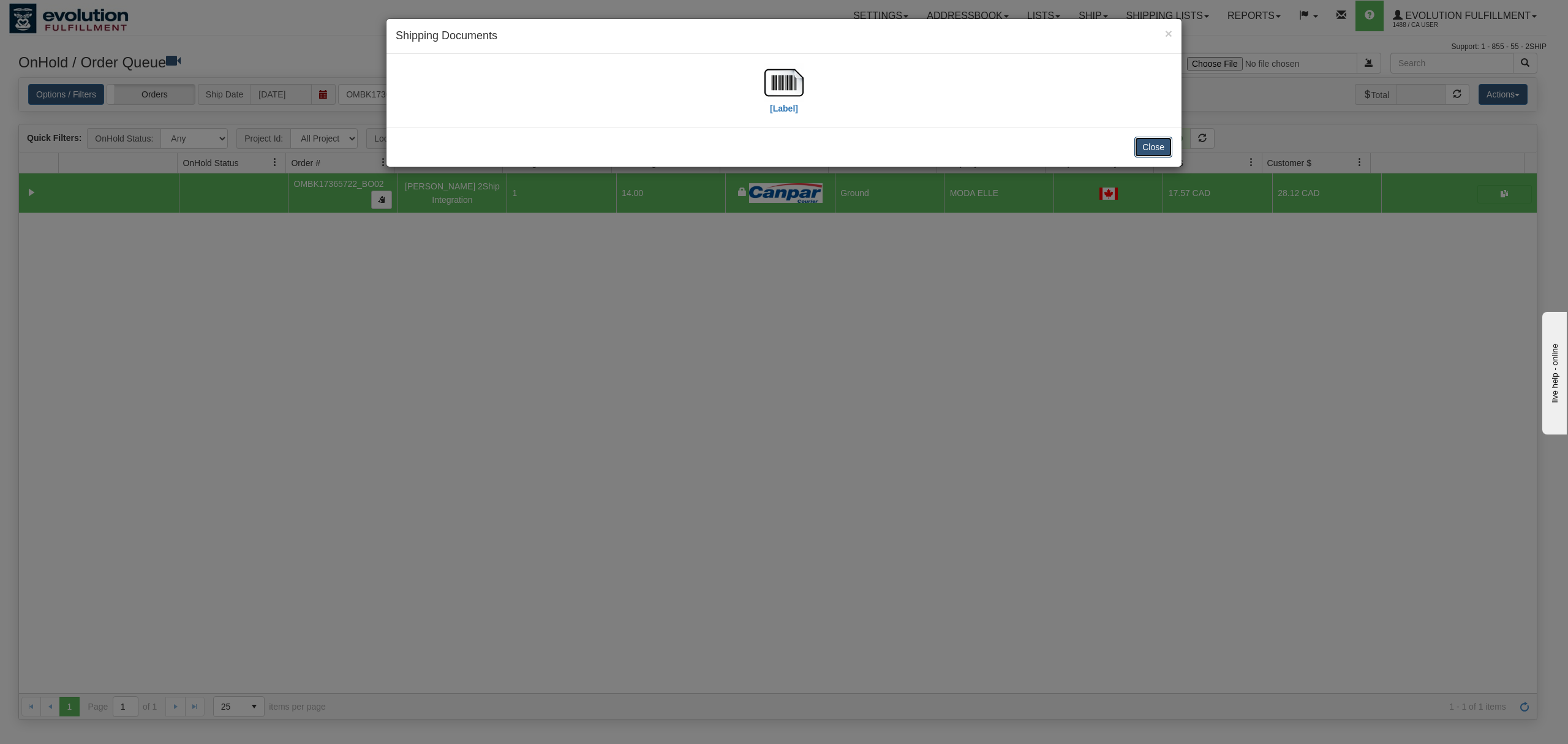
click at [1156, 148] on button "Close" at bounding box center [1153, 146] width 38 height 20
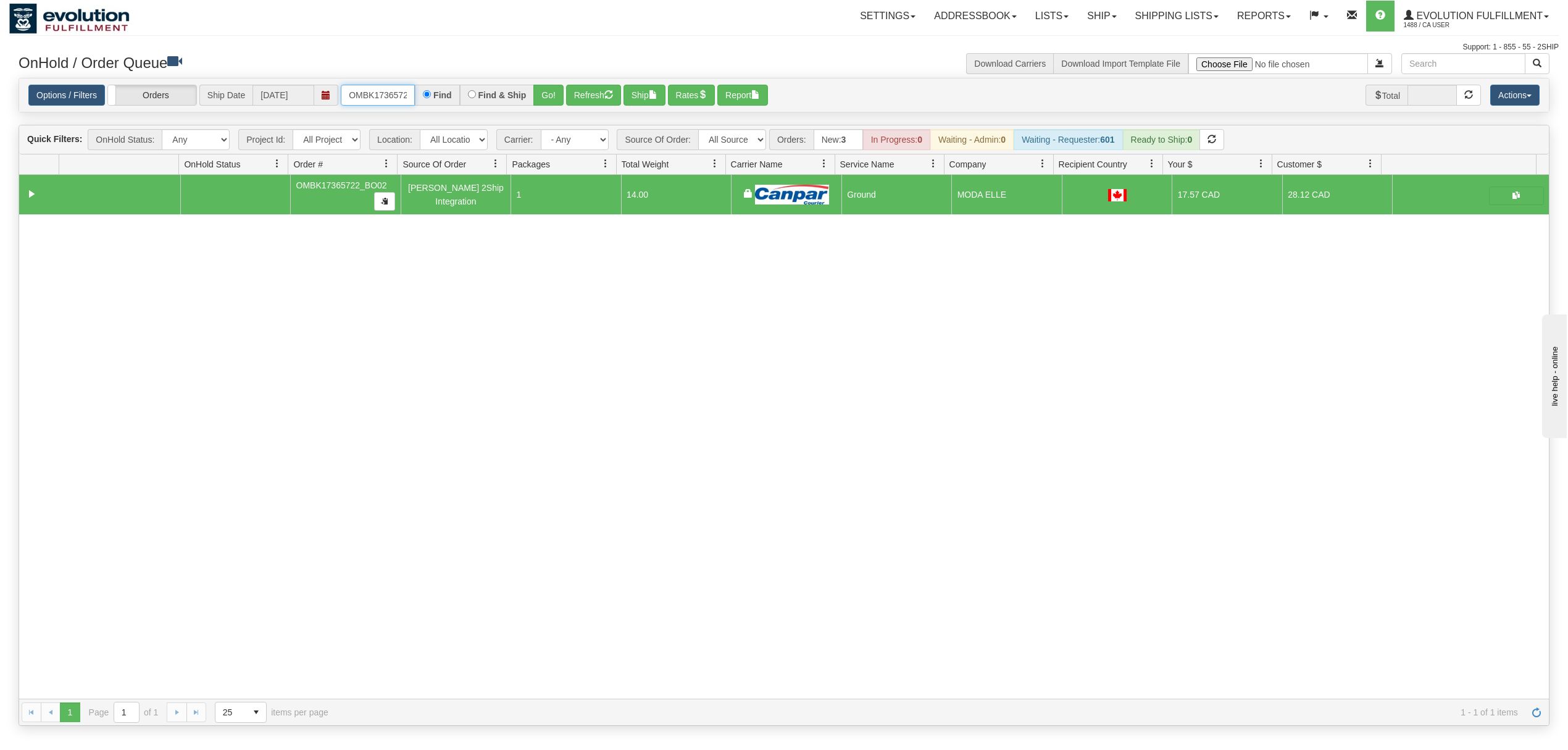
click at [376, 90] on input "OMBK17365722_BO02" at bounding box center [378, 94] width 75 height 21
click at [378, 90] on input "OMBK17365722_BO02" at bounding box center [378, 94] width 75 height 21
click at [395, 97] on input "OMBK18269624 BO02" at bounding box center [378, 94] width 75 height 21
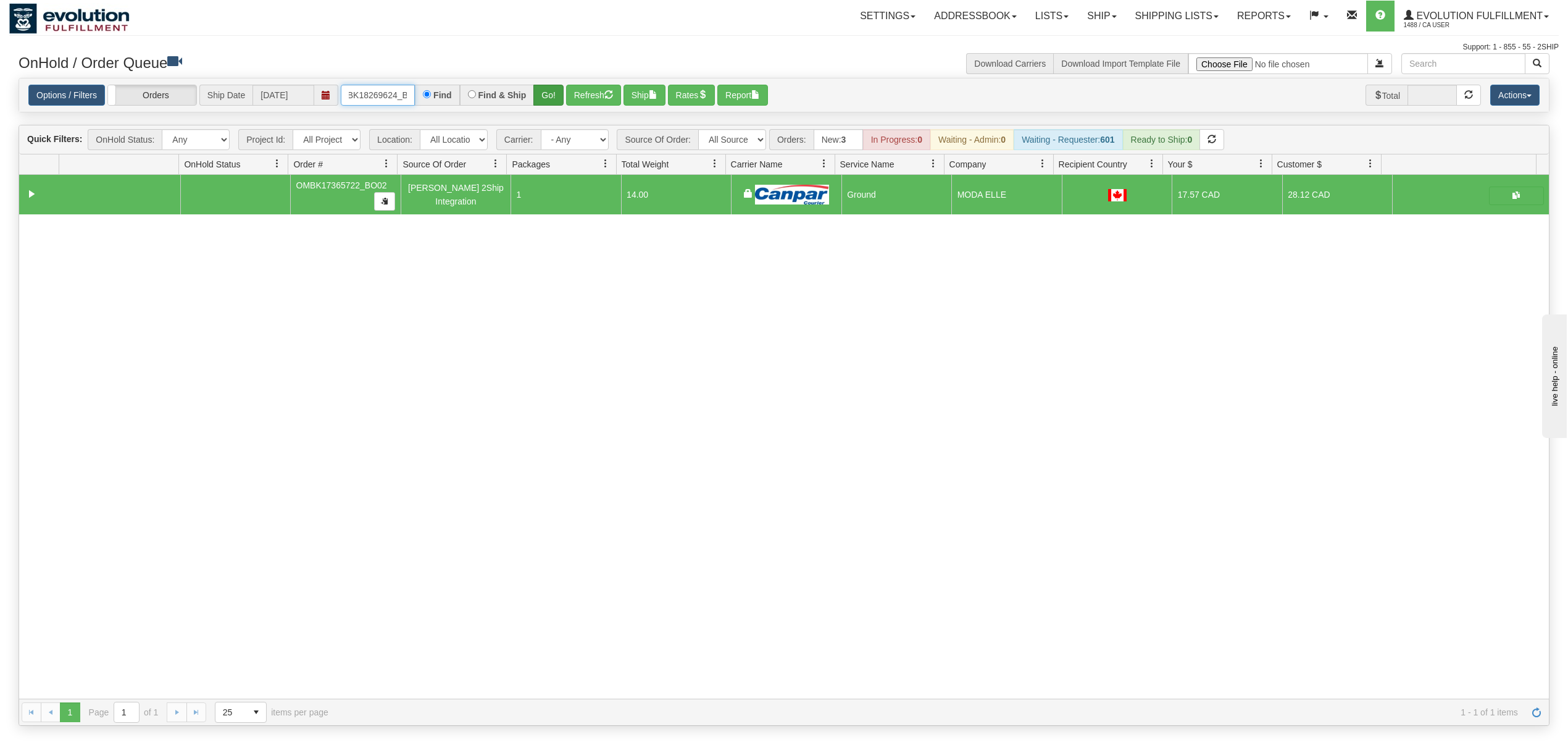
type input "OMBK18269624_BO02"
click at [546, 95] on button "Go!" at bounding box center [549, 94] width 31 height 21
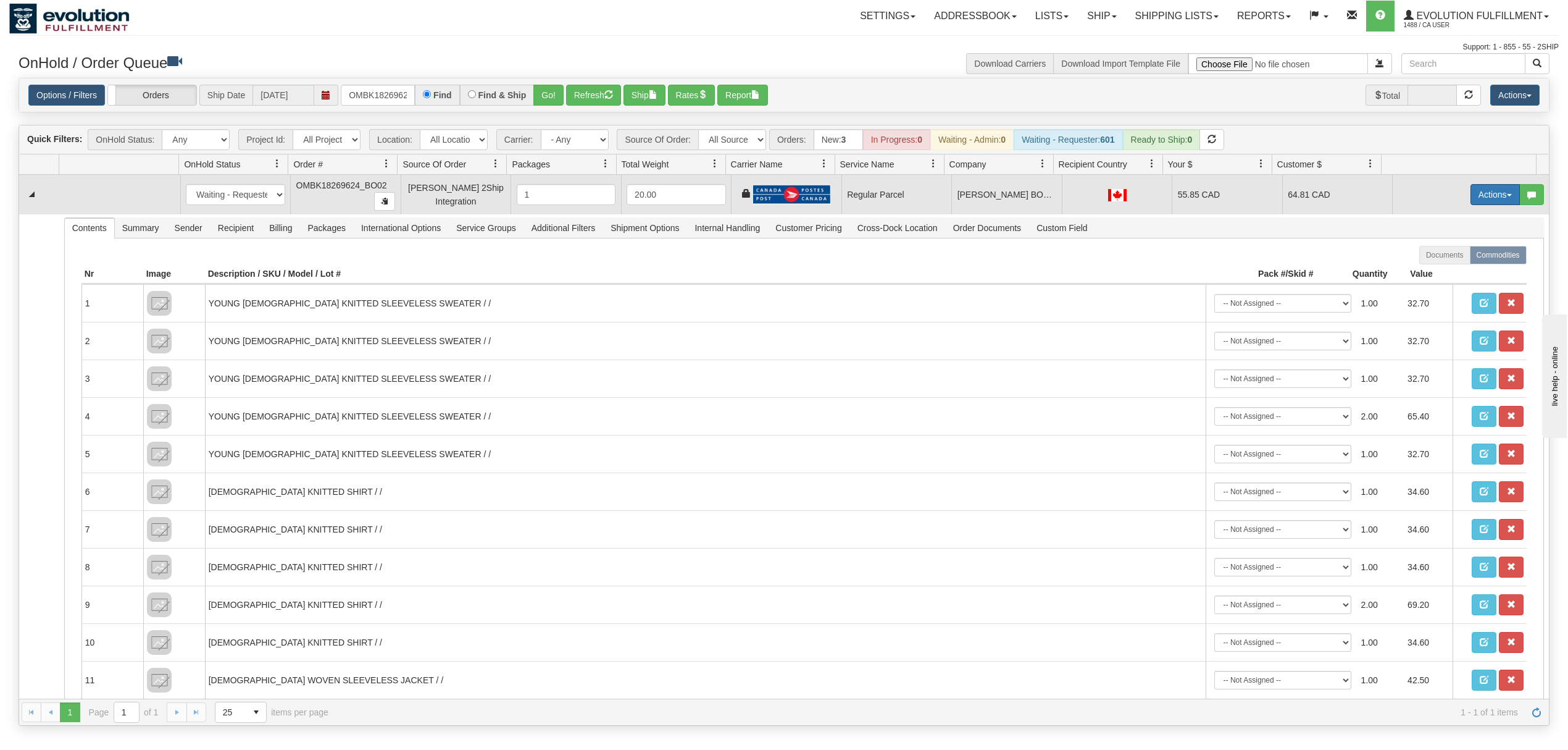
click at [1489, 190] on button "Actions" at bounding box center [1495, 194] width 49 height 21
click at [1458, 250] on span "Rate All Services" at bounding box center [1470, 250] width 75 height 10
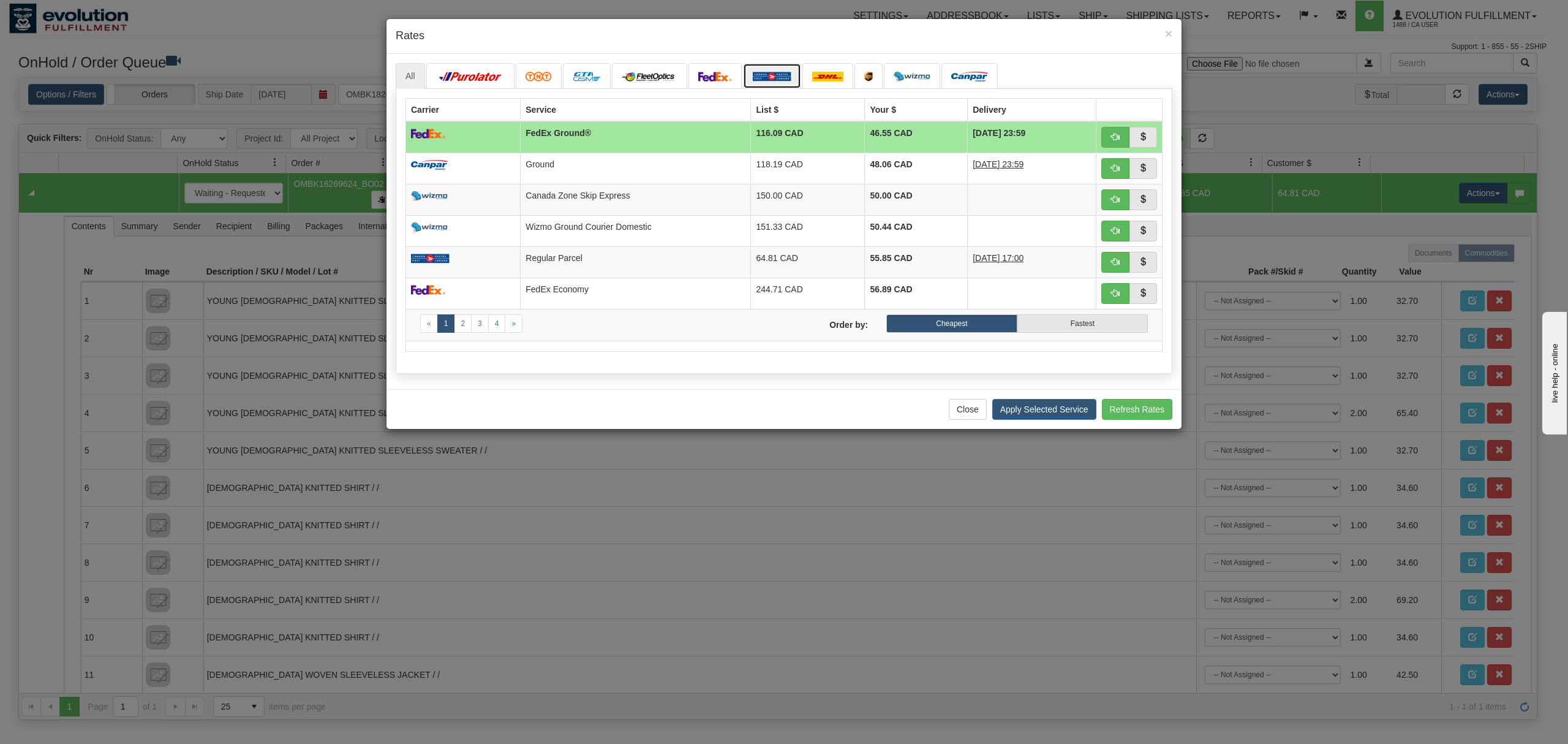
click at [784, 74] on img at bounding box center [772, 76] width 38 height 10
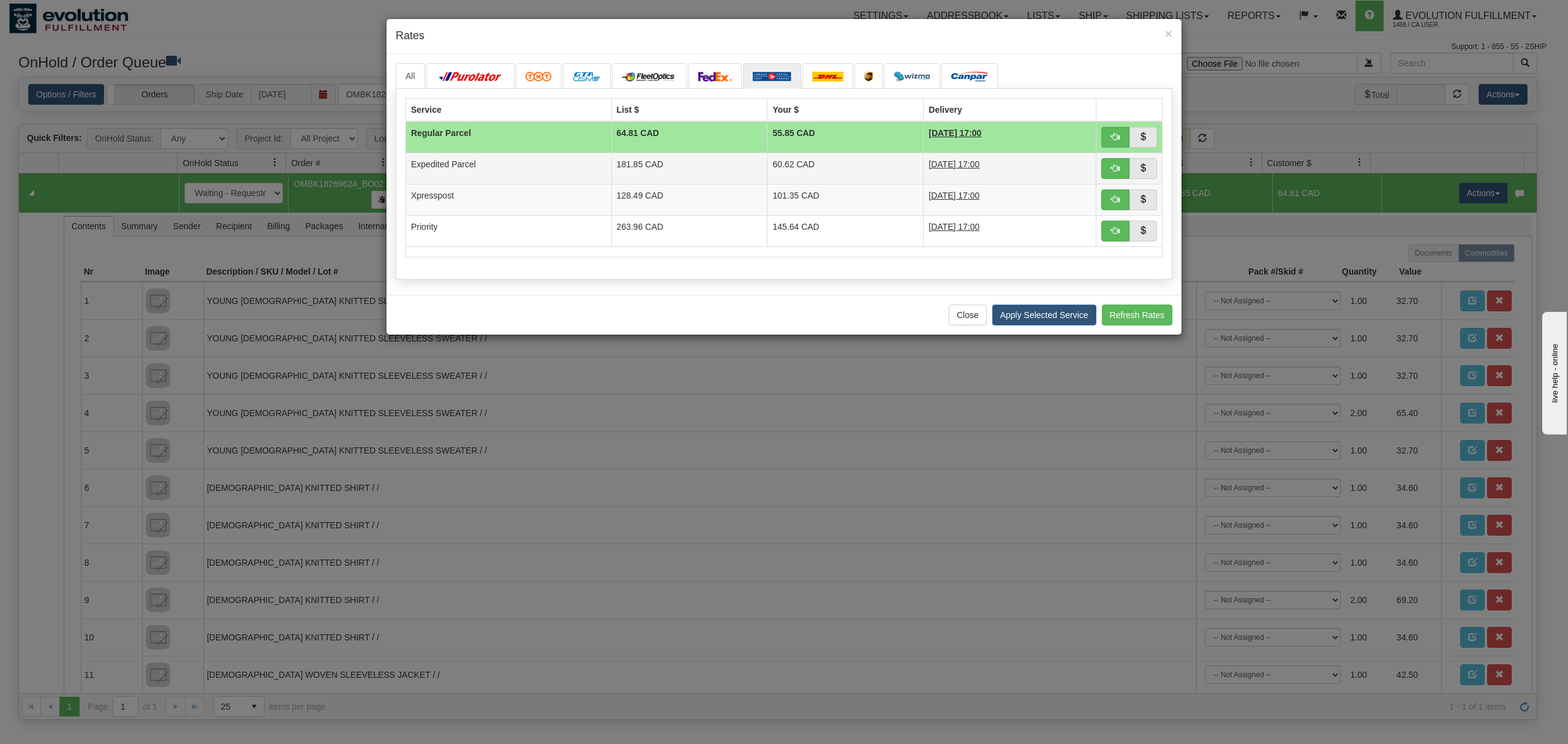
drag, startPoint x: 694, startPoint y: 168, endPoint x: 701, endPoint y: 168, distance: 7.0
click at [695, 168] on td "181.85 CAD" at bounding box center [689, 168] width 156 height 31
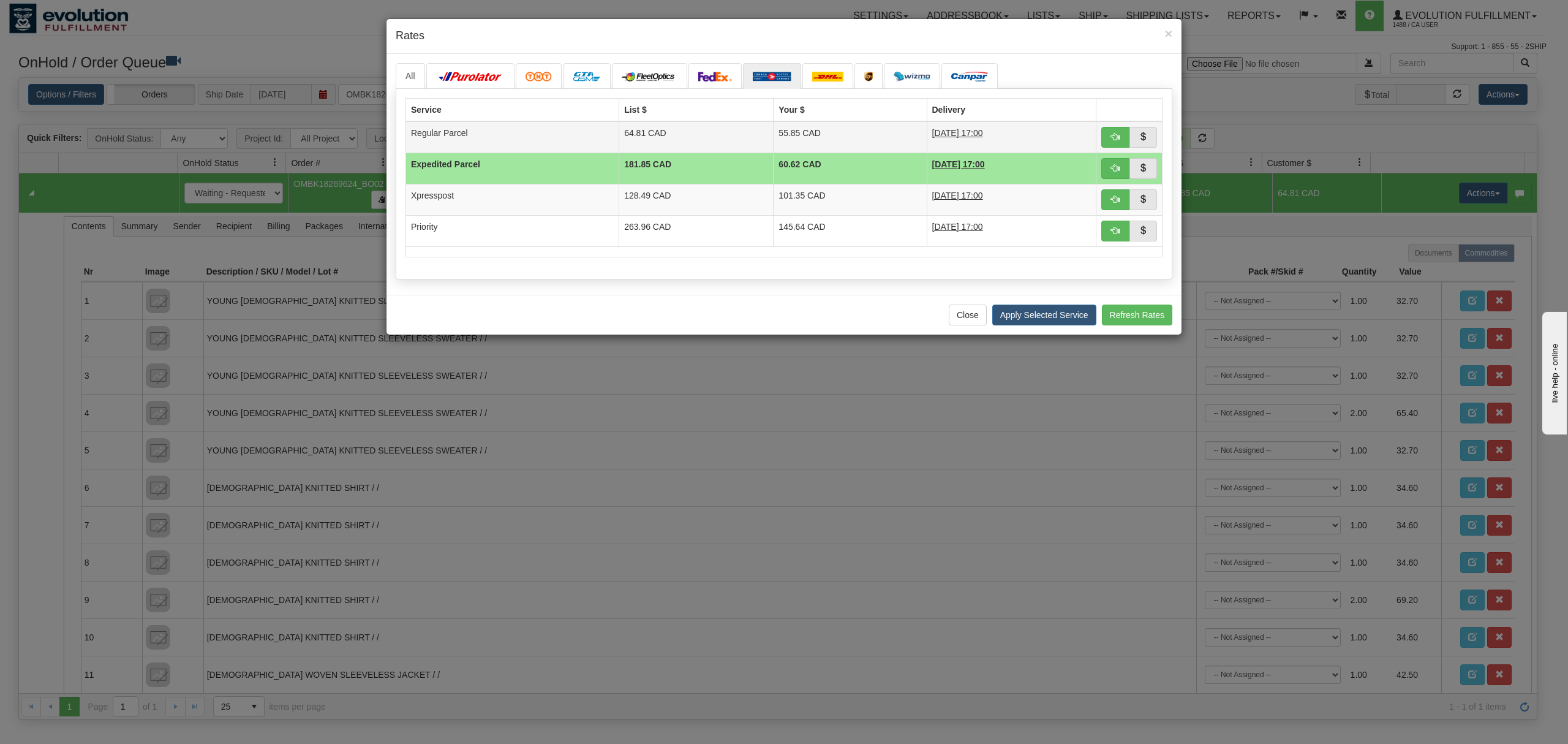
click at [463, 143] on td "Regular Parcel" at bounding box center [512, 137] width 213 height 32
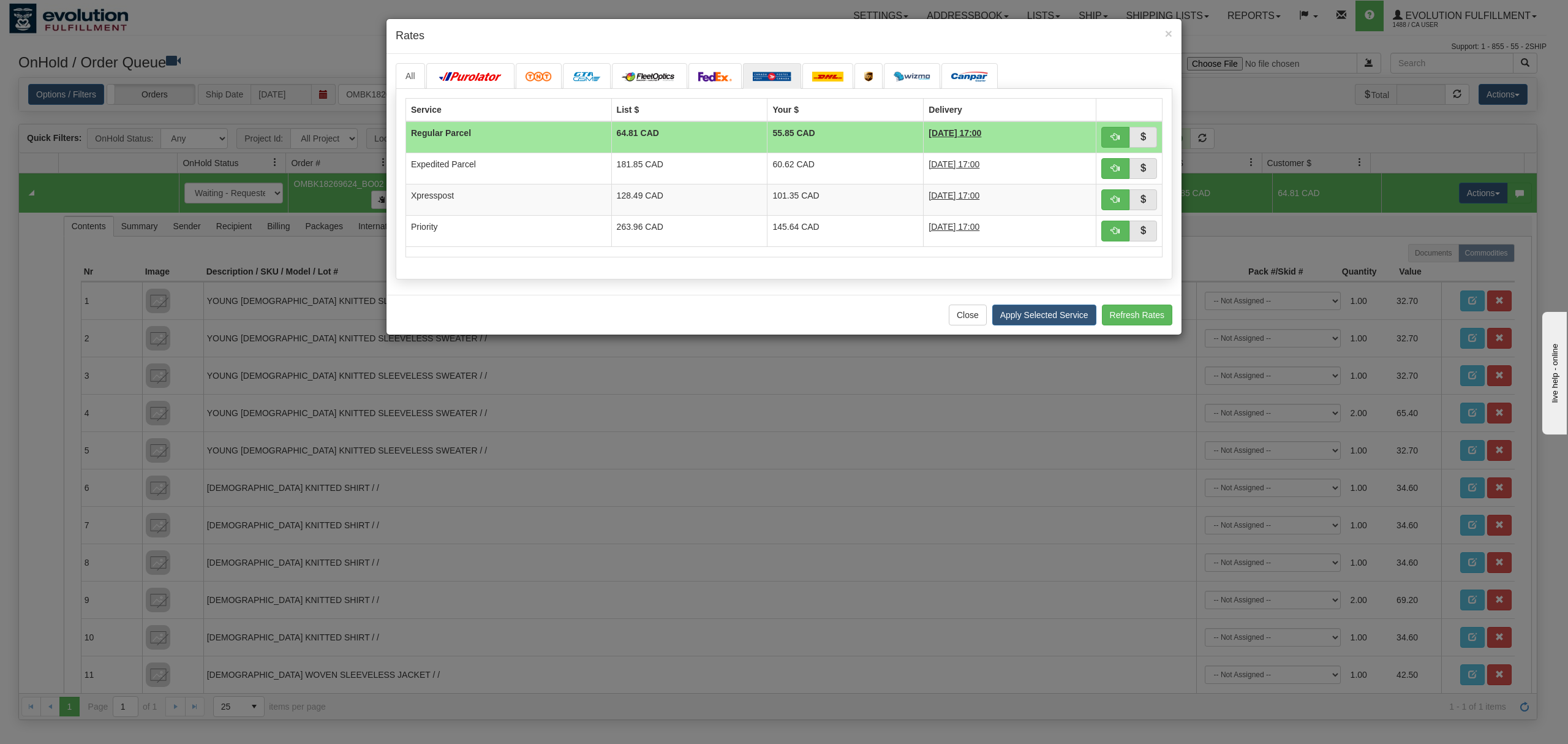
click at [419, 89] on div "Service List $ Your $ Delivery Regular Parcel 64.81 CAD 55.85 CAD 09/26/2025 17…" at bounding box center [784, 184] width 777 height 191
click at [412, 76] on link "All" at bounding box center [410, 76] width 29 height 26
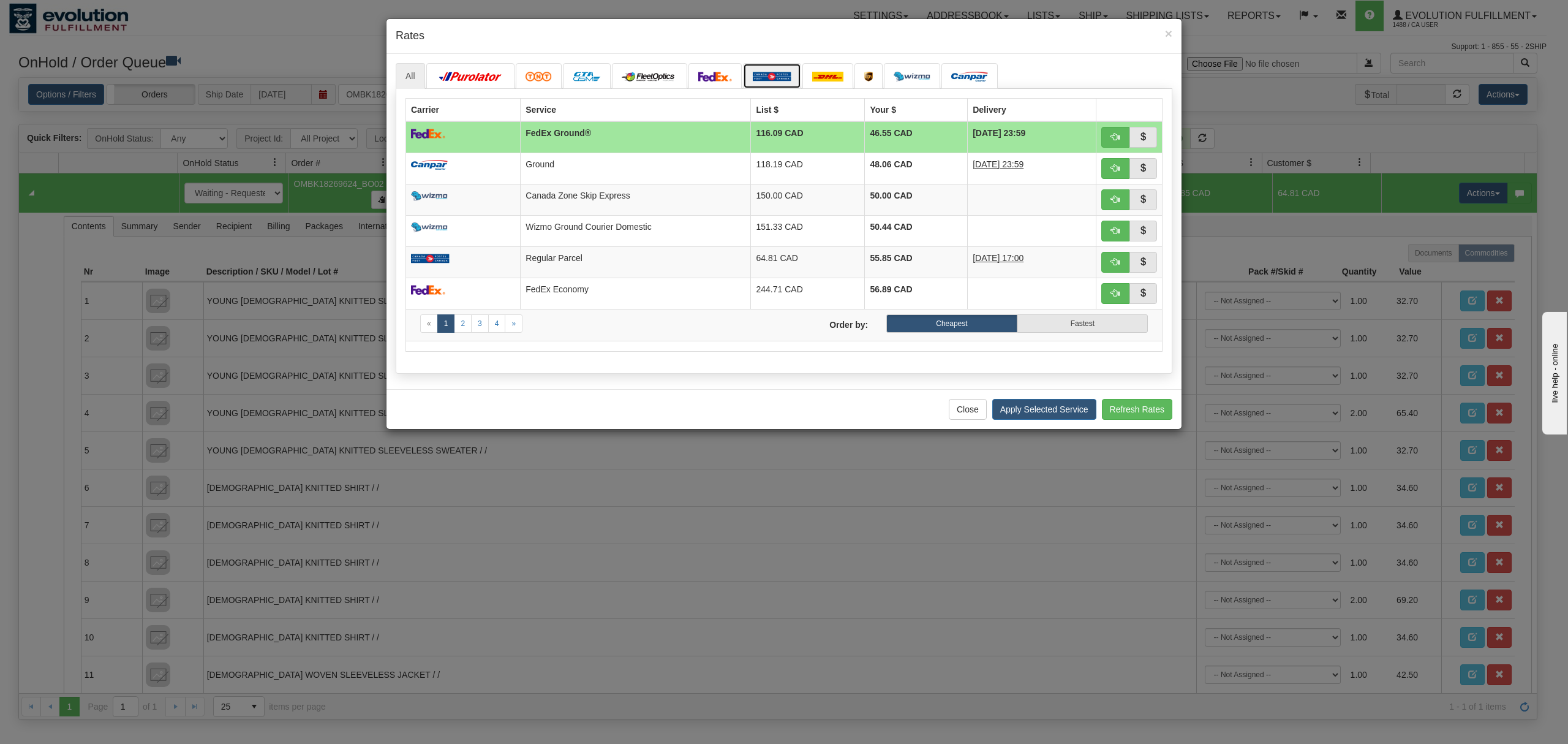
drag, startPoint x: 758, startPoint y: 77, endPoint x: 764, endPoint y: 79, distance: 6.3
click at [761, 77] on img at bounding box center [772, 76] width 38 height 10
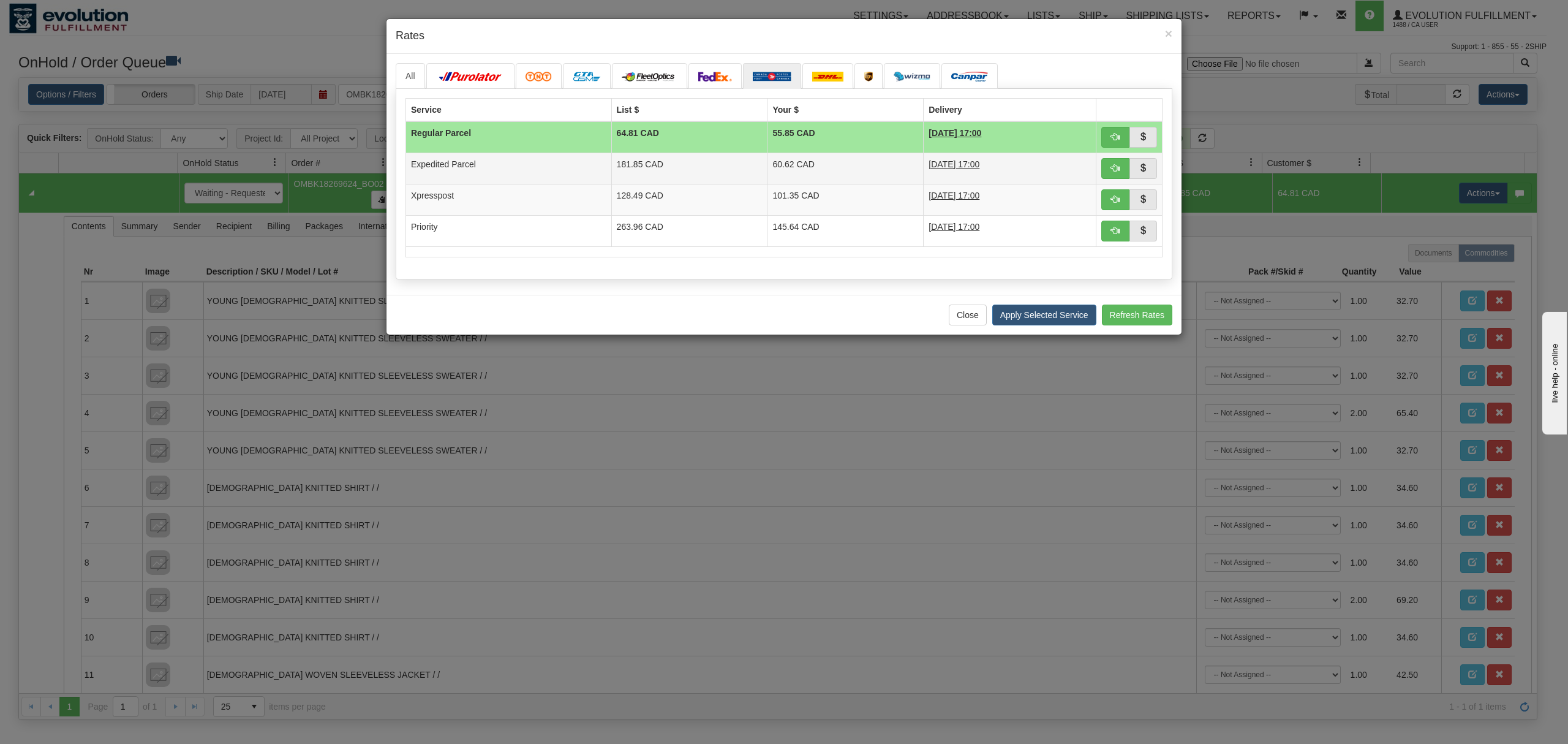
click at [789, 165] on td "60.62 CAD" at bounding box center [845, 168] width 156 height 31
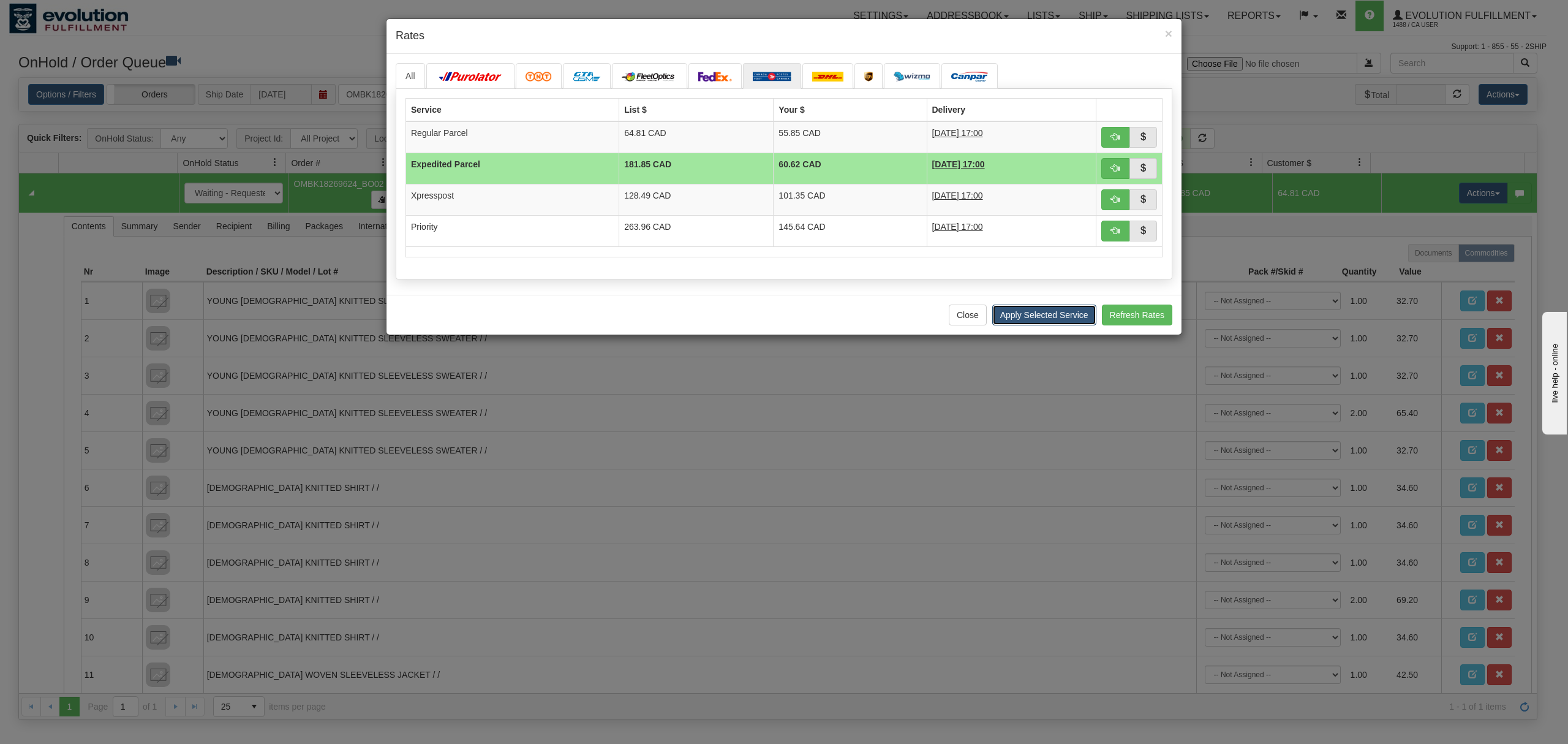
click at [1025, 315] on button "Apply Selected Service" at bounding box center [1044, 315] width 104 height 20
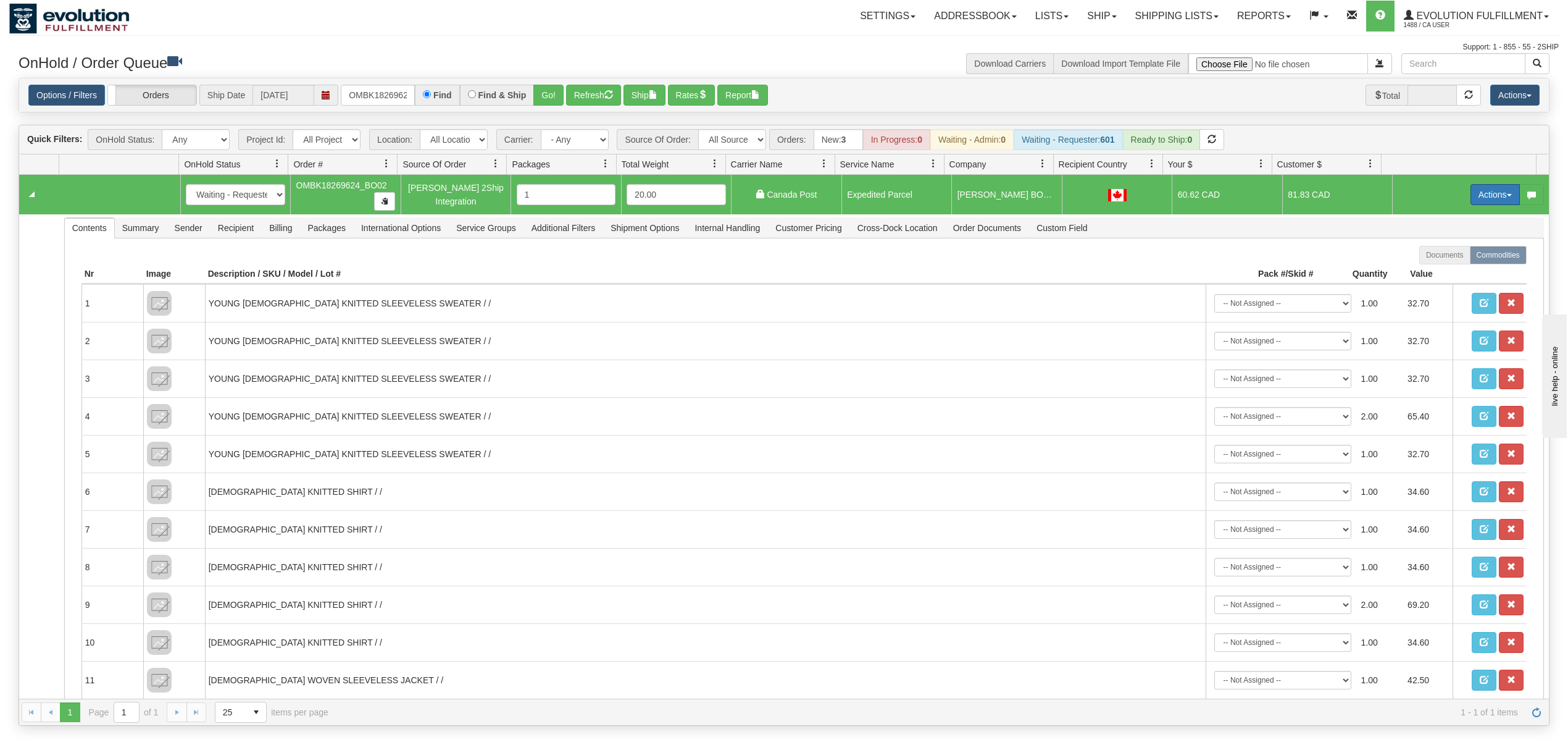
click at [1471, 201] on button "Actions" at bounding box center [1495, 194] width 49 height 21
click at [1438, 250] on span "Rate All Services" at bounding box center [1470, 250] width 75 height 10
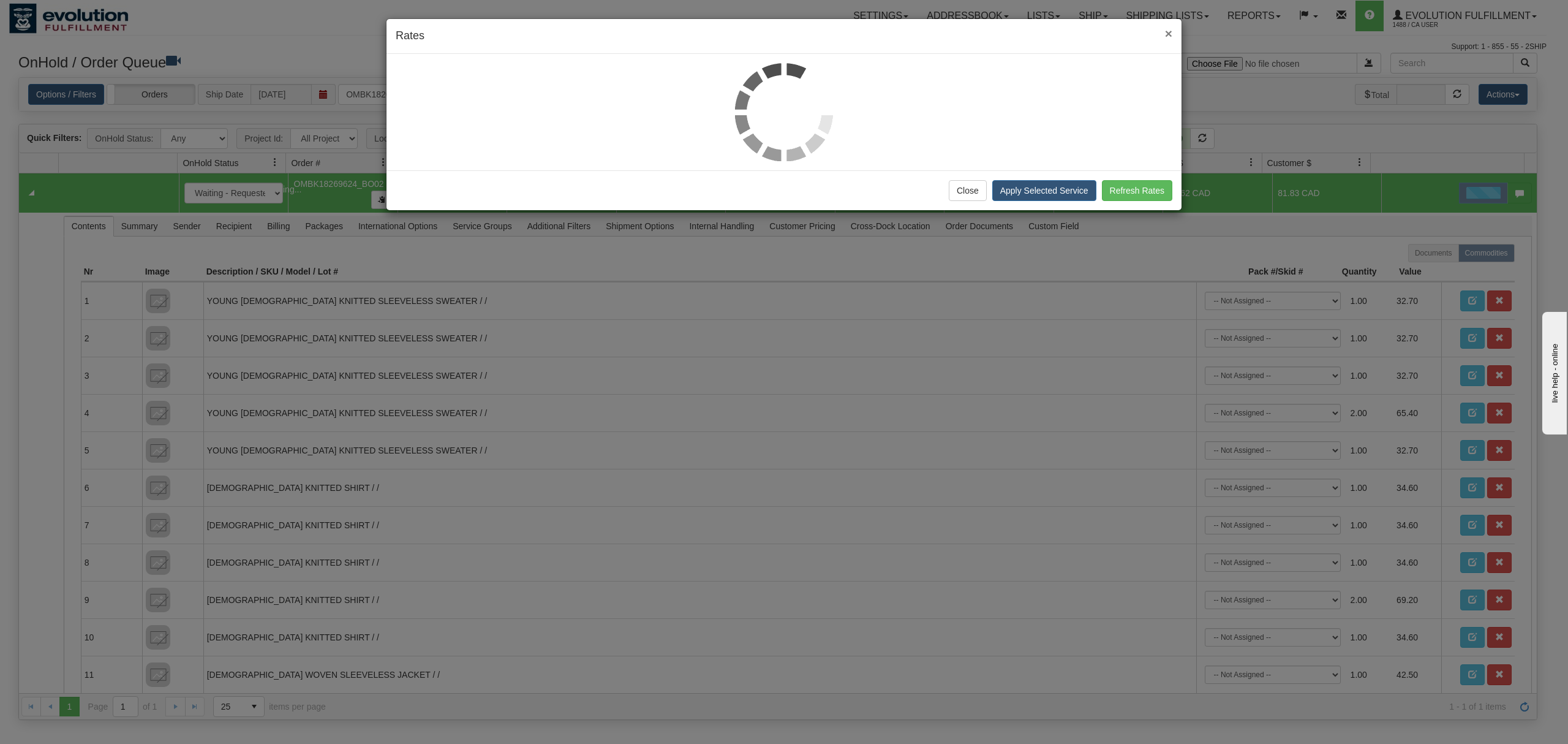
click at [1170, 37] on span "×" at bounding box center [1169, 34] width 7 height 14
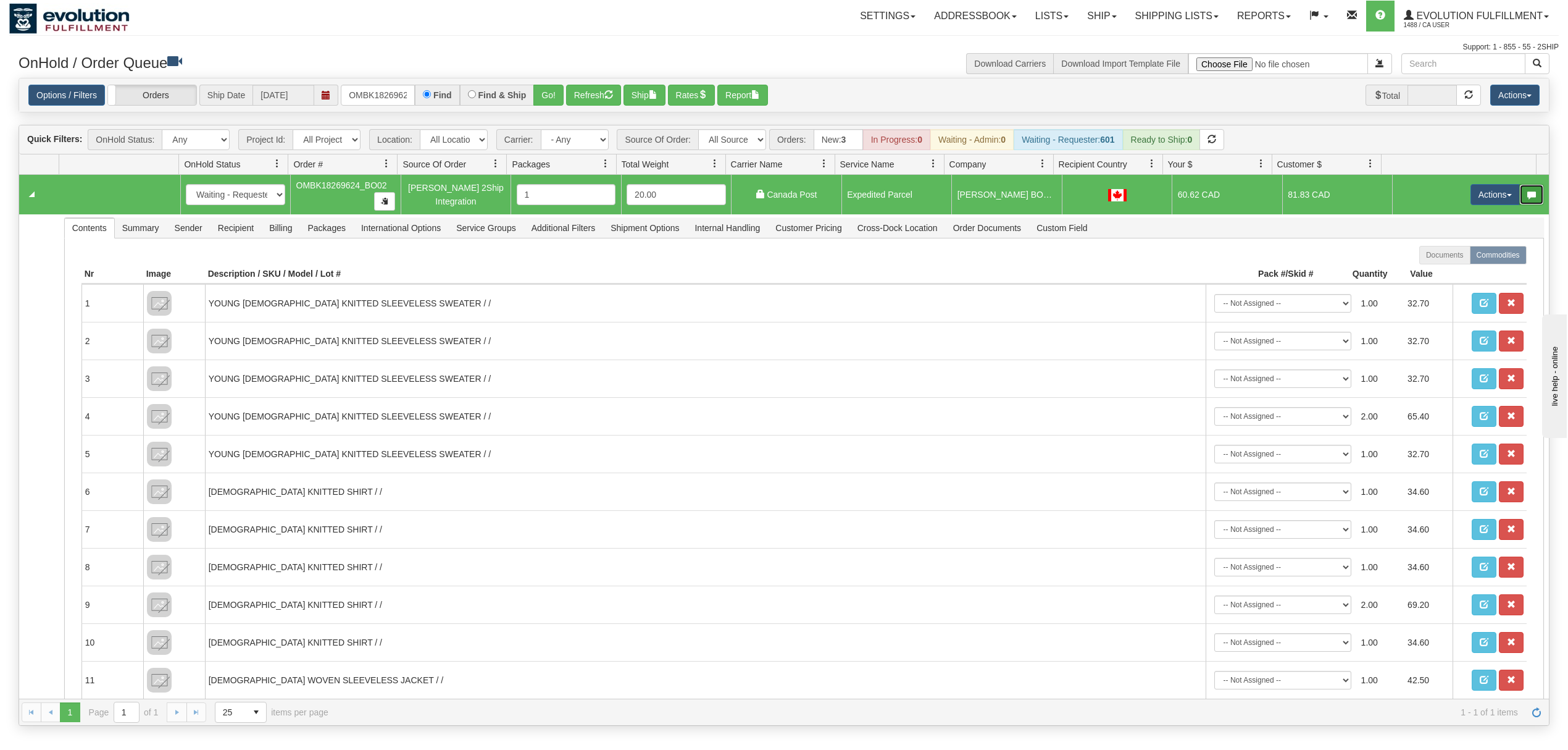
click at [1520, 186] on button "button" at bounding box center [1532, 194] width 25 height 21
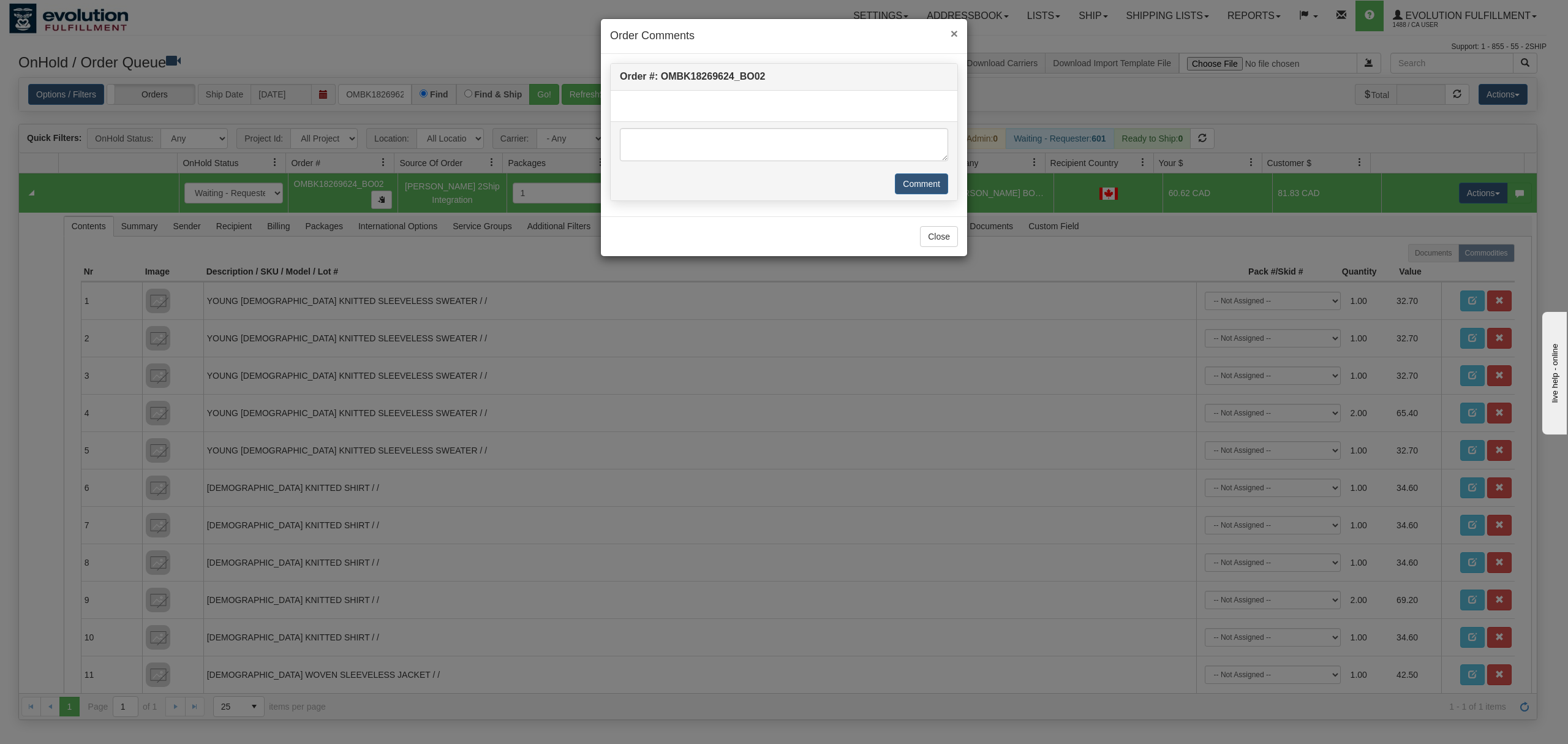
click at [953, 27] on span "×" at bounding box center [954, 34] width 7 height 14
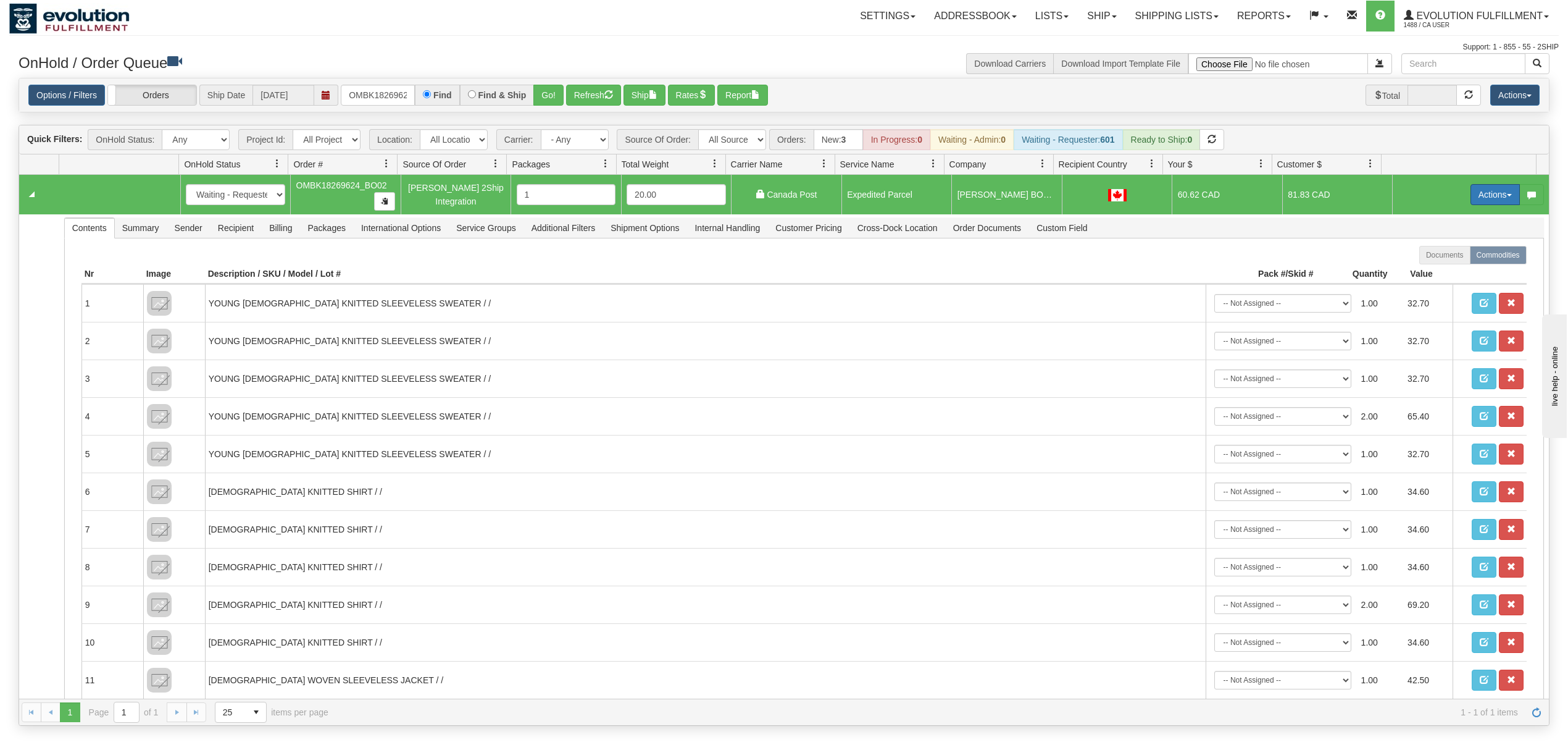
click at [1487, 199] on button "Actions" at bounding box center [1495, 194] width 49 height 21
click at [1433, 268] on span "Ship" at bounding box center [1446, 266] width 26 height 10
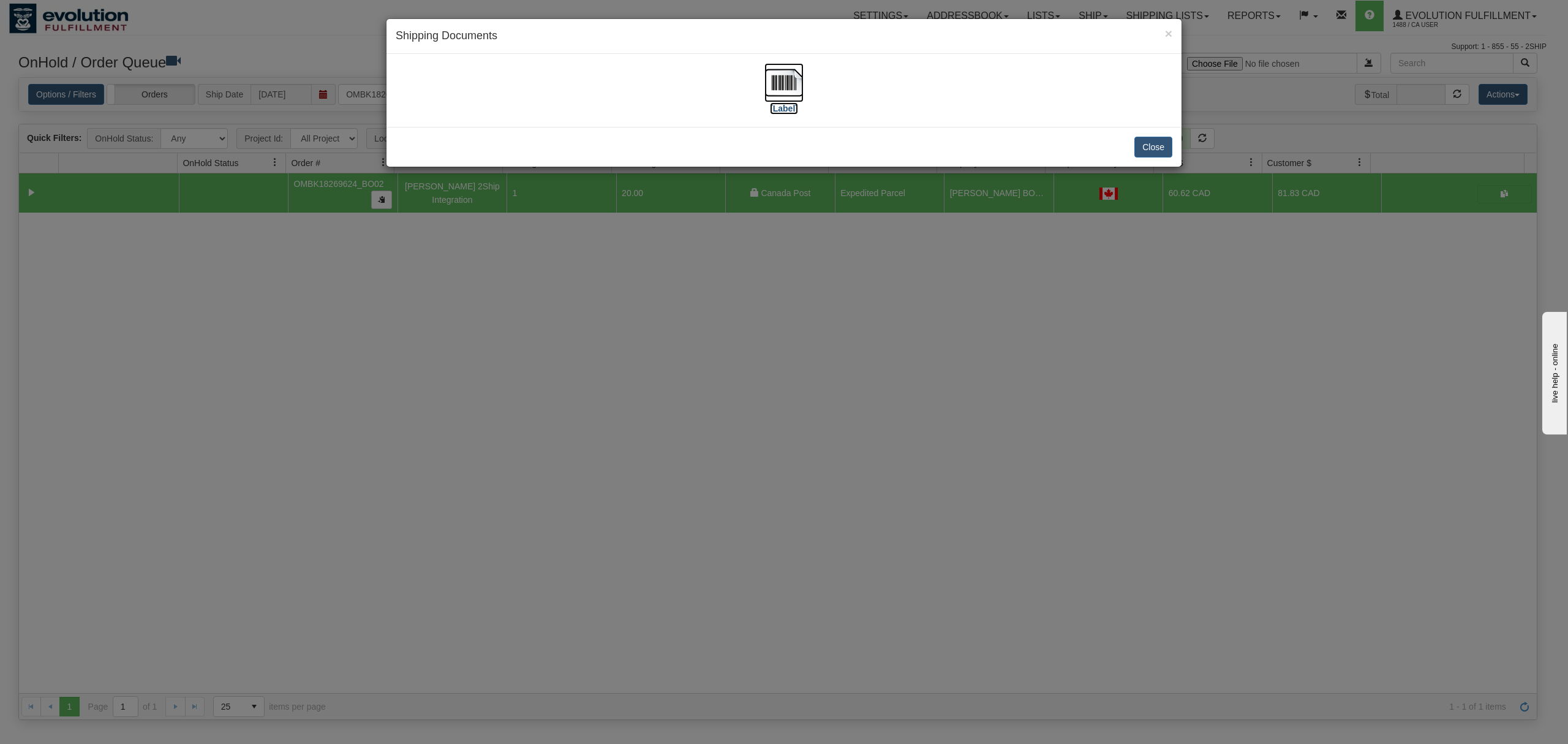
click at [772, 84] on img at bounding box center [784, 83] width 39 height 39
click at [1153, 151] on button "Close" at bounding box center [1153, 146] width 38 height 20
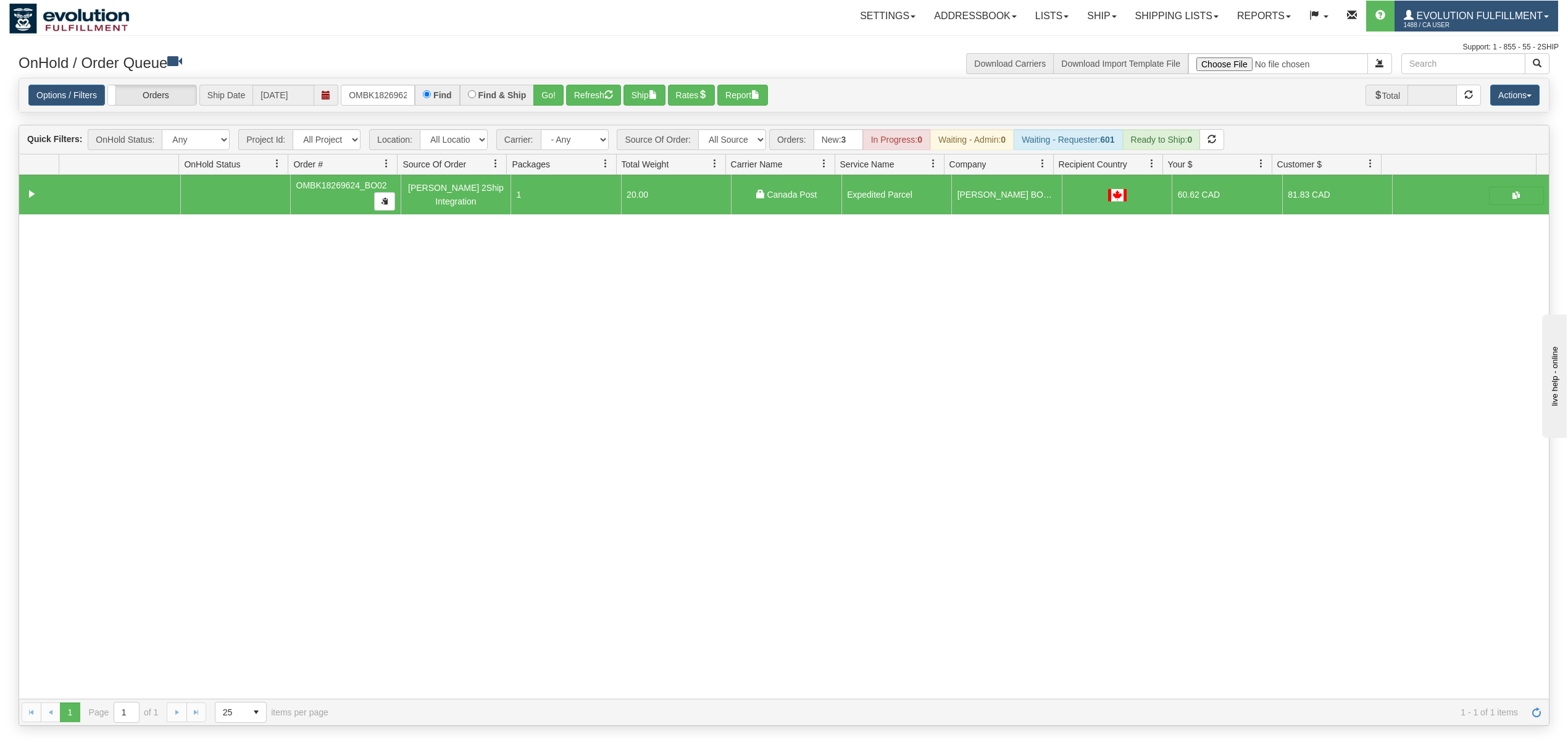
click at [1510, 15] on span "Evolution Fulfillment" at bounding box center [1478, 16] width 129 height 11
click at [1483, 76] on span "LOG OUT" at bounding box center [1476, 75] width 39 height 10
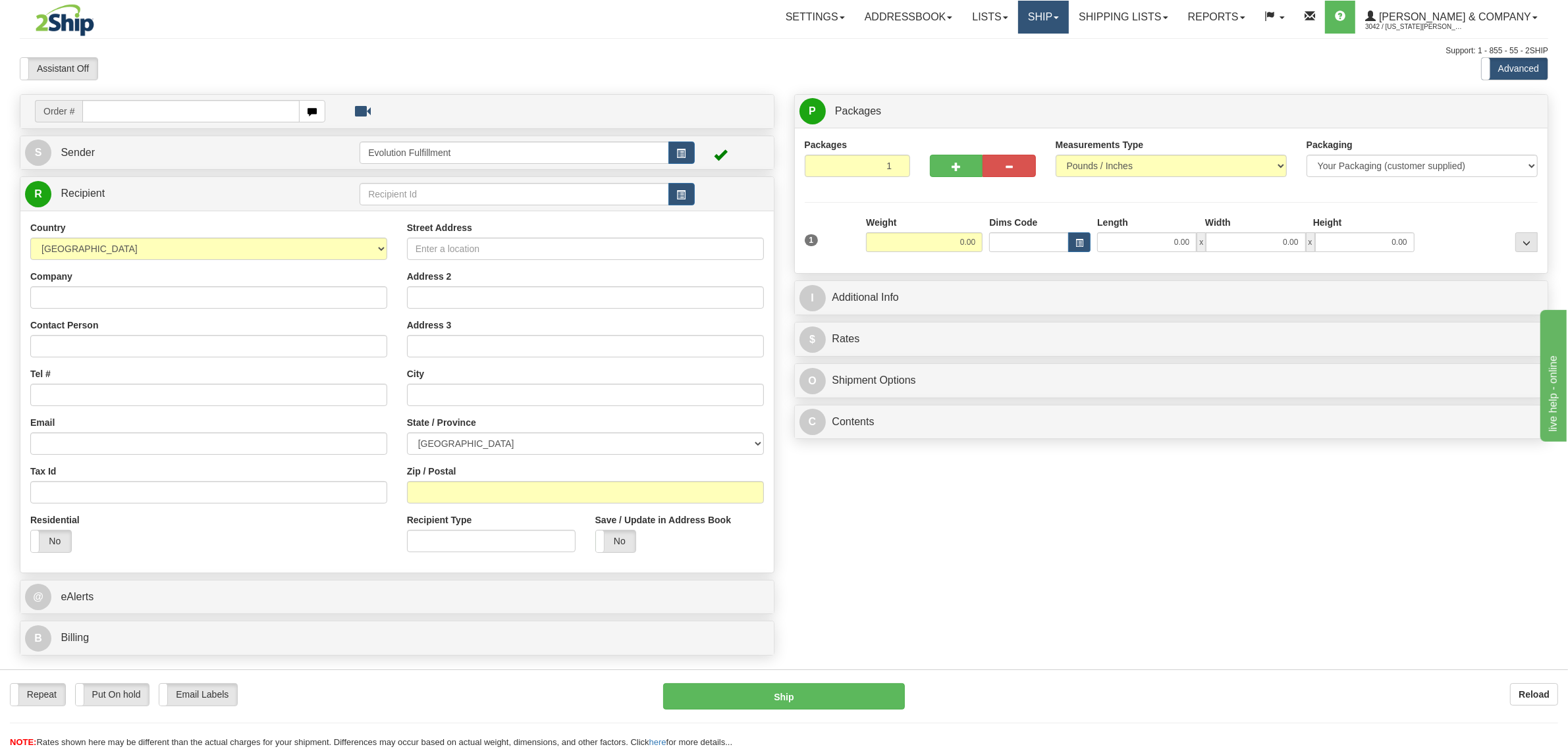
click at [1069, 17] on link "Ship" at bounding box center [1043, 17] width 51 height 33
